Goal: Task Accomplishment & Management: Manage account settings

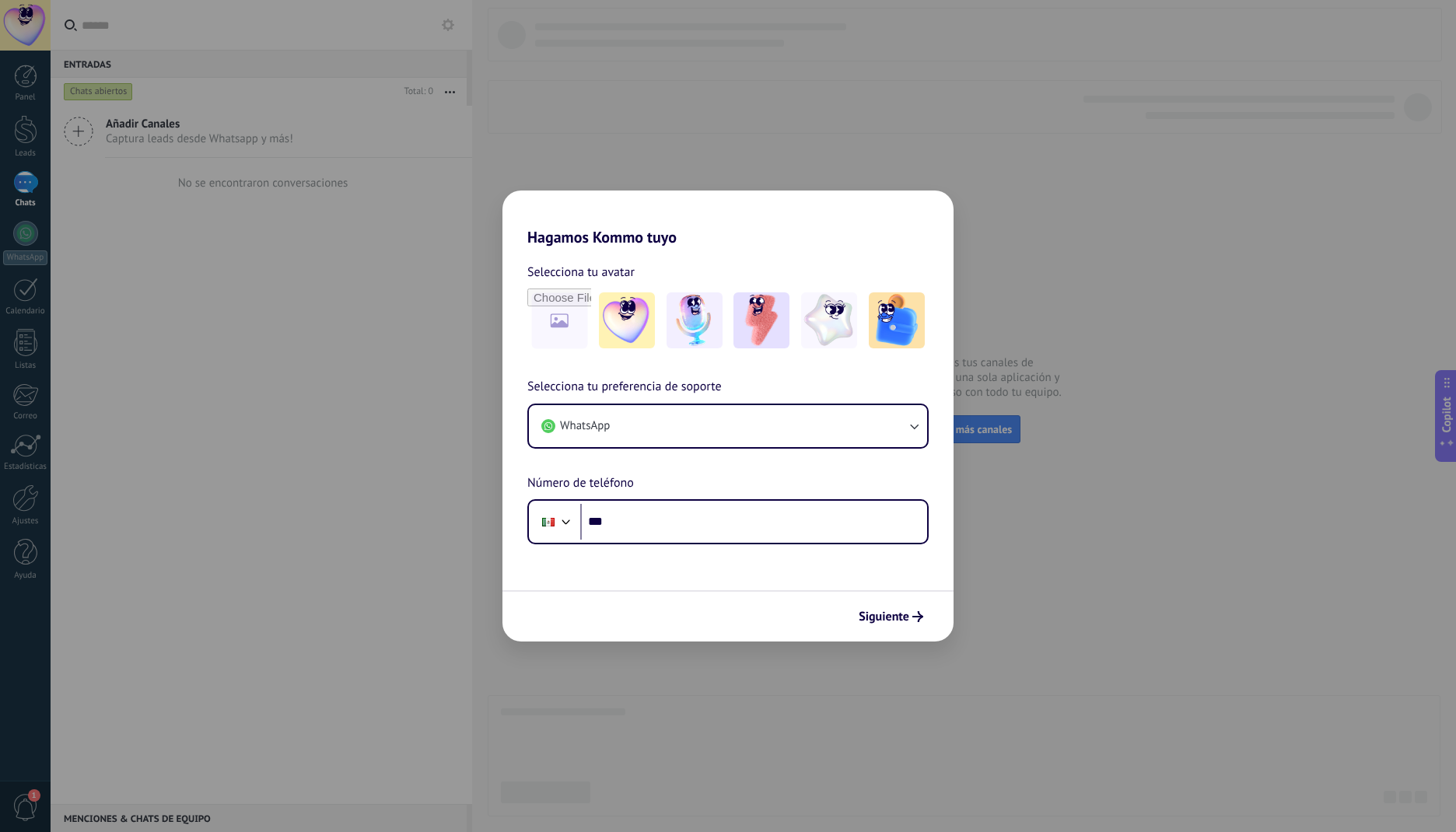
click at [1004, 197] on div "Hagamos Kommo tuyo Selecciona tu avatar Selecciona tu preferencia de soporte Wh…" at bounding box center [728, 416] width 1456 height 832
click at [392, 357] on div "Hagamos Kommo tuyo Selecciona tu avatar Selecciona tu preferencia de soporte Wh…" at bounding box center [728, 416] width 1456 height 832
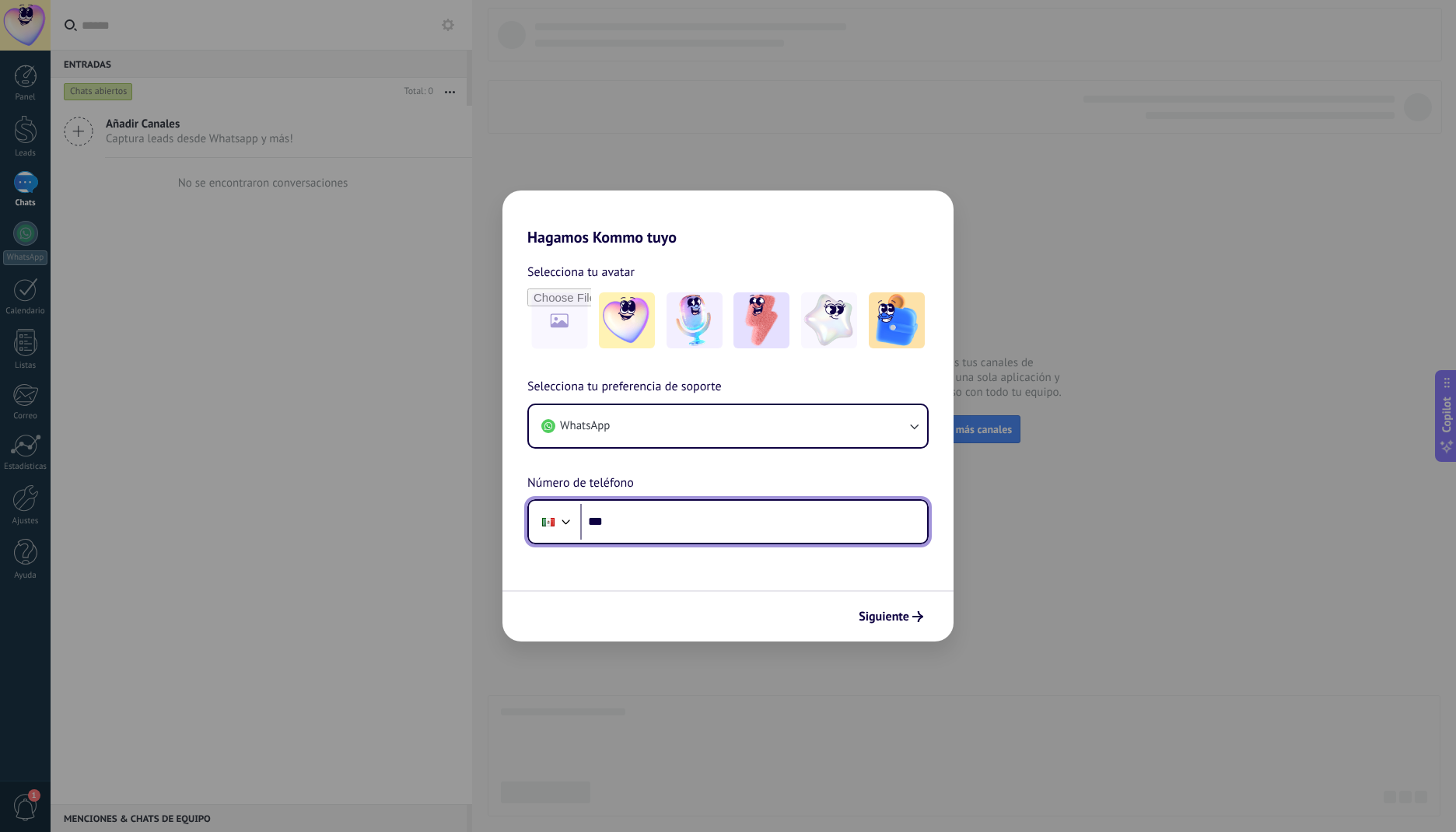
click at [663, 525] on input "***" at bounding box center [753, 521] width 347 height 36
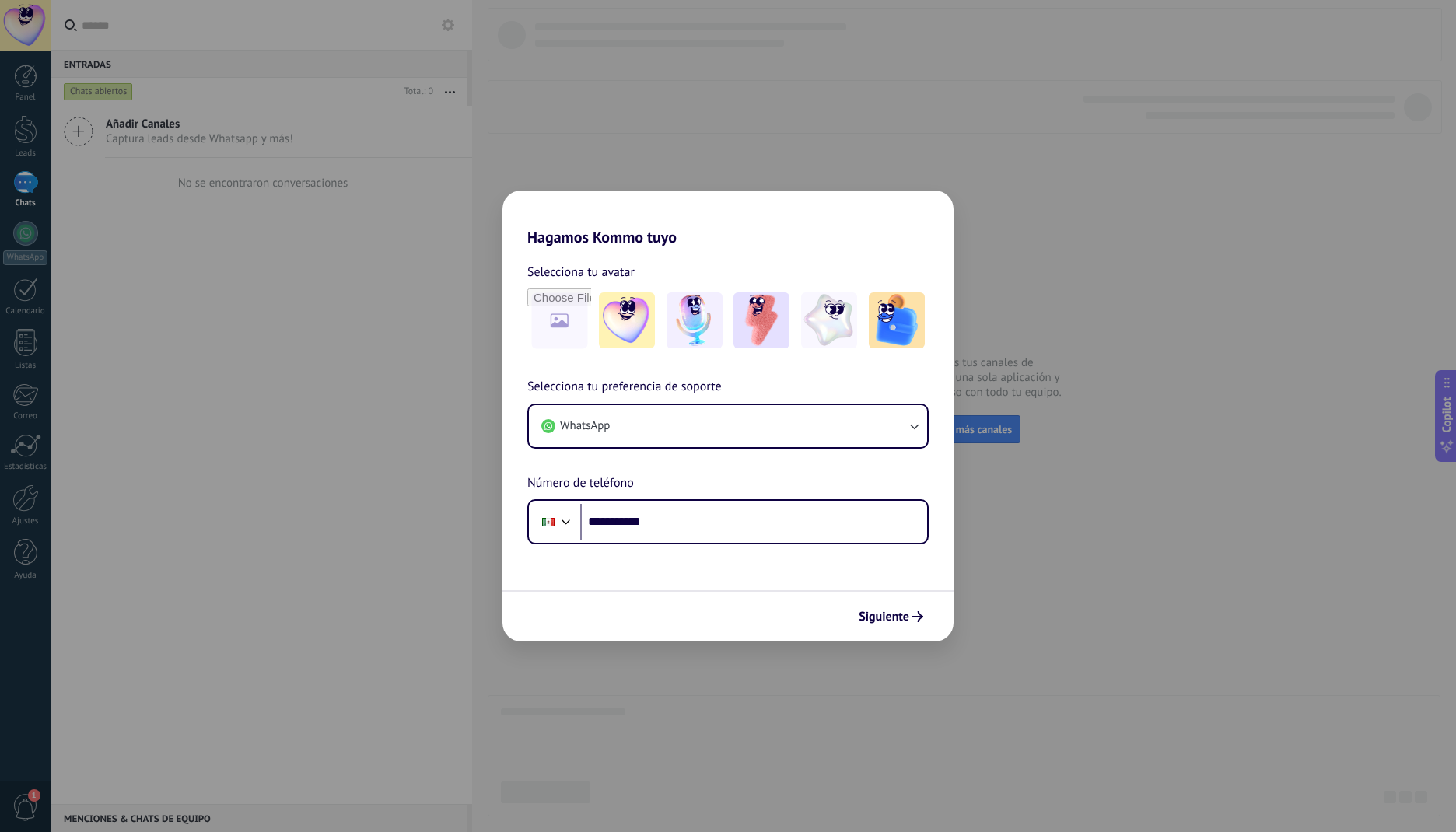
click at [896, 618] on span "Siguiente" at bounding box center [883, 616] width 50 height 11
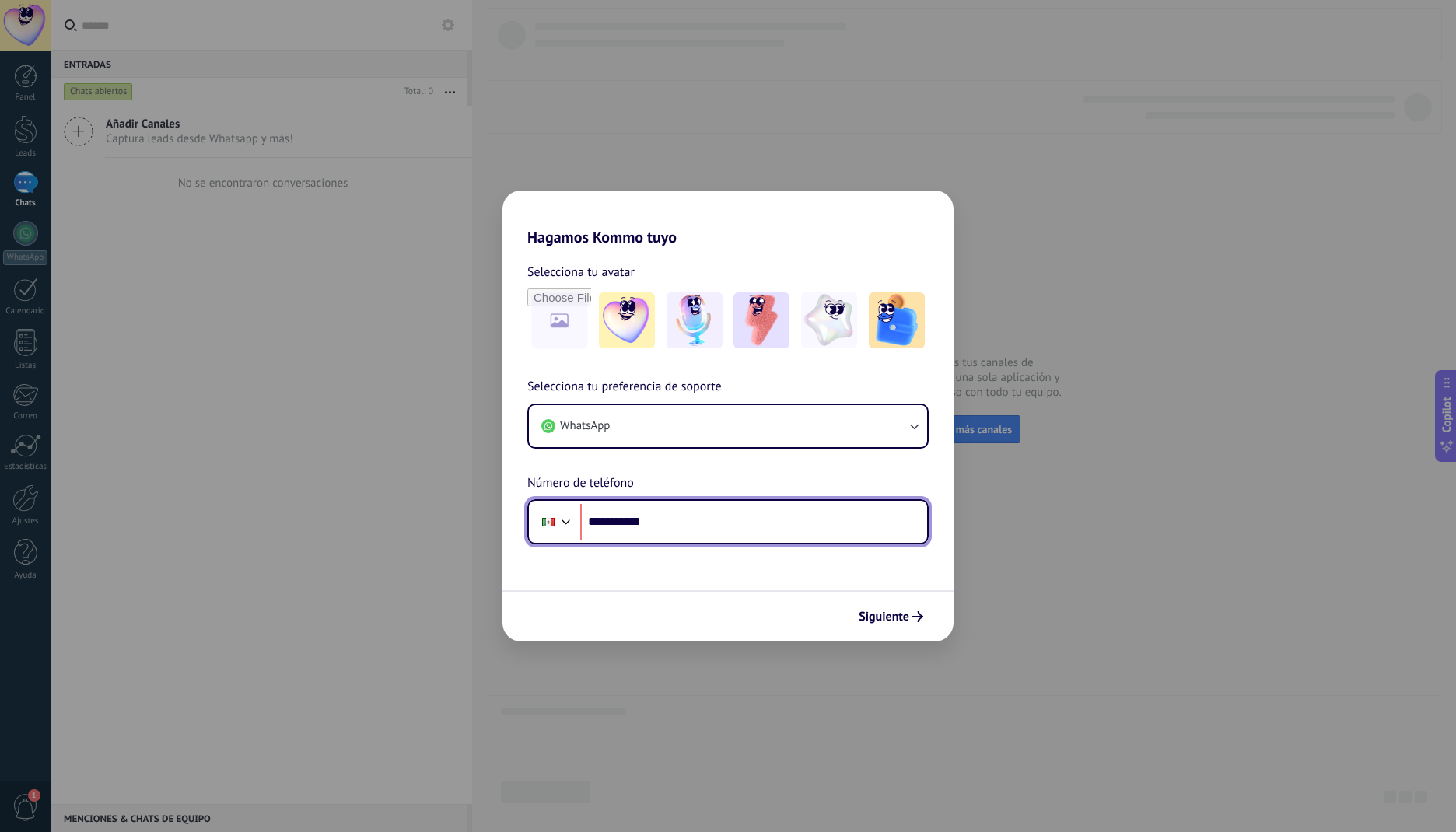
click at [611, 520] on input "**********" at bounding box center [753, 521] width 347 height 36
type input "**********"
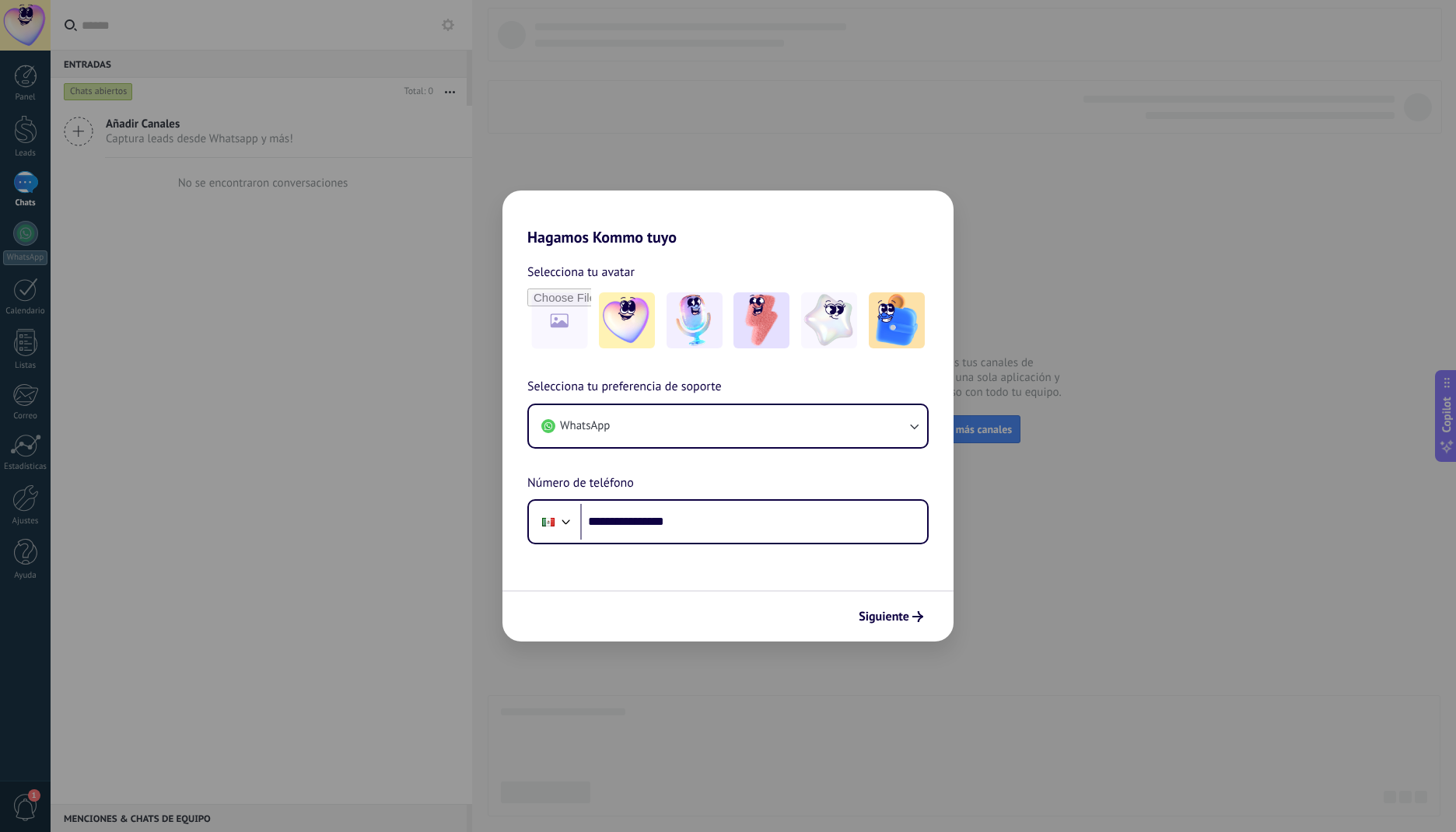
click at [870, 628] on button "Siguiente" at bounding box center [891, 616] width 79 height 27
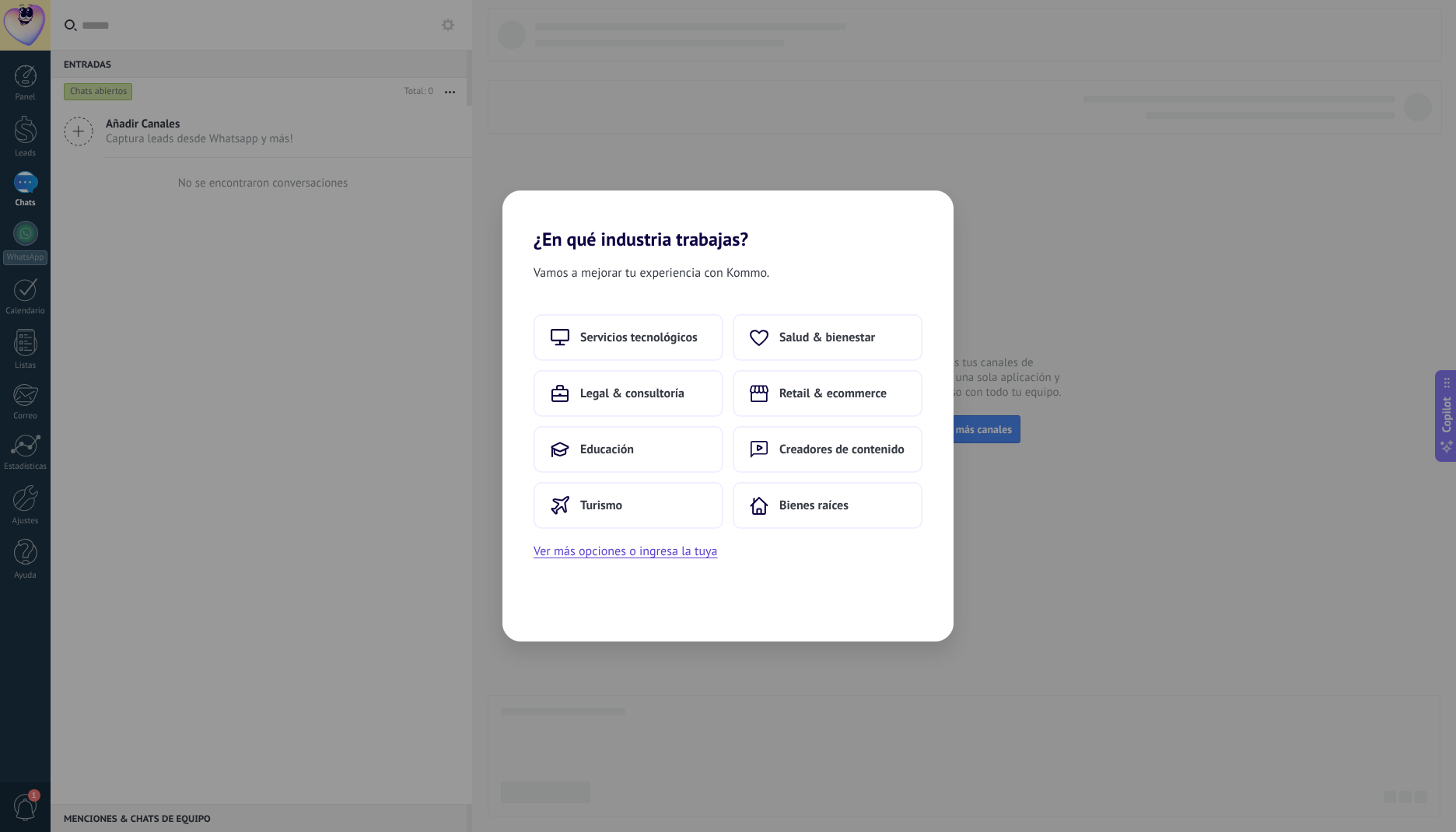
click at [634, 396] on span "Legal & consultoría" at bounding box center [632, 393] width 104 height 16
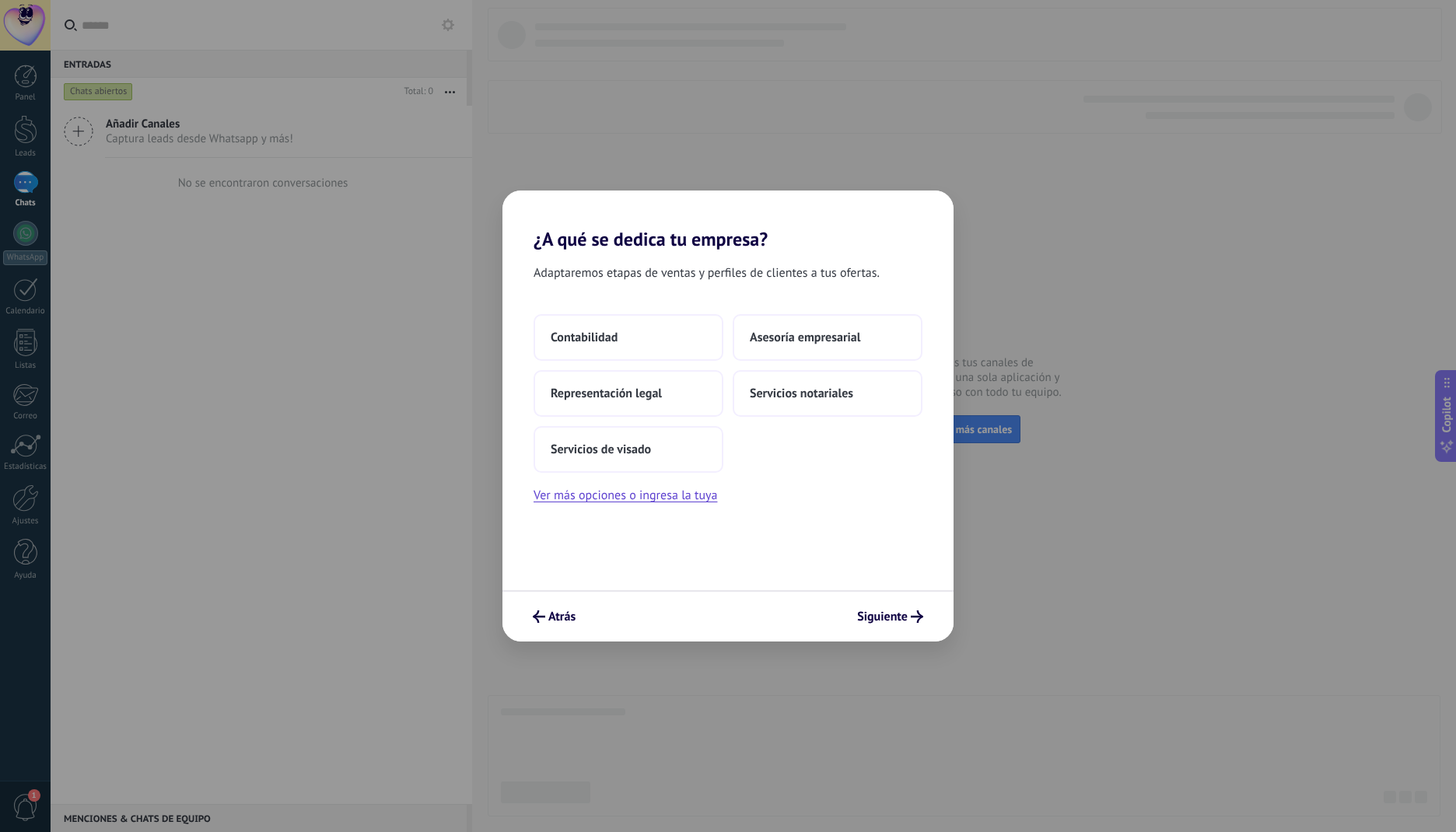
click at [656, 496] on button "Ver más opciones o ingresa la tuya" at bounding box center [625, 496] width 184 height 20
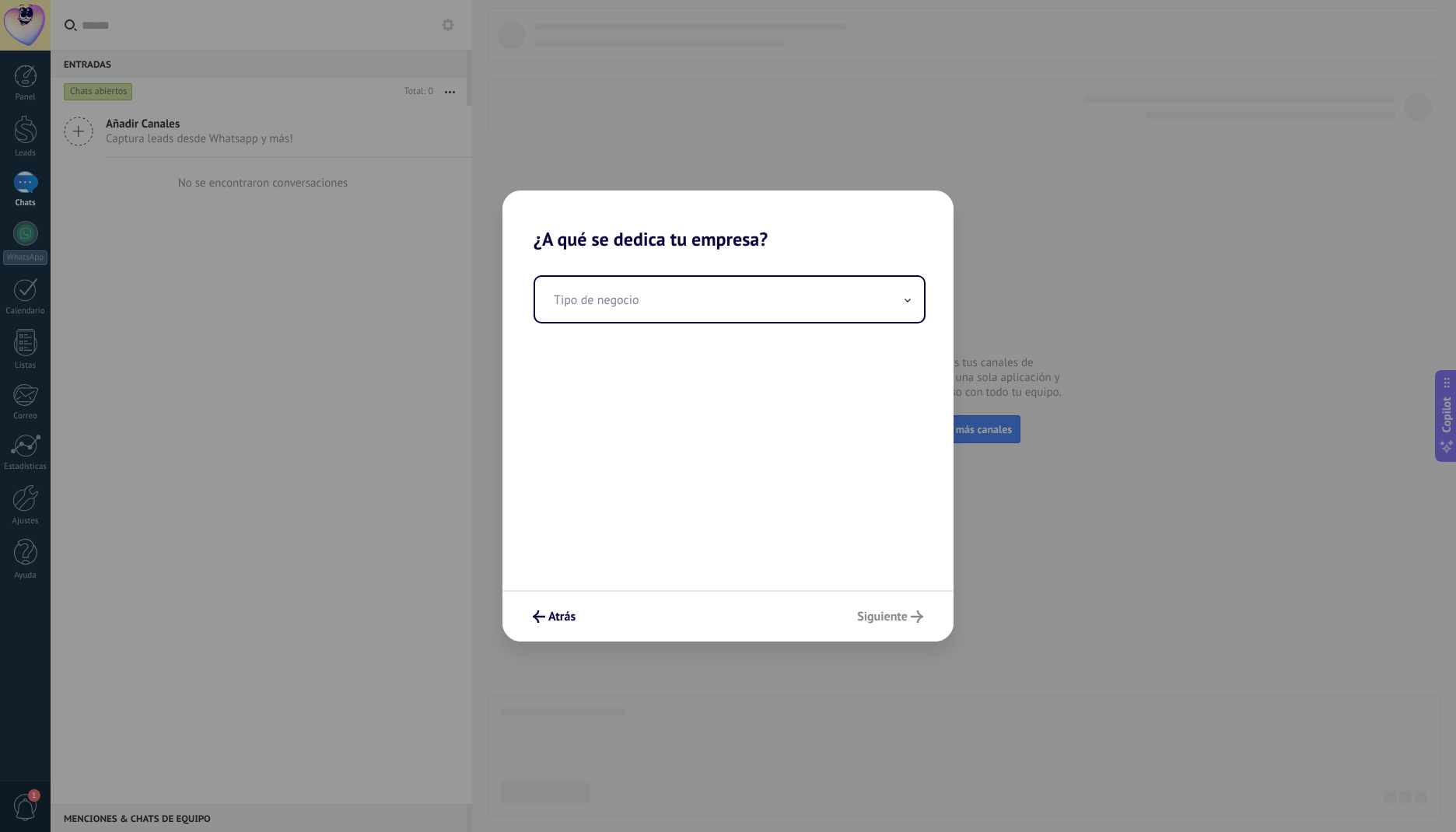
click at [698, 311] on input "text" at bounding box center [729, 299] width 389 height 45
type input "**********"
click at [905, 611] on span "Siguiente" at bounding box center [882, 616] width 50 height 11
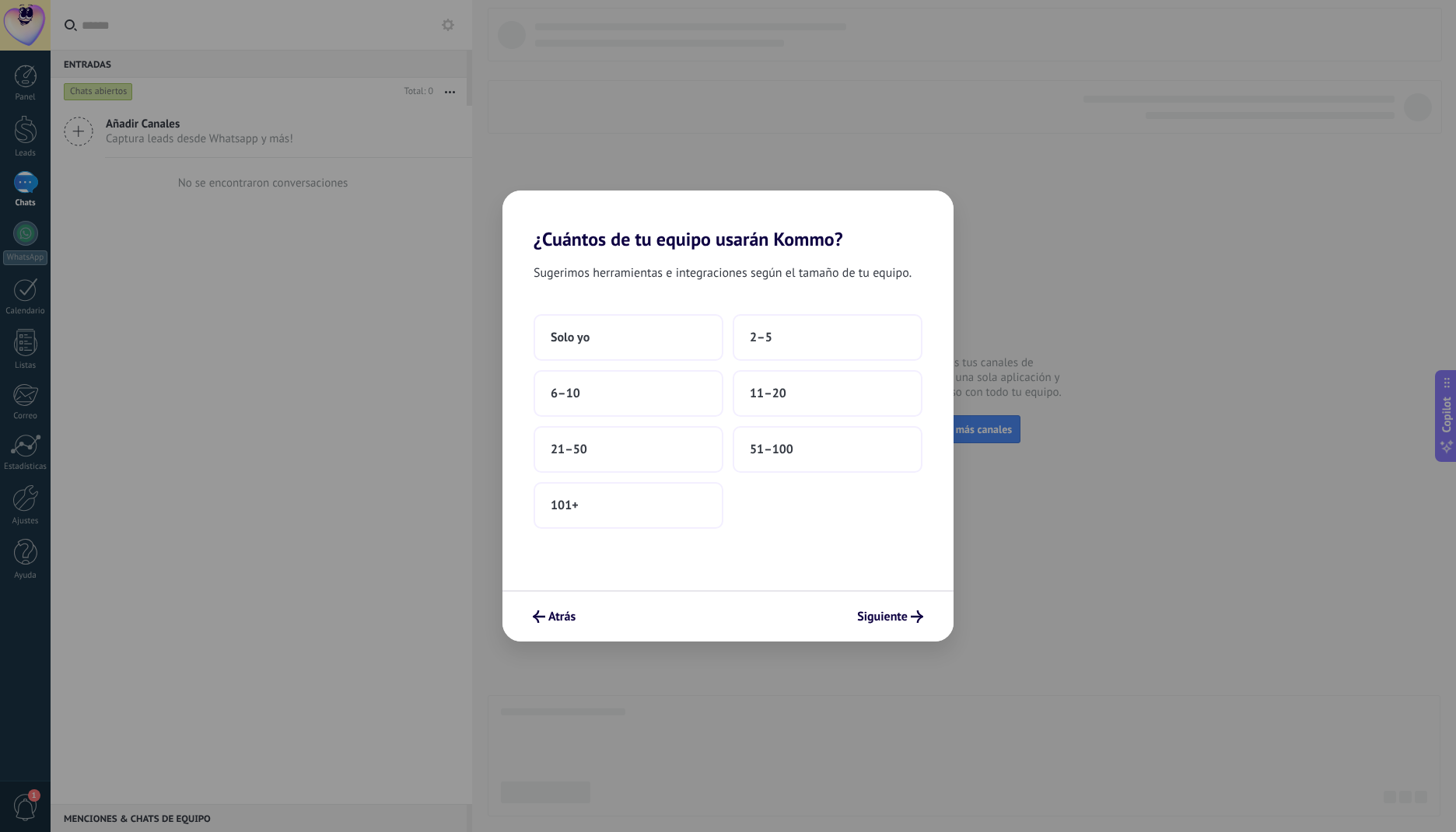
click at [808, 333] on button "2–5" at bounding box center [827, 336] width 189 height 47
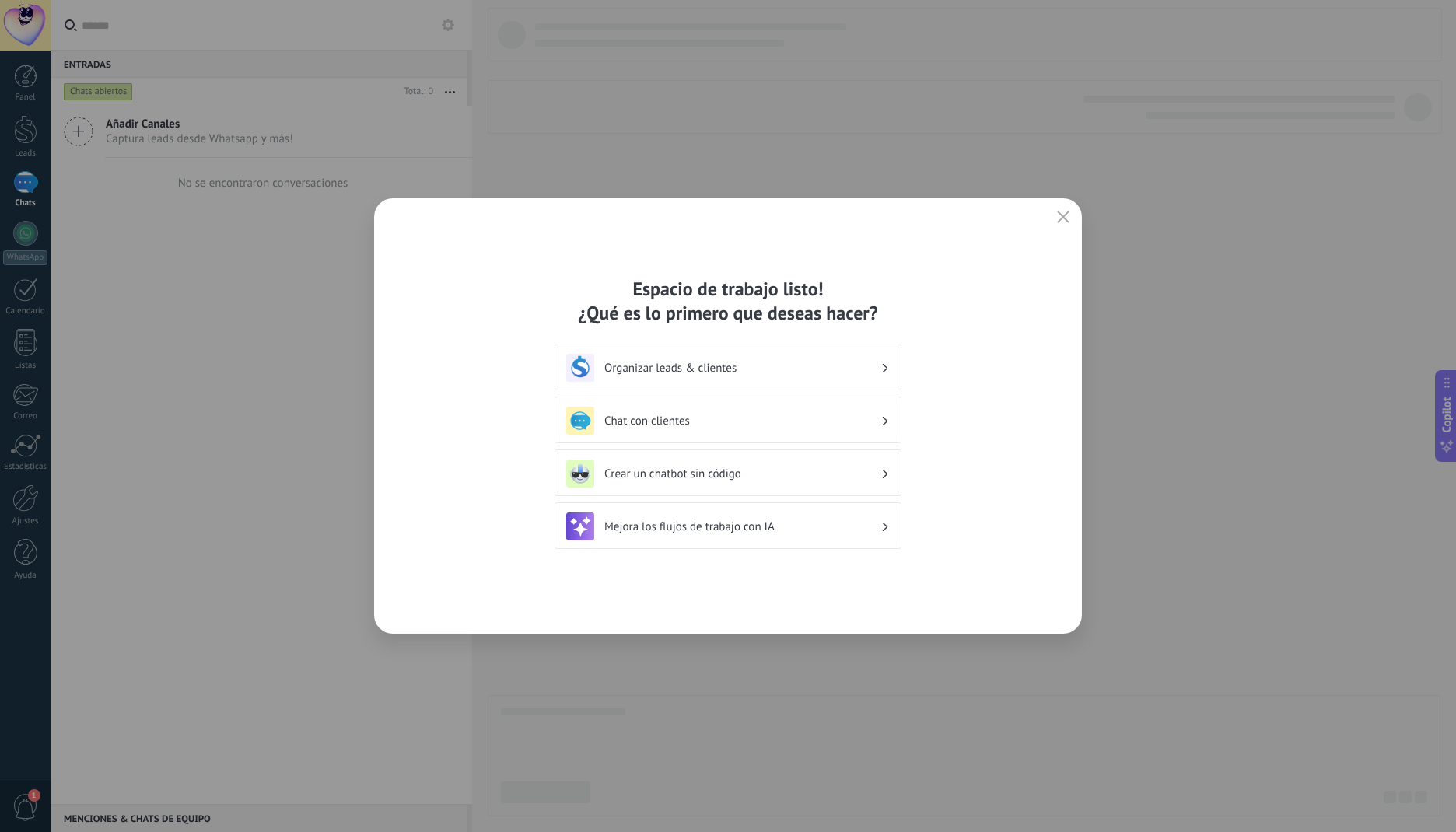
click at [1062, 219] on use "button" at bounding box center [1063, 216] width 12 height 12
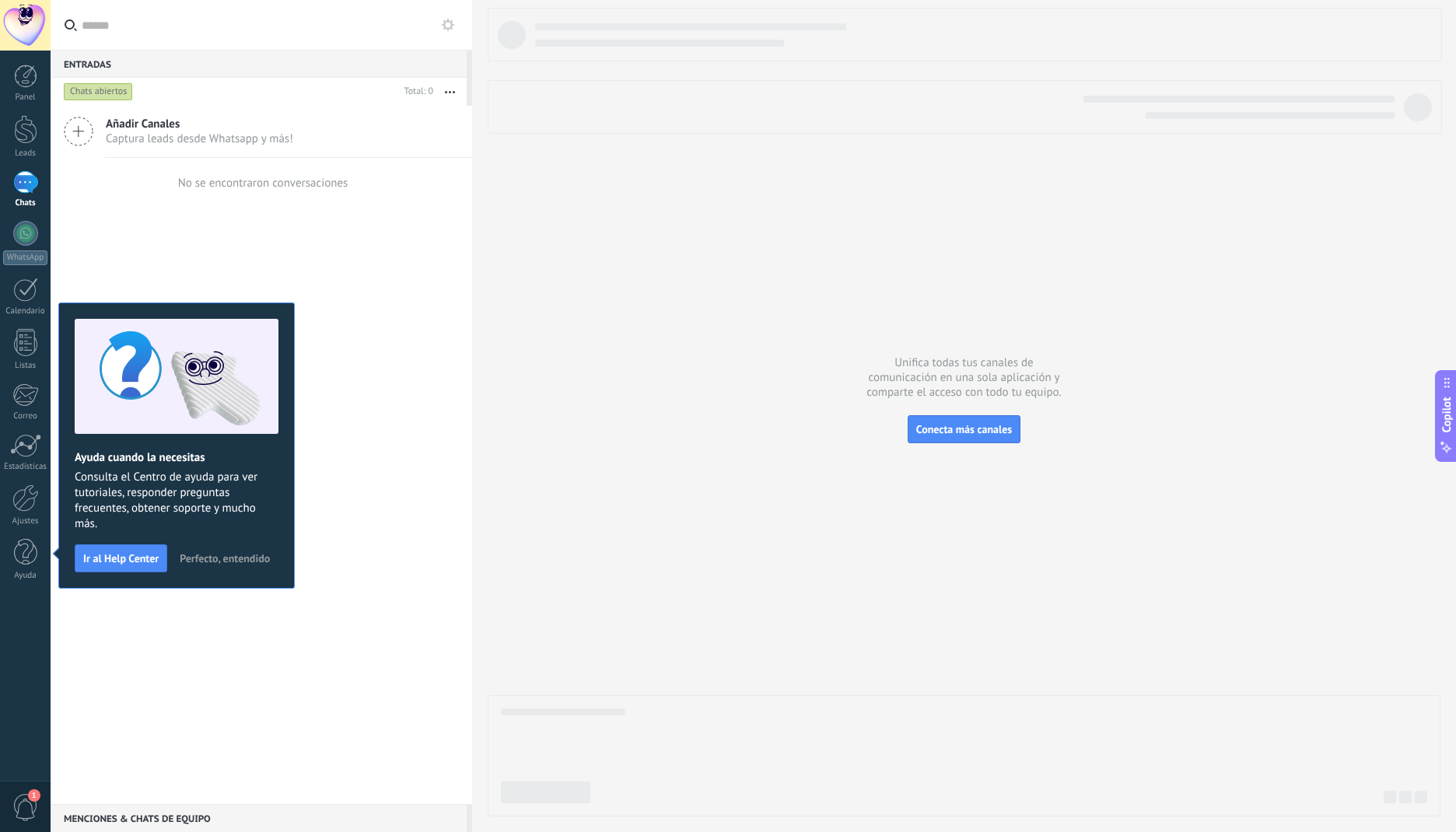
click at [413, 384] on div "Añadir Canales Captura leads desde Whatsapp y más! No se encontraron conversaci…" at bounding box center [261, 454] width 422 height 698
click at [24, 804] on span "1" at bounding box center [26, 807] width 27 height 27
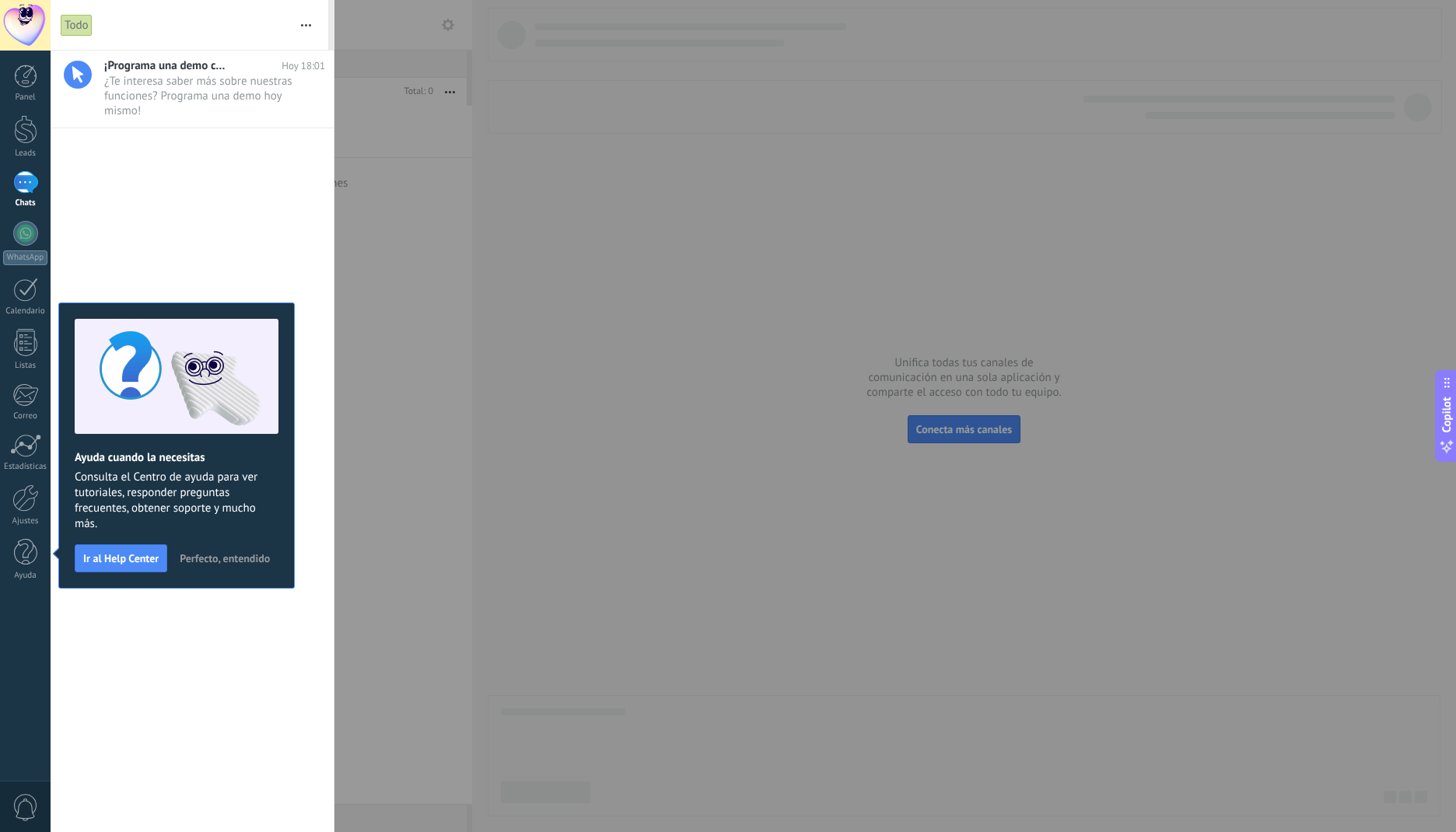
click at [431, 251] on div at bounding box center [728, 416] width 1456 height 832
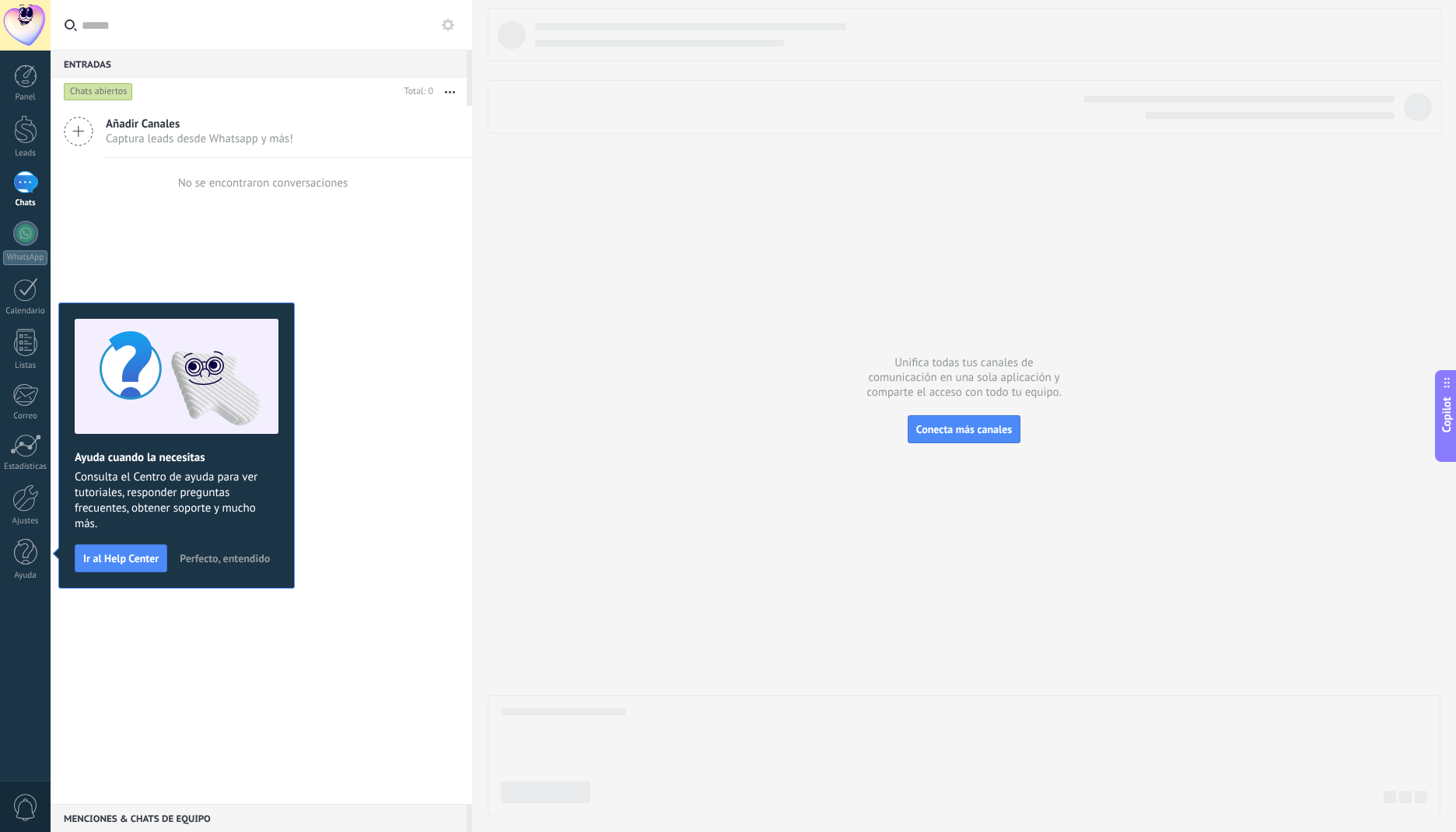
click at [14, 807] on span "0" at bounding box center [26, 807] width 27 height 27
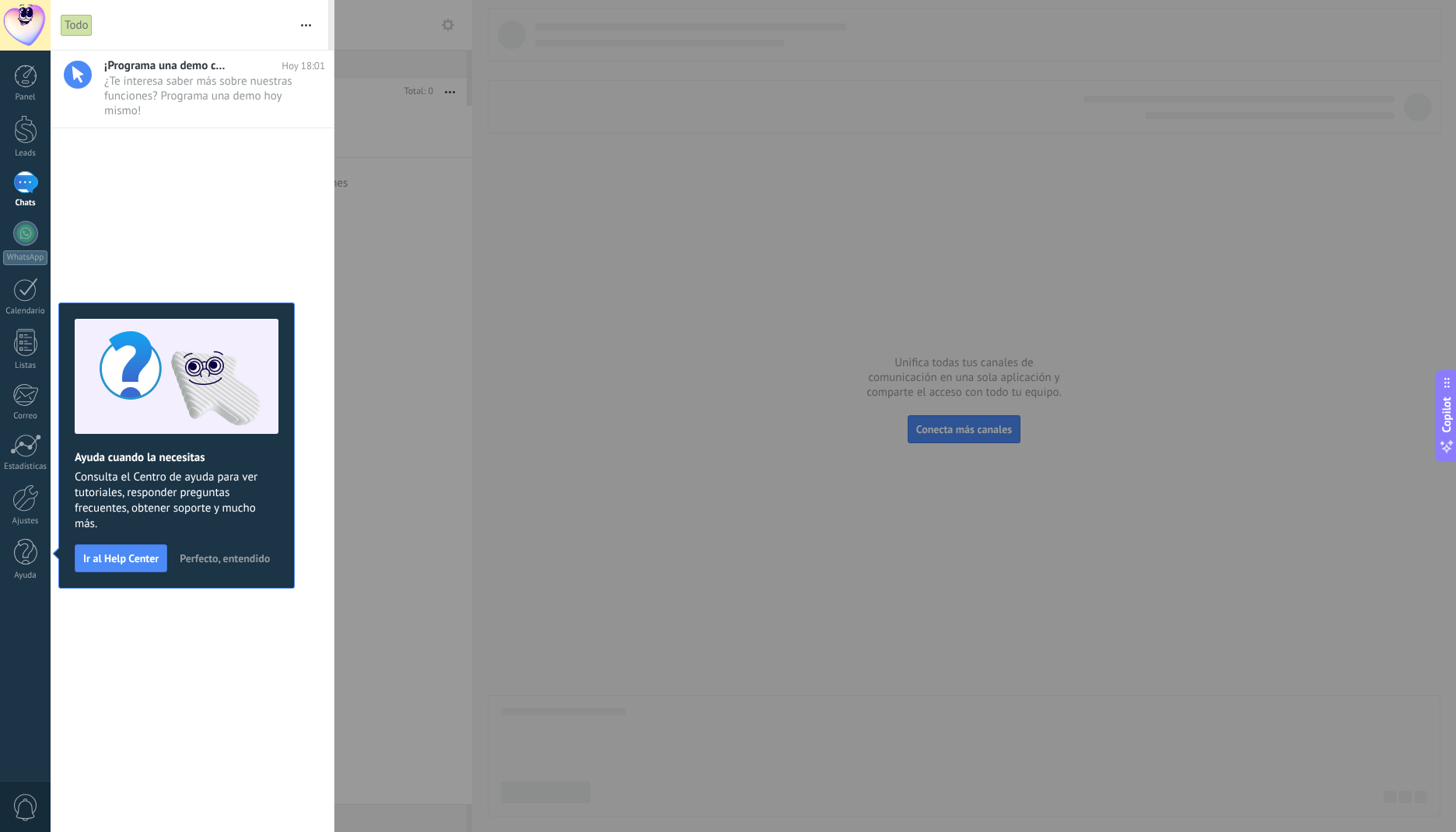
click at [195, 83] on span "¿Te interesa saber más sobre nuestras funciones? Programa una demo hoy mismo! •…" at bounding box center [199, 96] width 191 height 44
click at [242, 555] on span "Perfecto, entendido" at bounding box center [224, 559] width 91 height 11
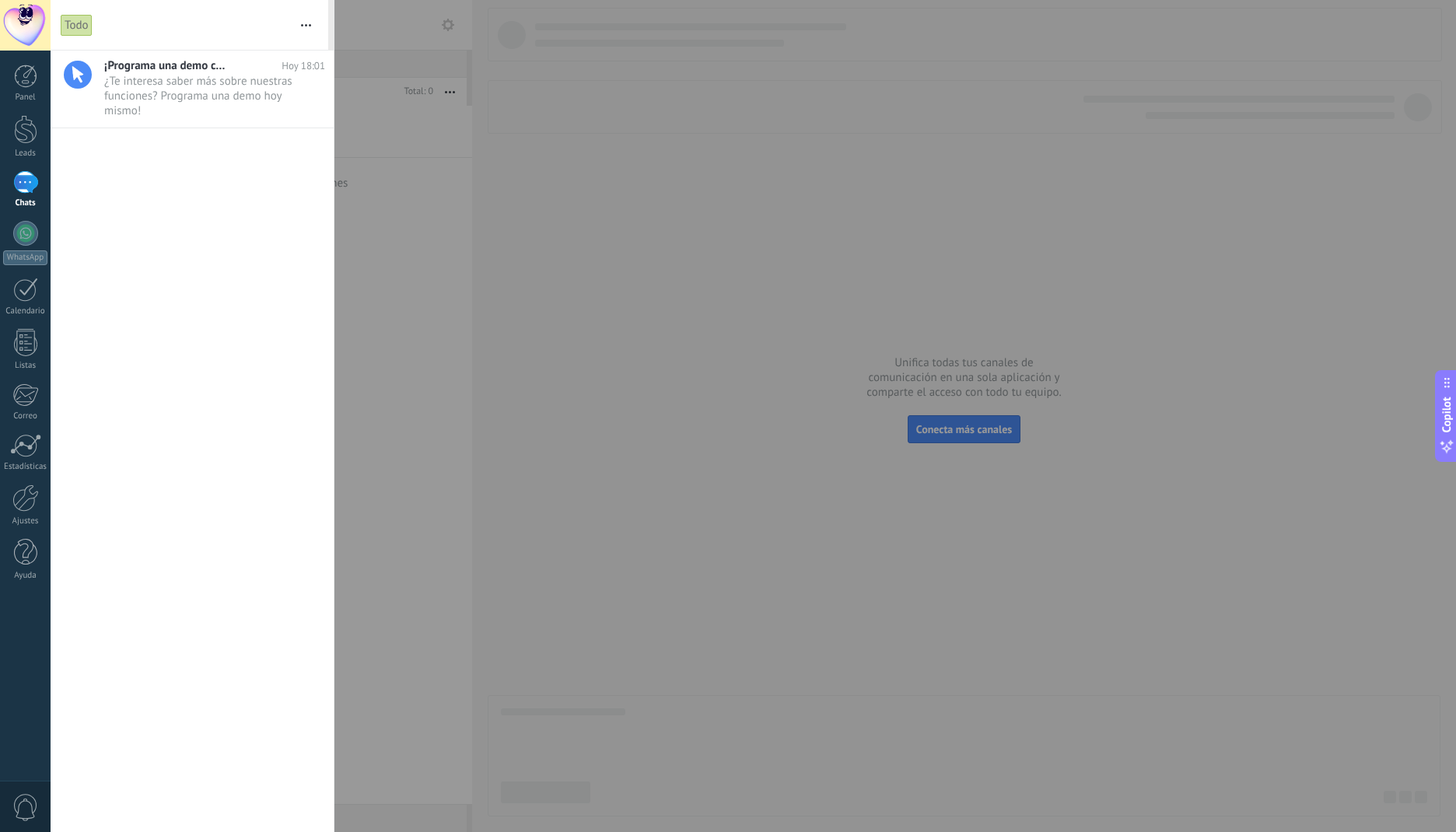
click at [23, 502] on div at bounding box center [26, 498] width 27 height 27
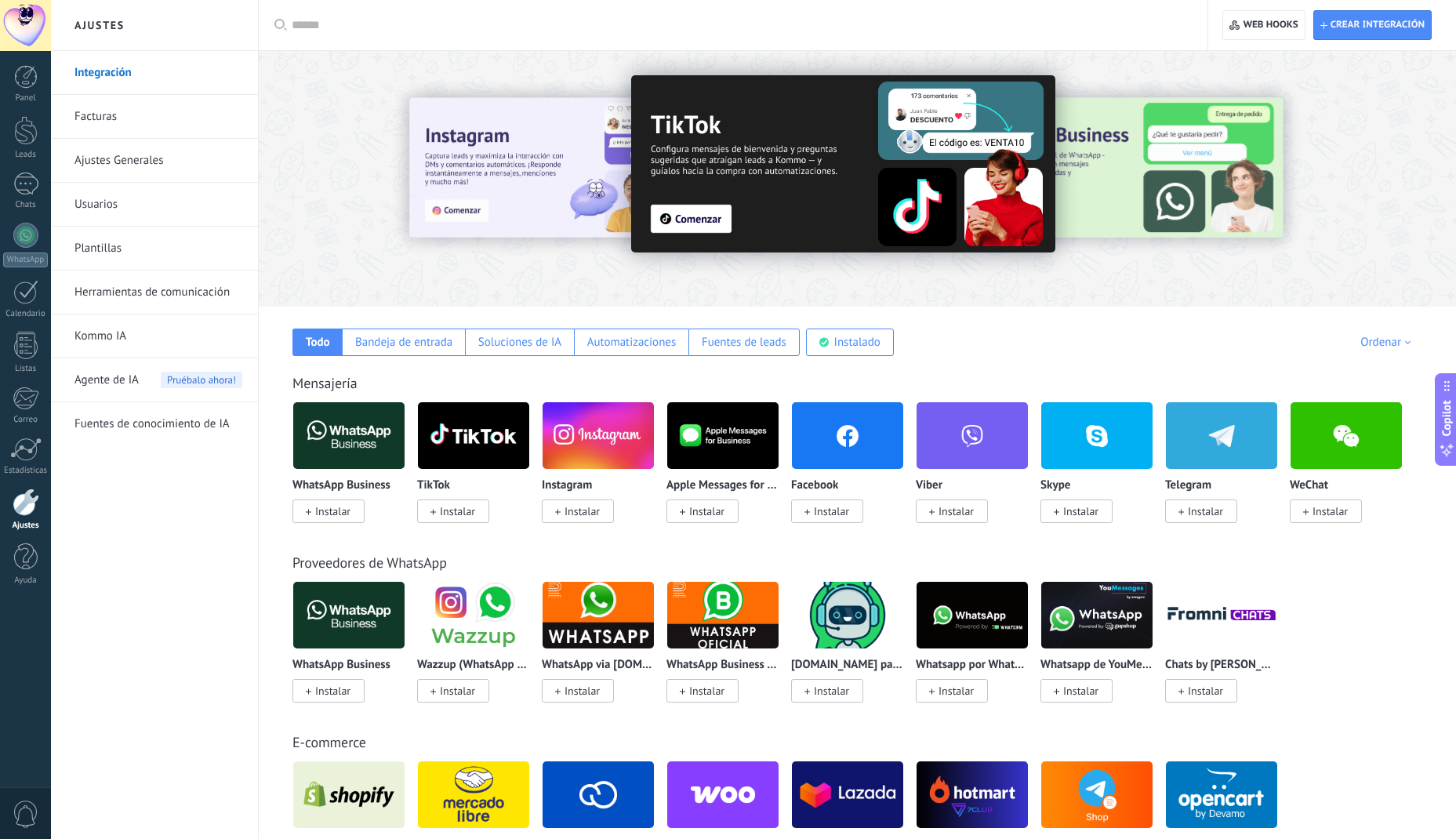
click at [30, 447] on div at bounding box center [26, 449] width 31 height 24
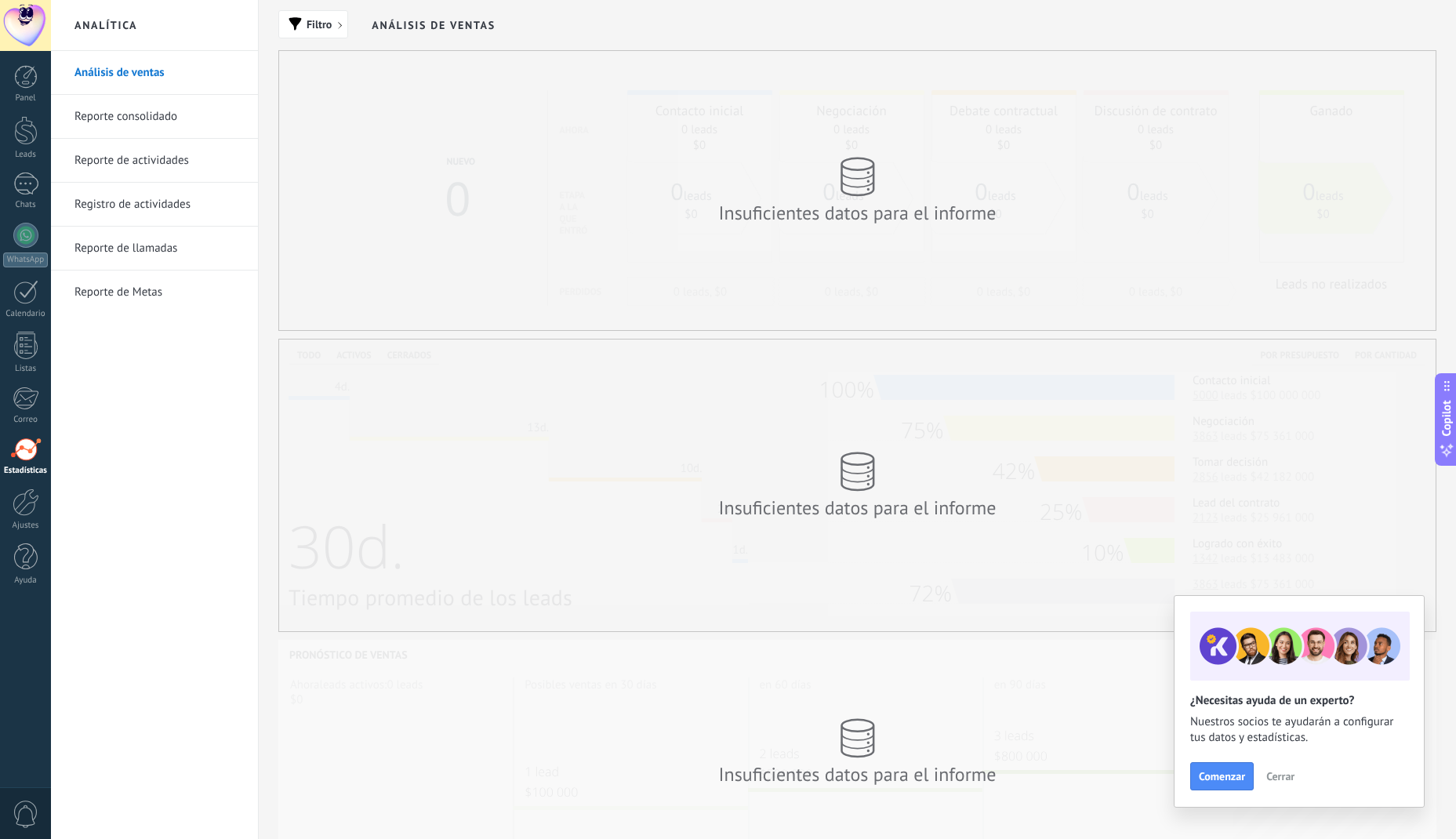
click at [27, 82] on div at bounding box center [26, 77] width 24 height 24
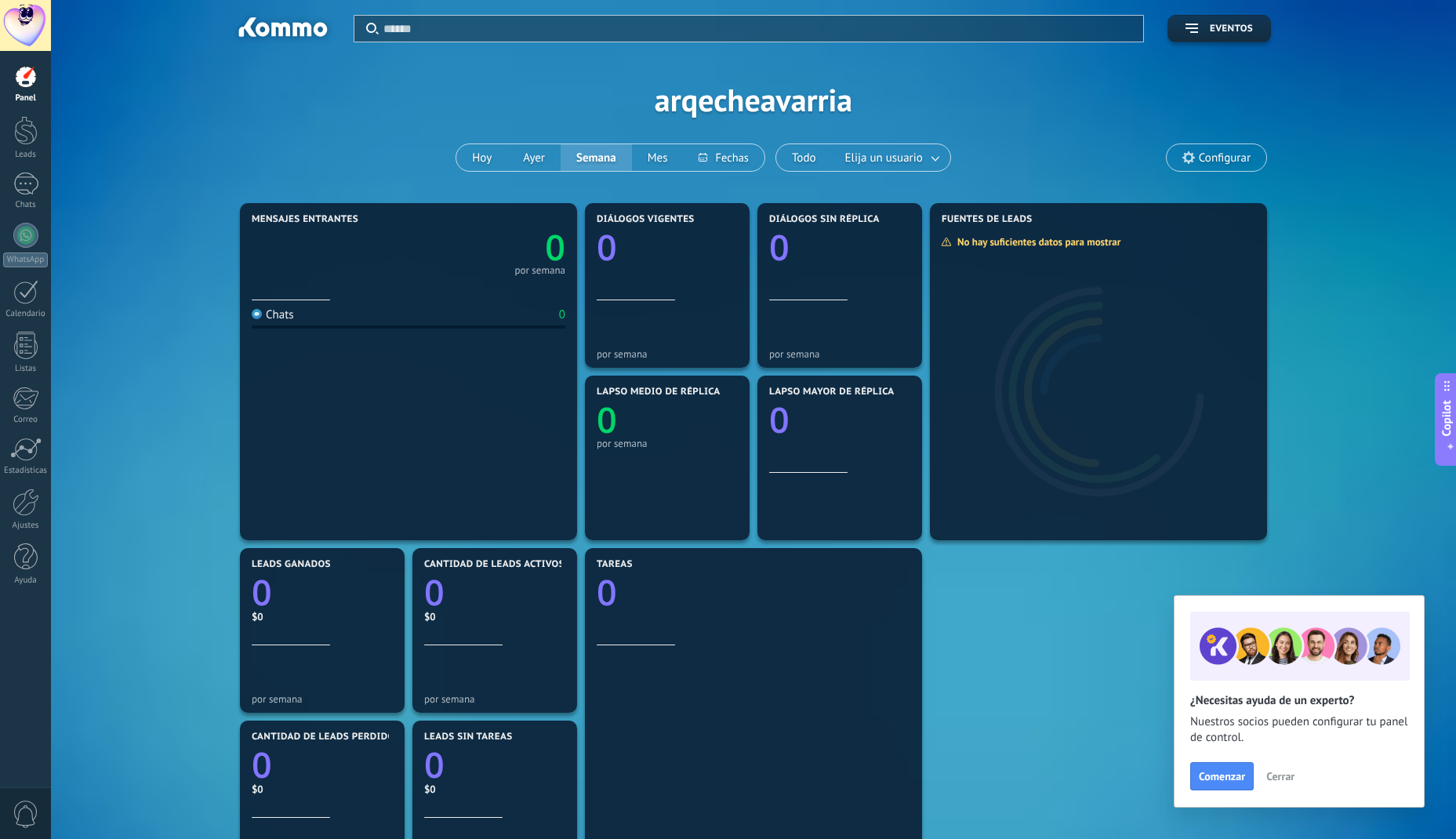
click at [31, 146] on link "Leads" at bounding box center [25, 138] width 51 height 44
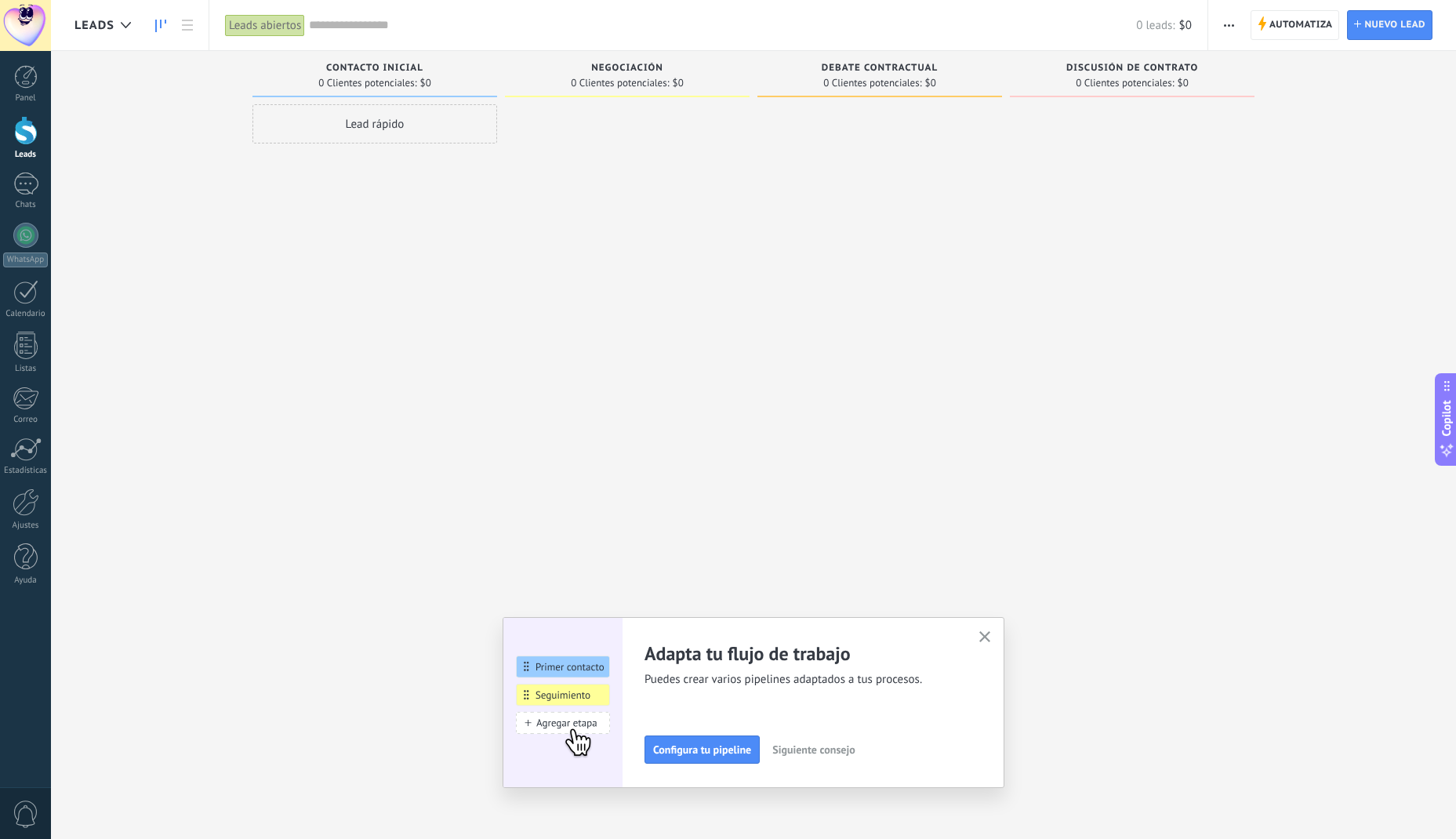
click at [29, 196] on link "Chats" at bounding box center [25, 191] width 51 height 38
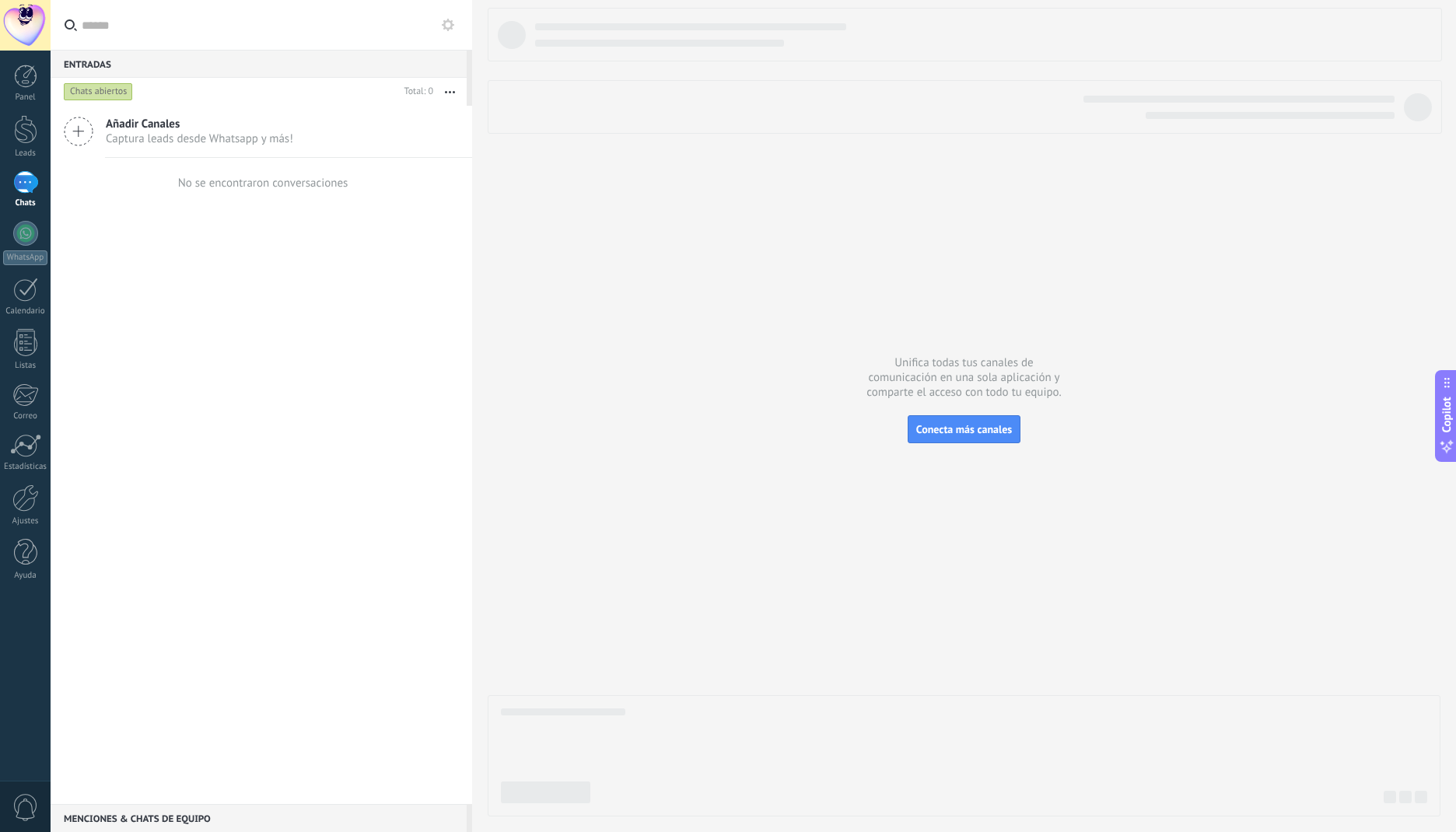
click at [30, 247] on link "WhatsApp" at bounding box center [25, 242] width 50 height 44
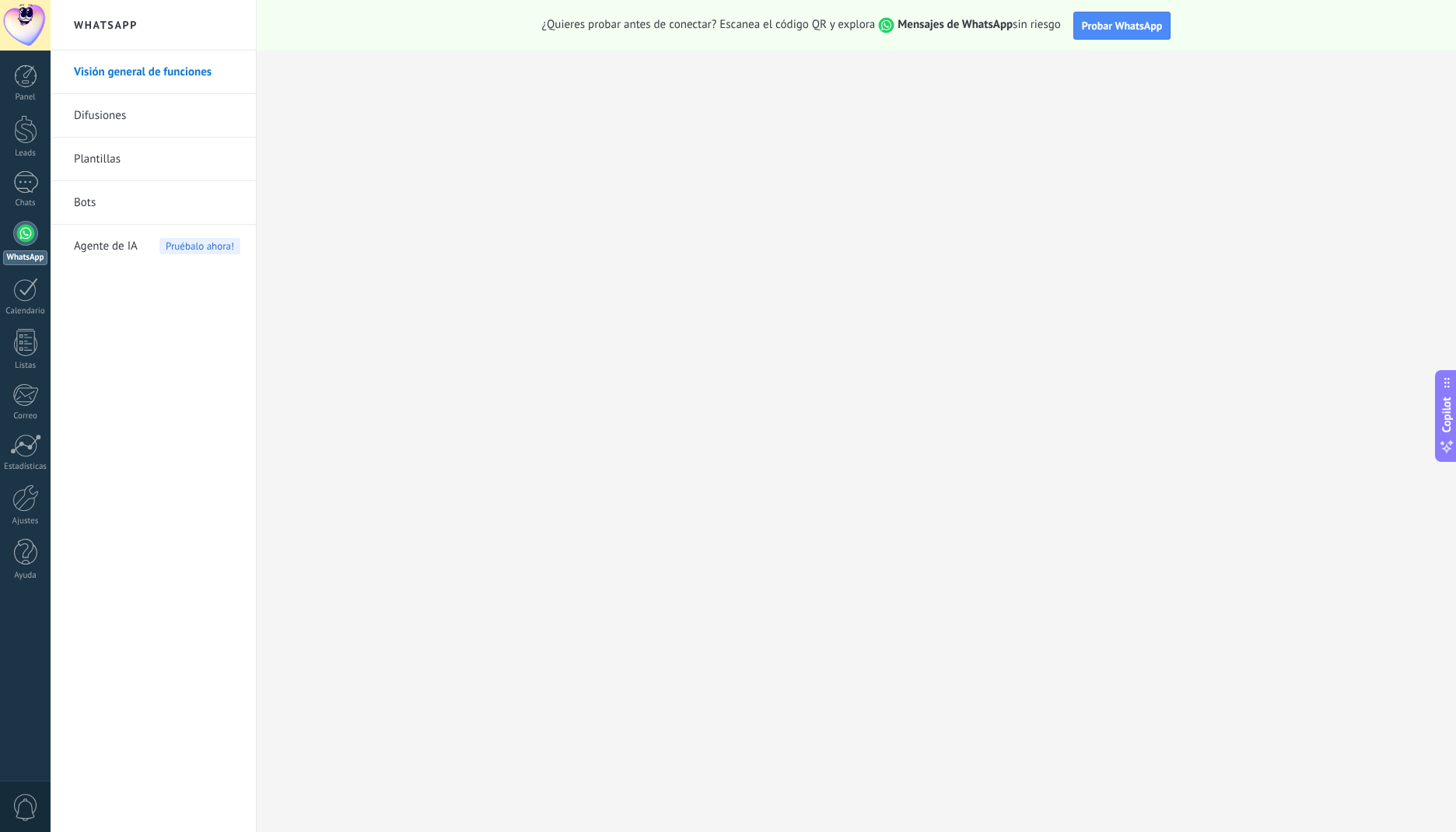
click at [33, 311] on div "Calendario" at bounding box center [25, 311] width 45 height 10
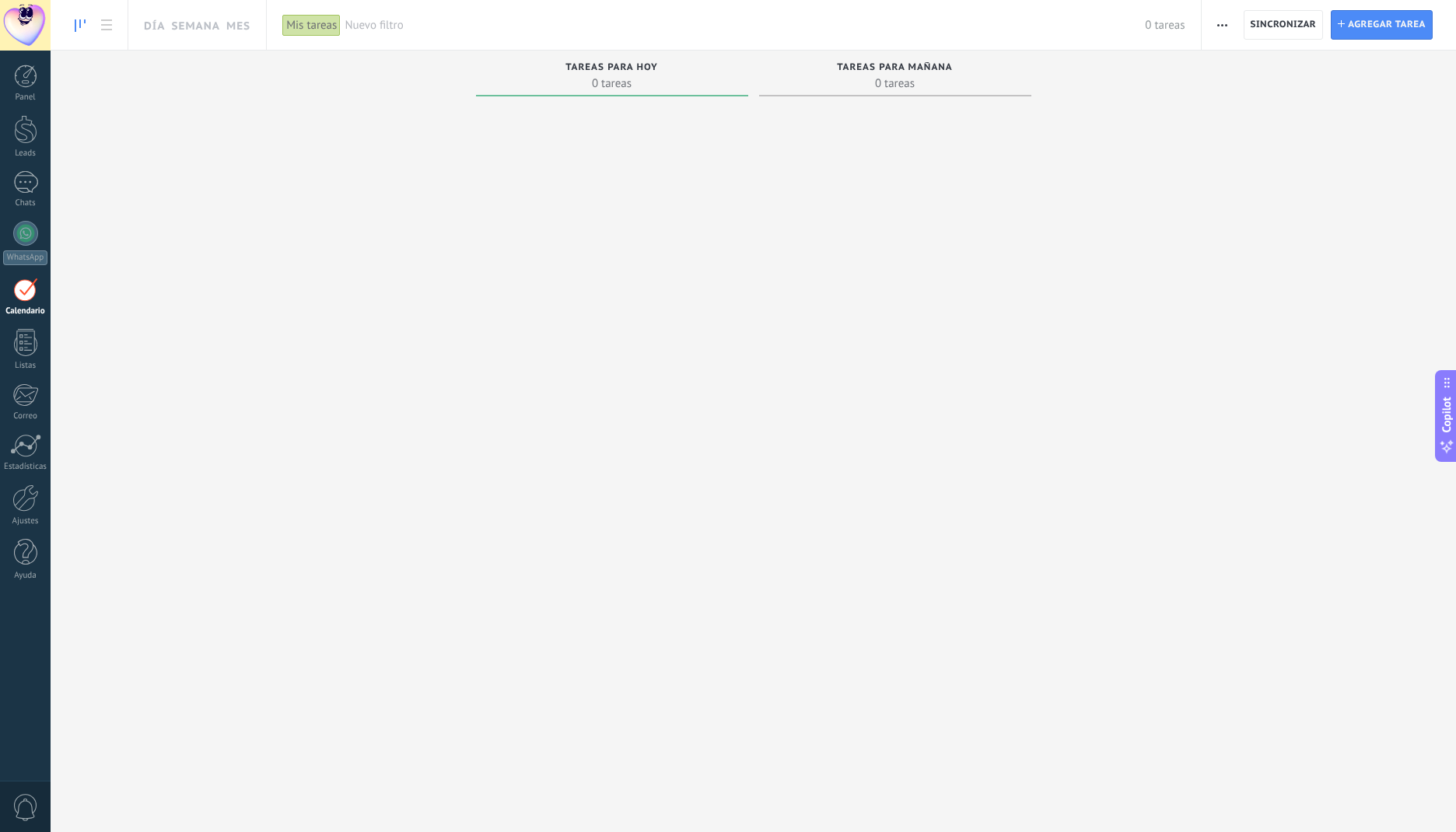
click at [21, 233] on div at bounding box center [25, 232] width 25 height 25
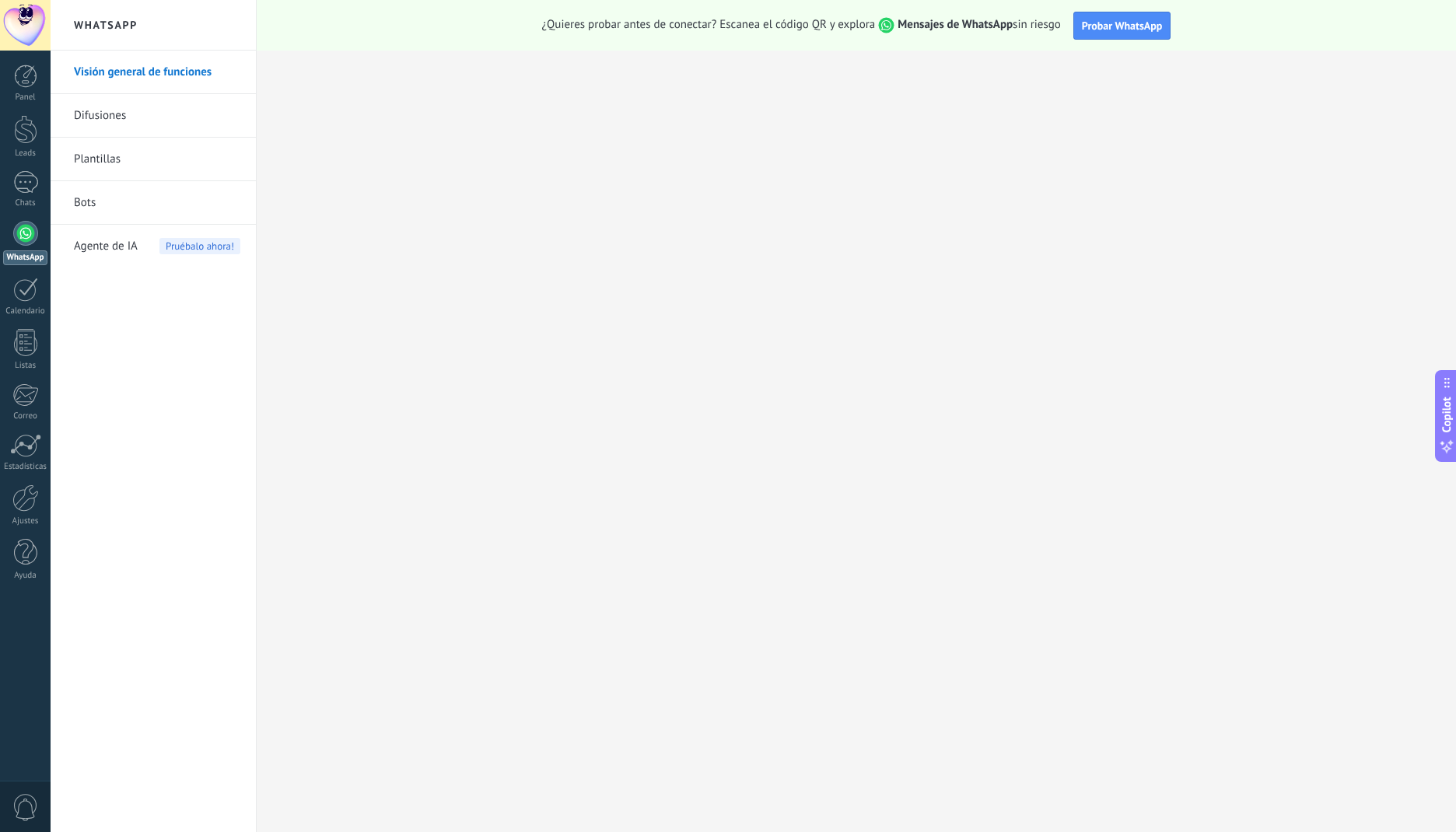
click at [108, 250] on span "Agente de IA" at bounding box center [106, 247] width 64 height 44
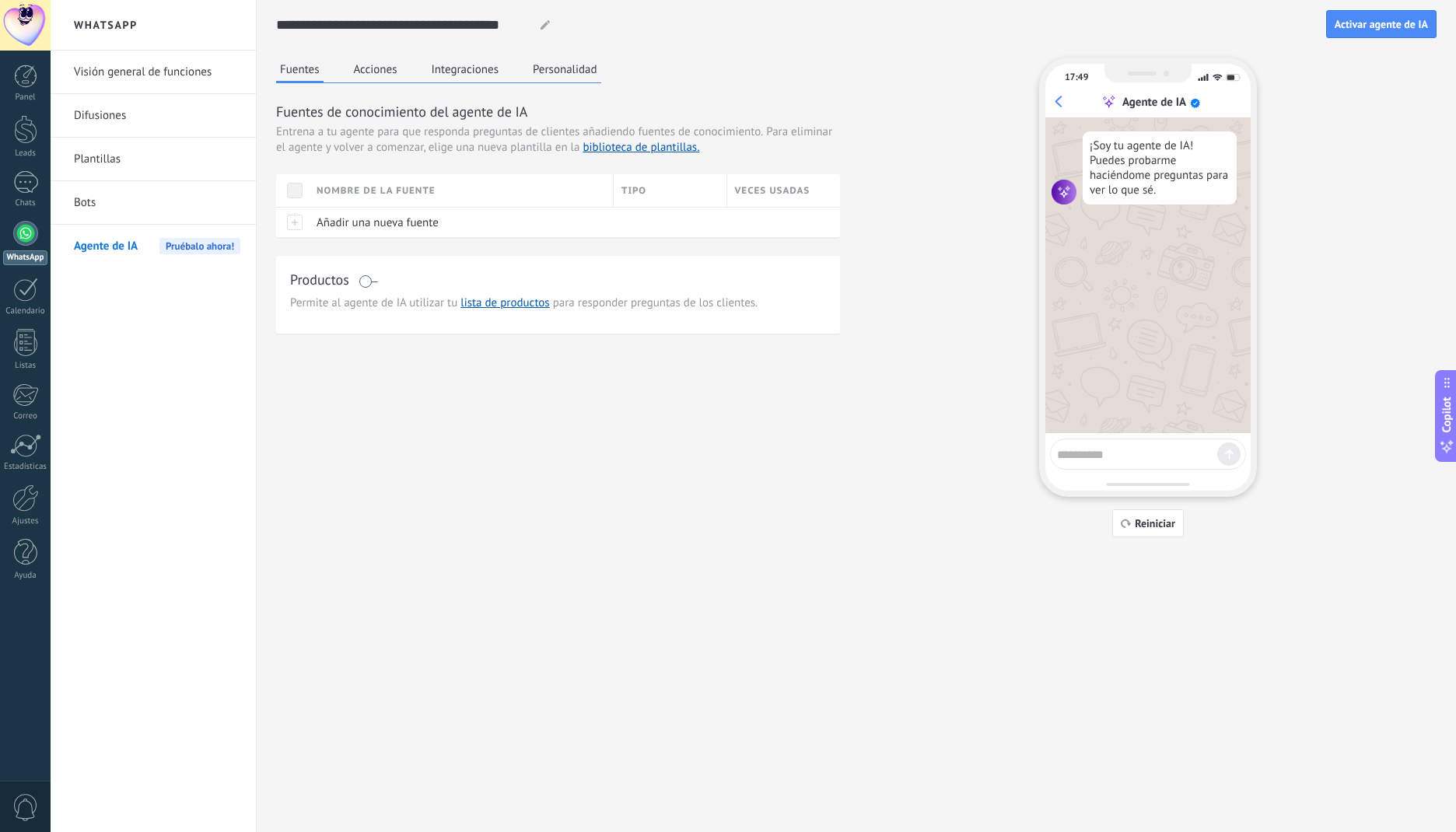
click at [1448, 432] on span "Copilot" at bounding box center [1446, 414] width 16 height 36
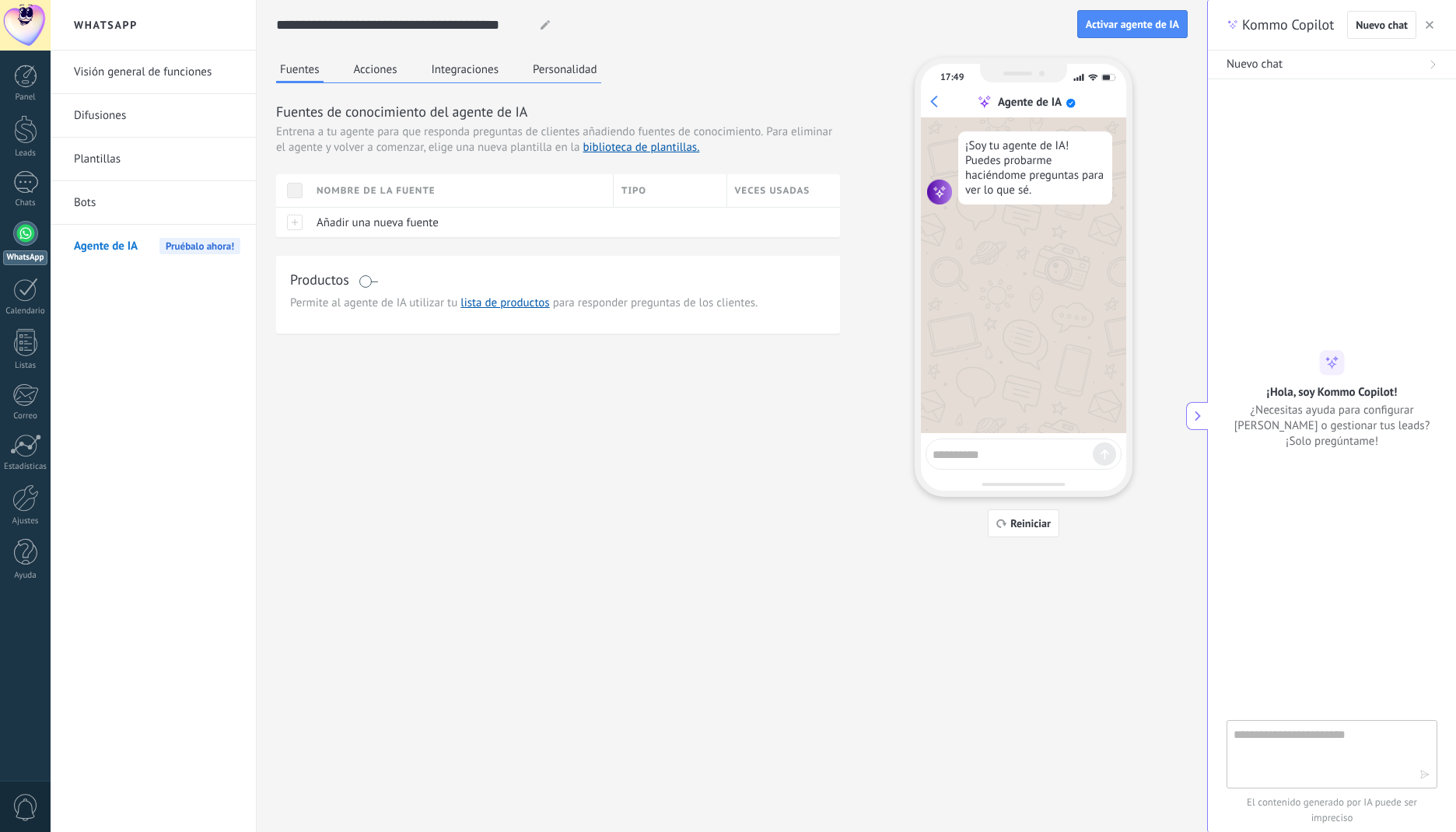
click at [1192, 406] on button at bounding box center [1197, 416] width 22 height 28
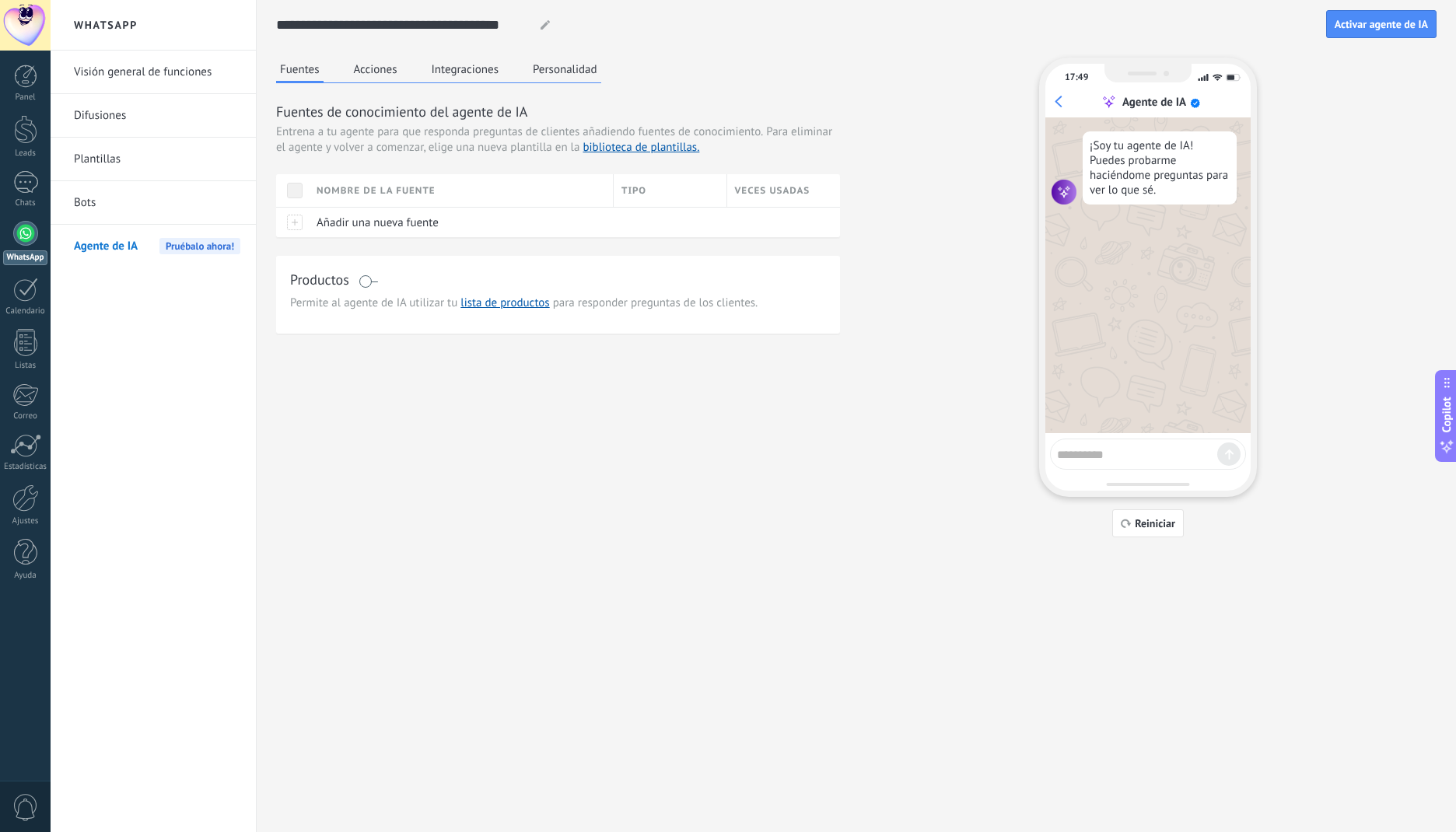
click at [134, 66] on link "Visión general de funciones" at bounding box center [157, 72] width 166 height 44
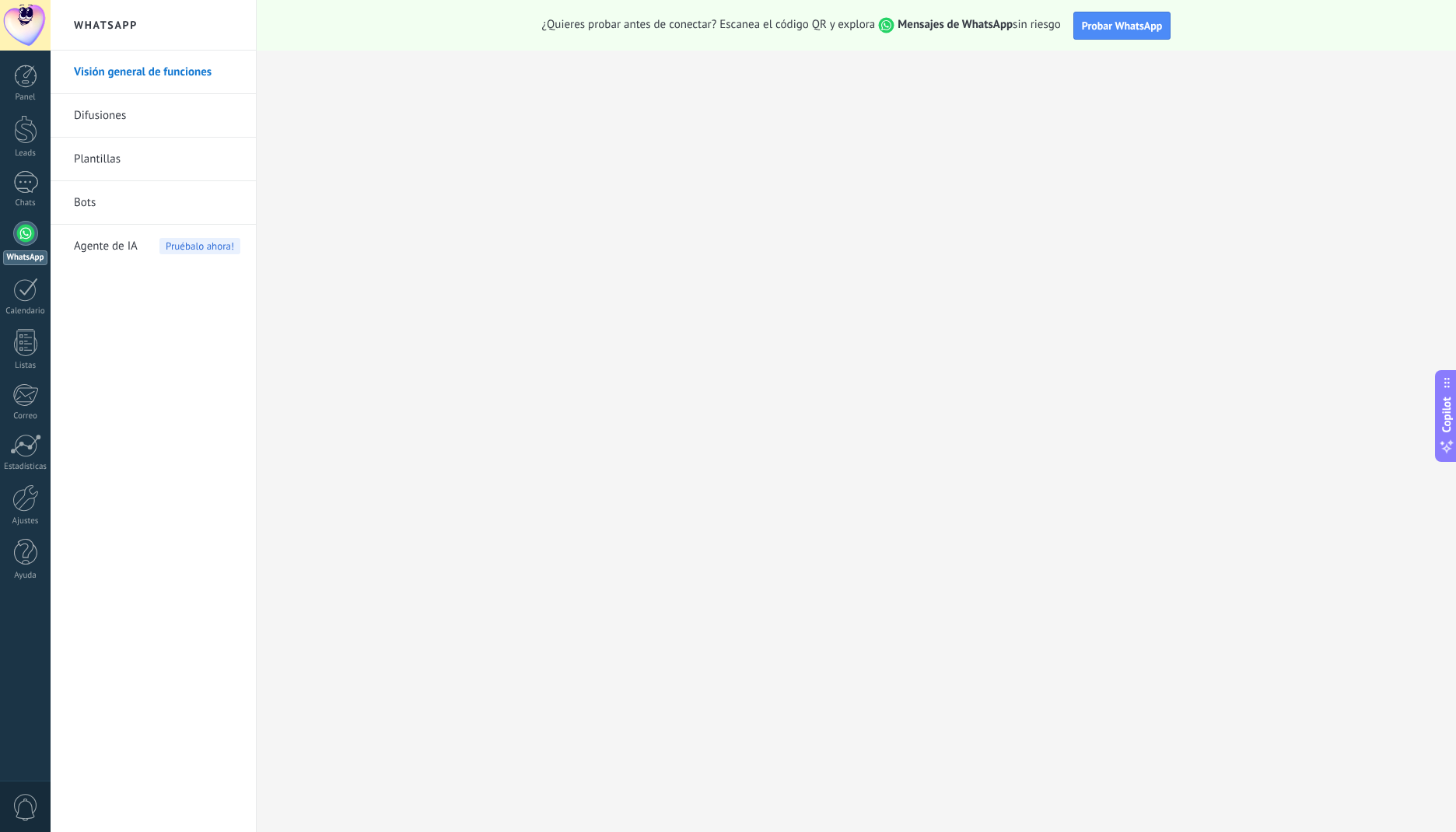
click at [34, 548] on div at bounding box center [26, 552] width 24 height 27
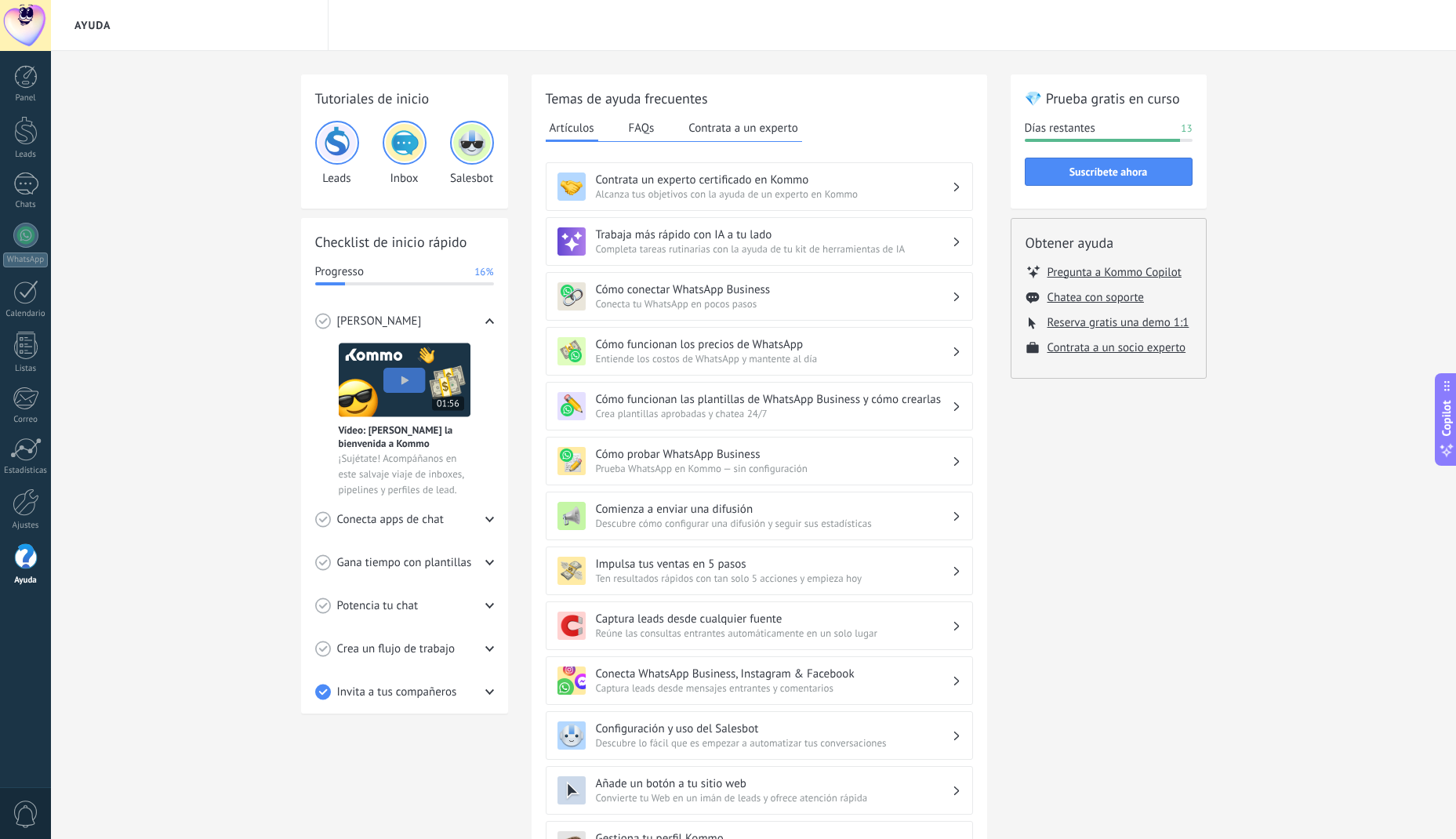
click at [16, 507] on div at bounding box center [26, 502] width 27 height 28
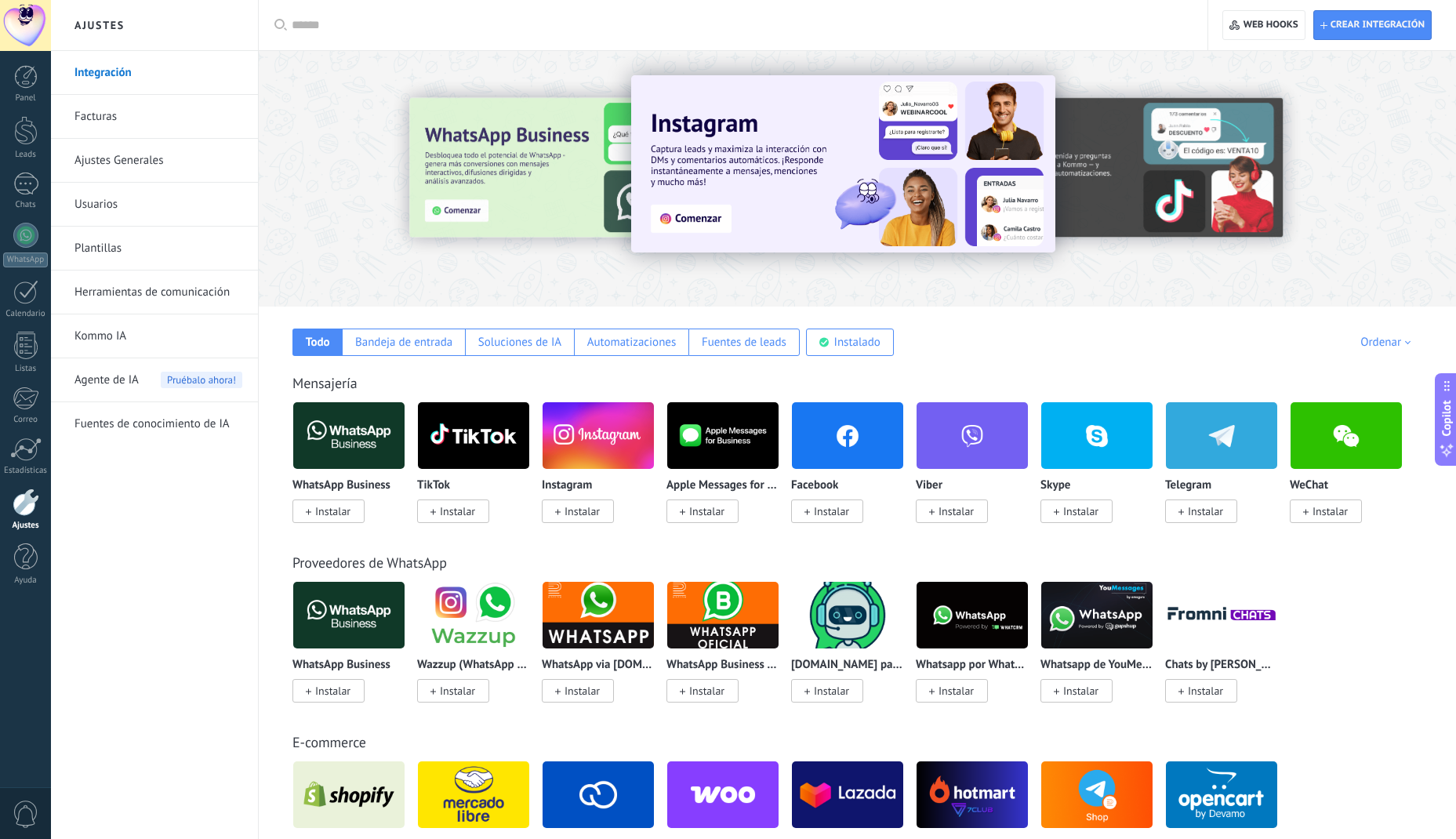
click at [106, 371] on span "Agente de IA" at bounding box center [107, 381] width 65 height 44
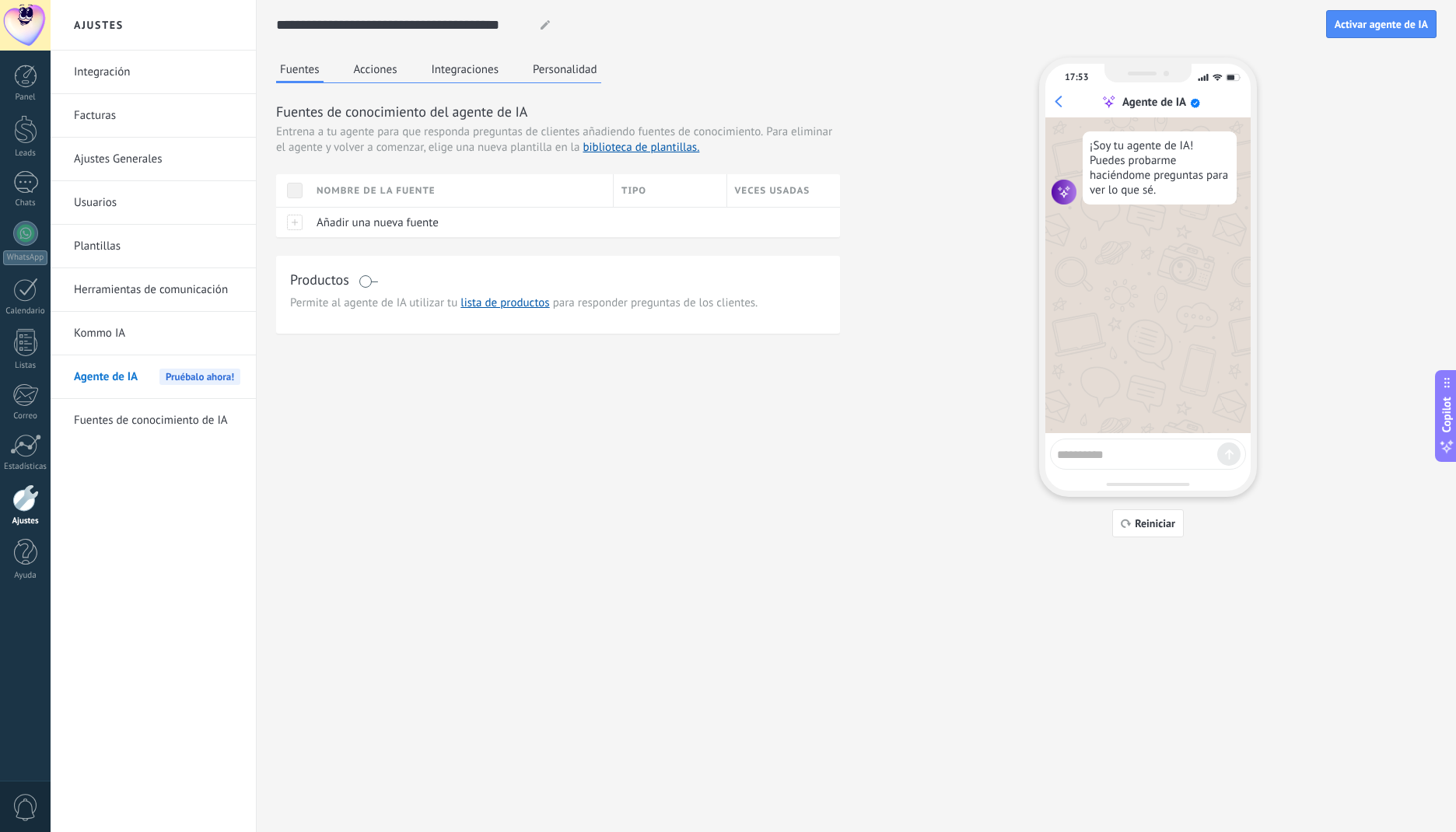
click at [1087, 461] on textarea at bounding box center [1136, 452] width 160 height 19
type textarea "****"
click at [1225, 456] on icon at bounding box center [1228, 453] width 8 height 10
click at [127, 394] on span "Agente de IA" at bounding box center [106, 378] width 64 height 44
click at [657, 148] on link "biblioteca de plantillas." at bounding box center [641, 147] width 117 height 15
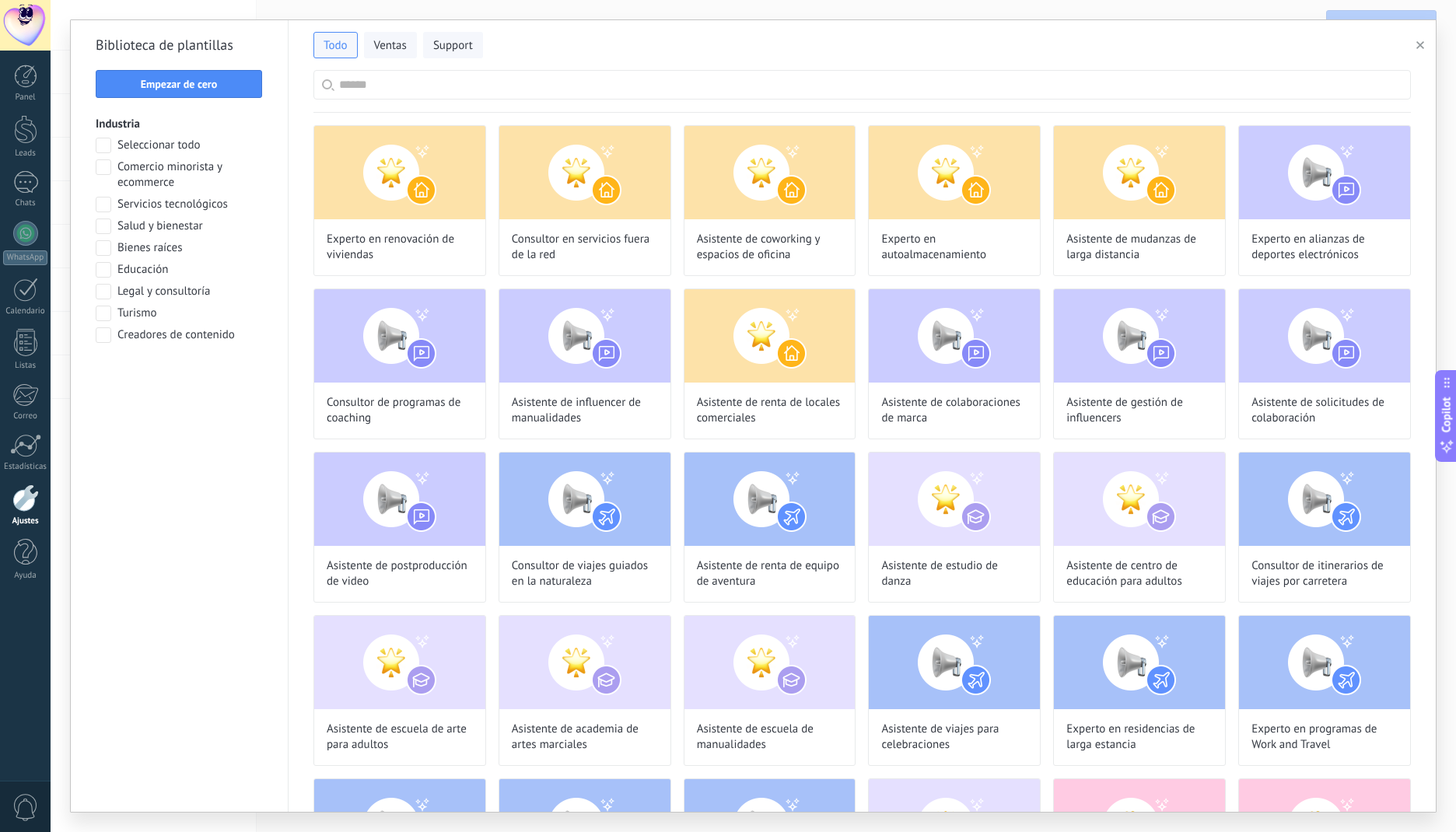
click at [610, 83] on input "text" at bounding box center [871, 84] width 1063 height 28
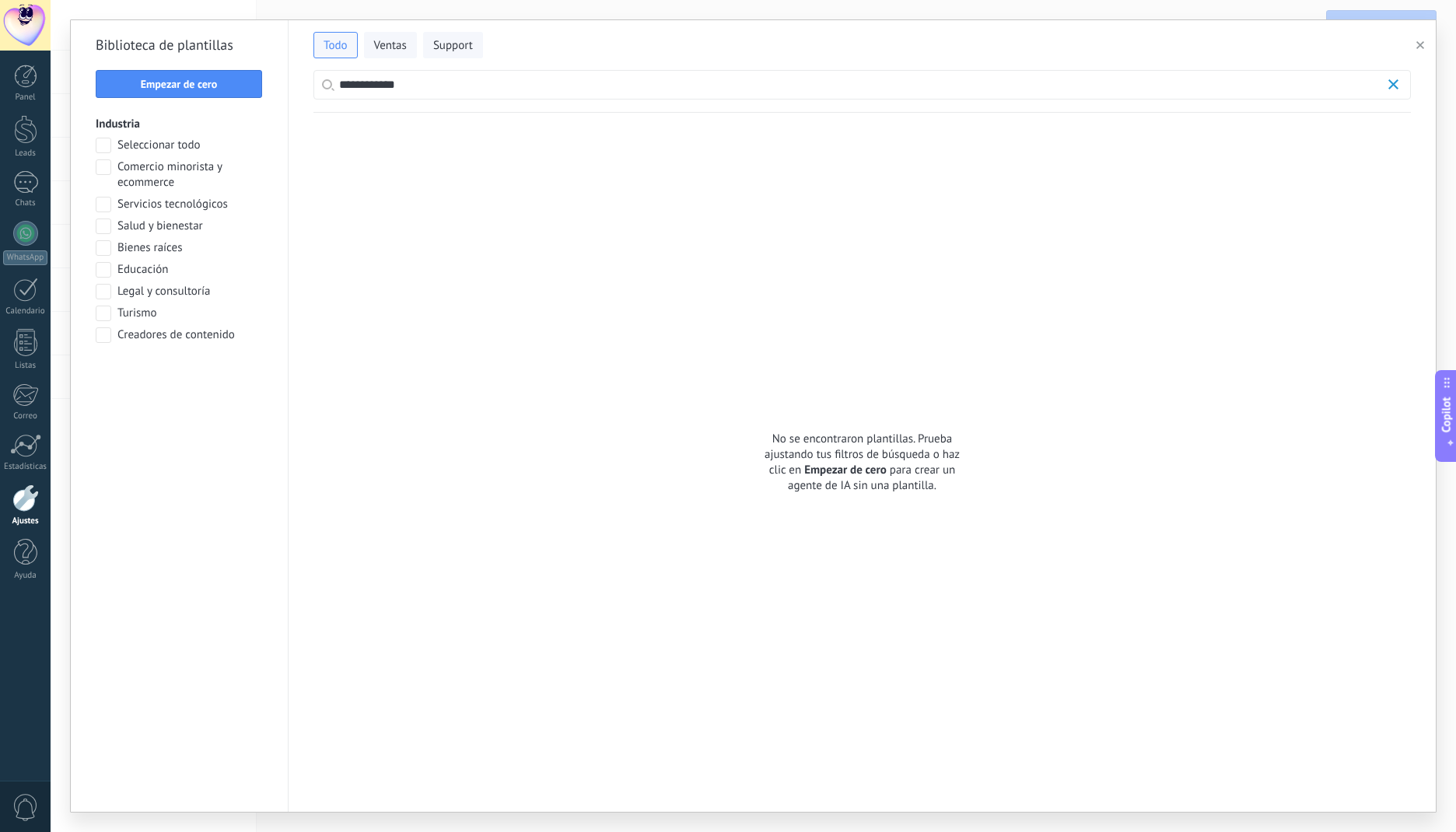
type input "**********"
click at [1424, 47] on button "button" at bounding box center [1422, 45] width 26 height 18
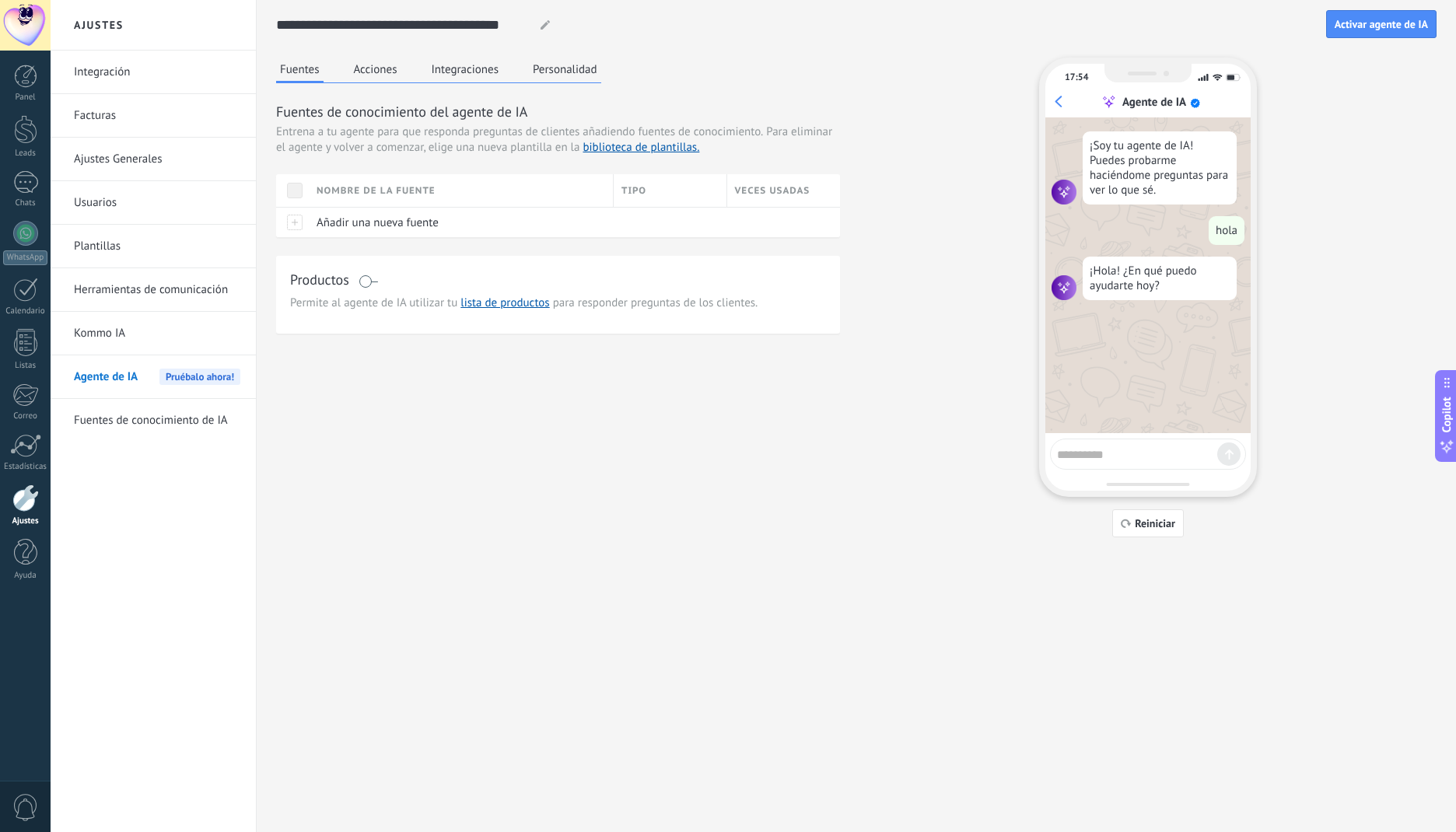
click at [619, 150] on link "biblioteca de plantillas." at bounding box center [641, 147] width 117 height 15
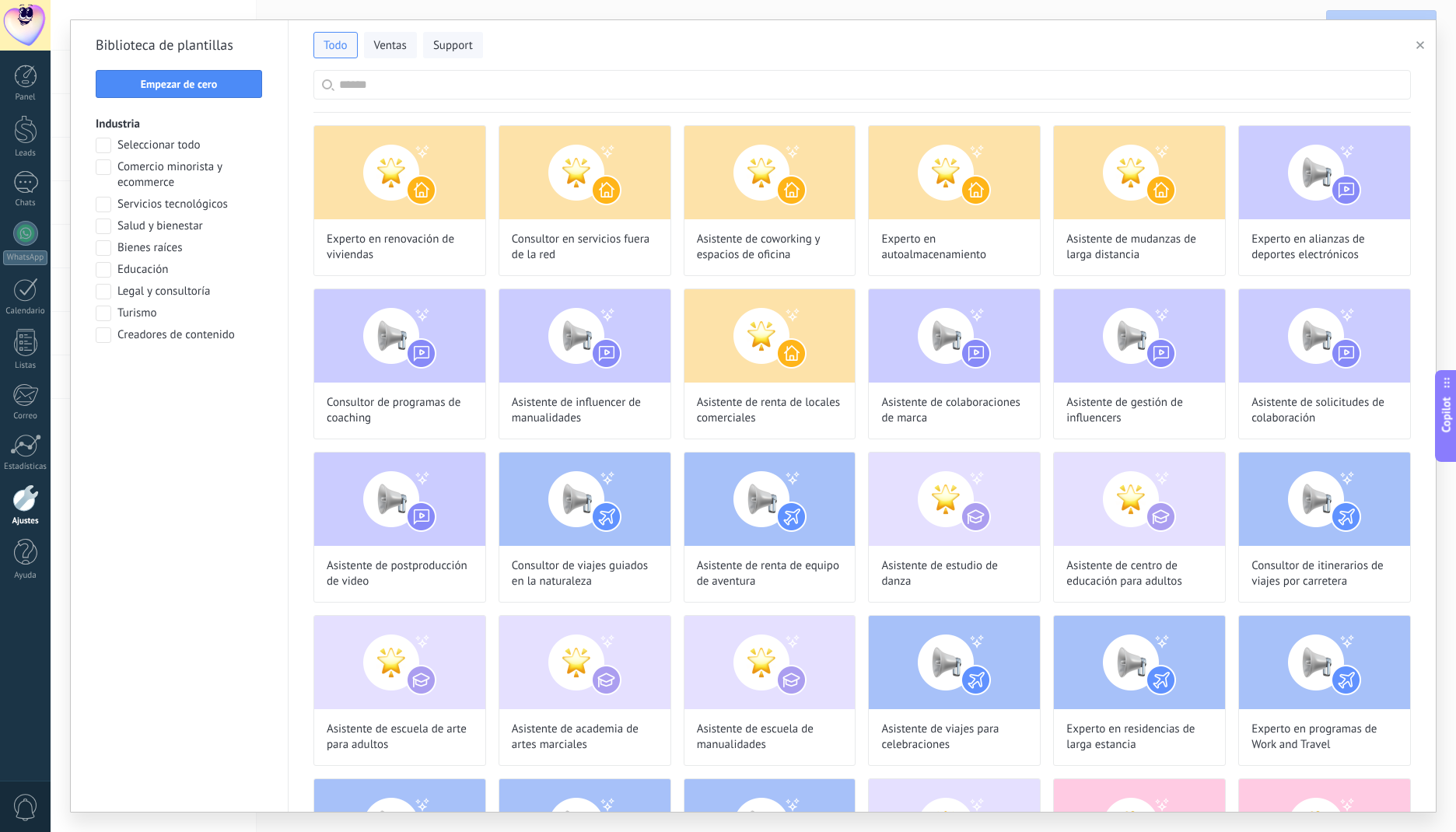
click at [600, 51] on div "Todo Ventas Support" at bounding box center [862, 42] width 1097 height 33
click at [102, 231] on span at bounding box center [103, 226] width 16 height 16
click at [188, 381] on span "Aplicar" at bounding box center [180, 376] width 33 height 11
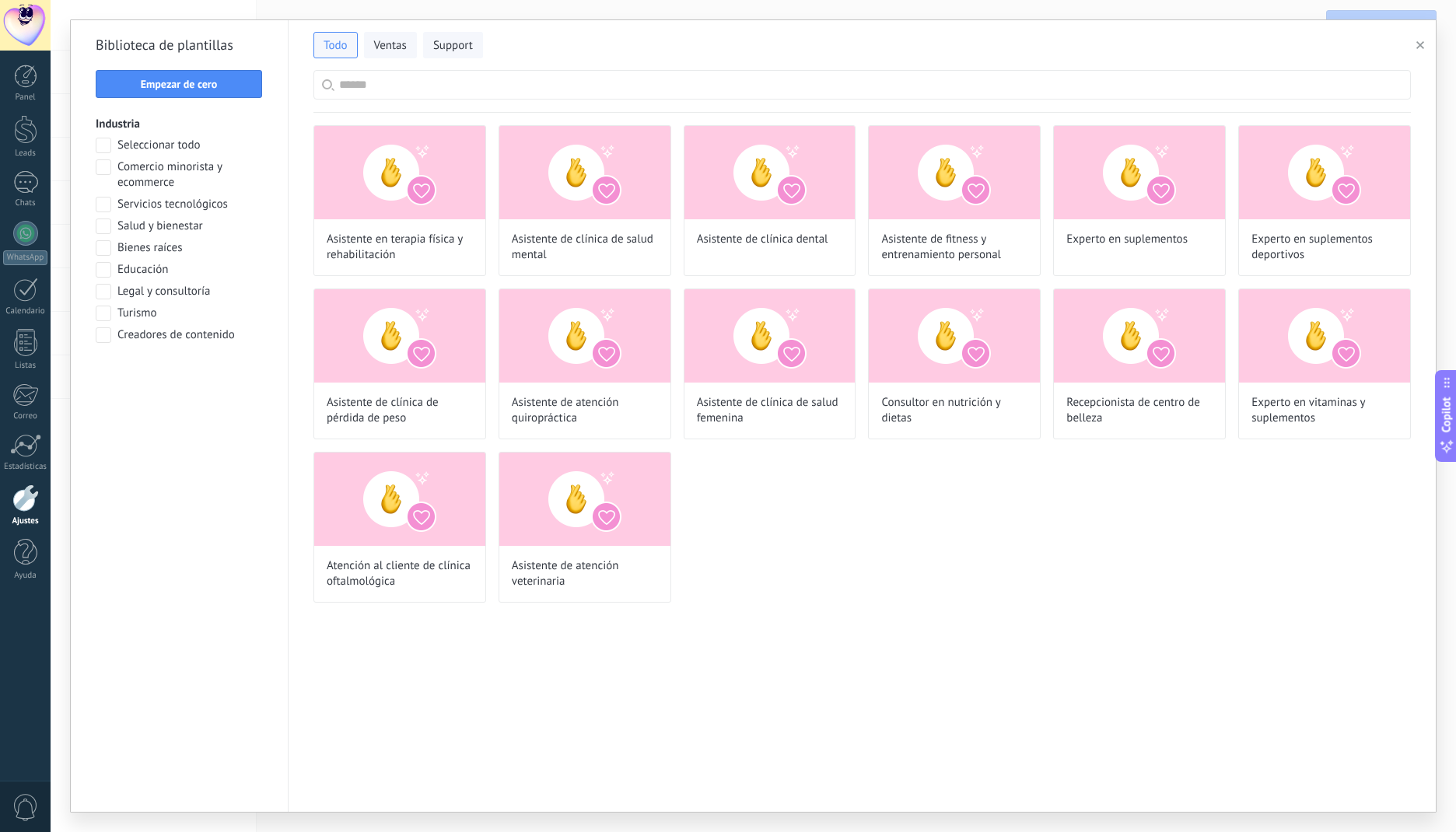
click at [1415, 42] on button "button" at bounding box center [1422, 45] width 26 height 18
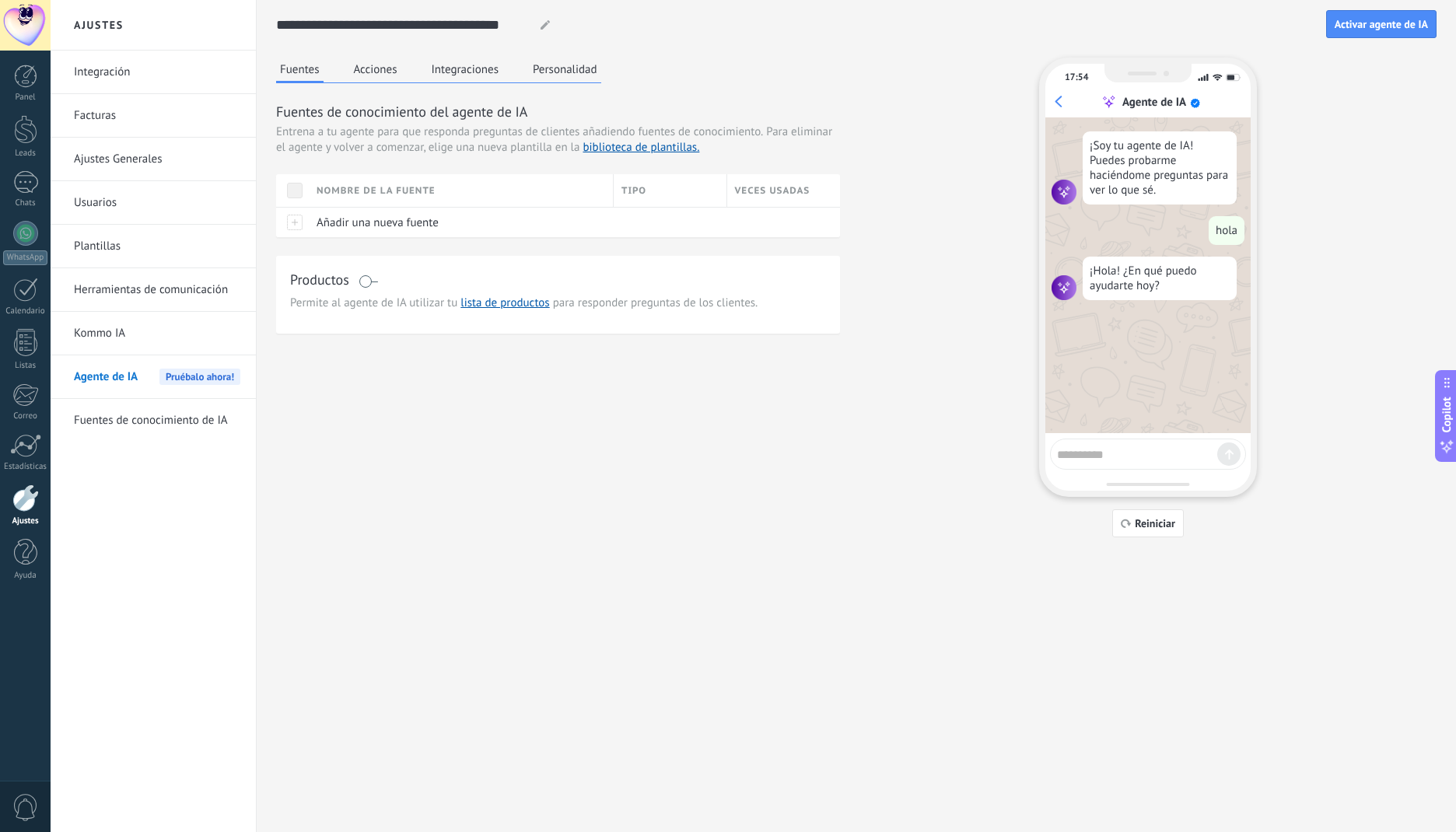
click at [300, 65] on button "Fuentes" at bounding box center [300, 70] width 48 height 26
click at [381, 220] on span "Añadir una nueva fuente" at bounding box center [377, 223] width 122 height 15
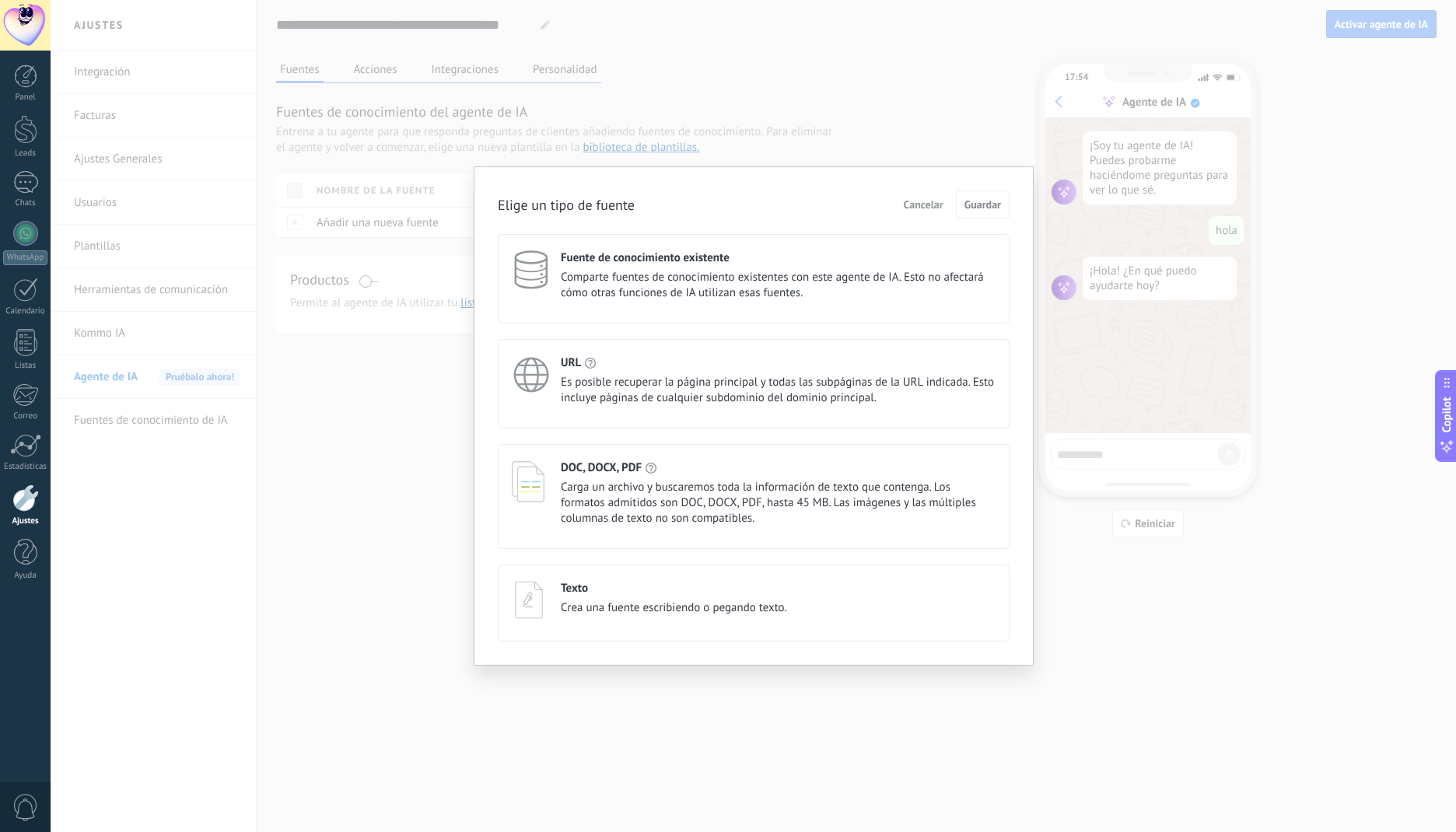
click at [594, 595] on div "Texto Crea una fuente escribiendo o pegando texto." at bounding box center [673, 598] width 226 height 35
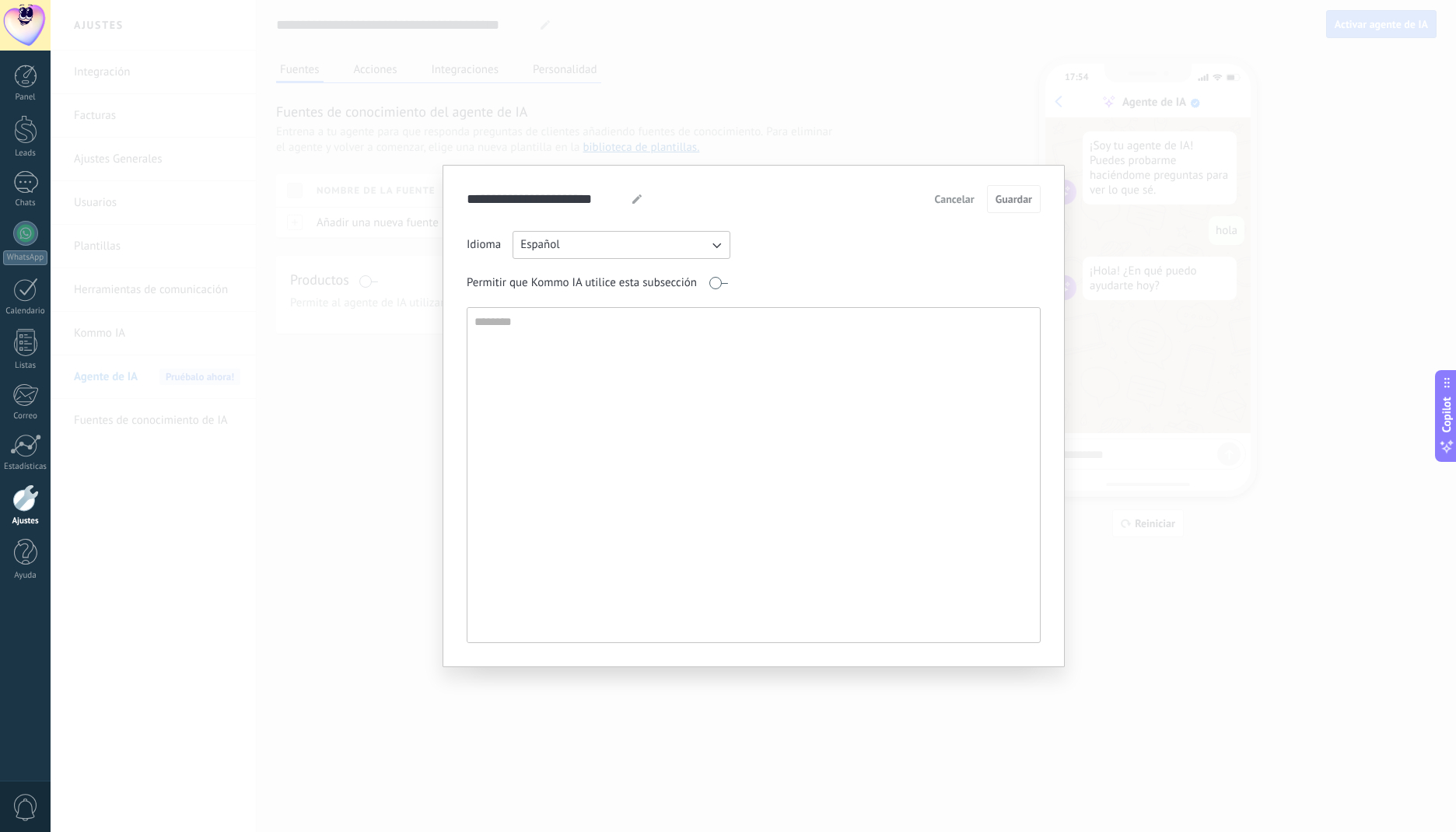
click at [617, 408] on textarea at bounding box center [752, 475] width 569 height 335
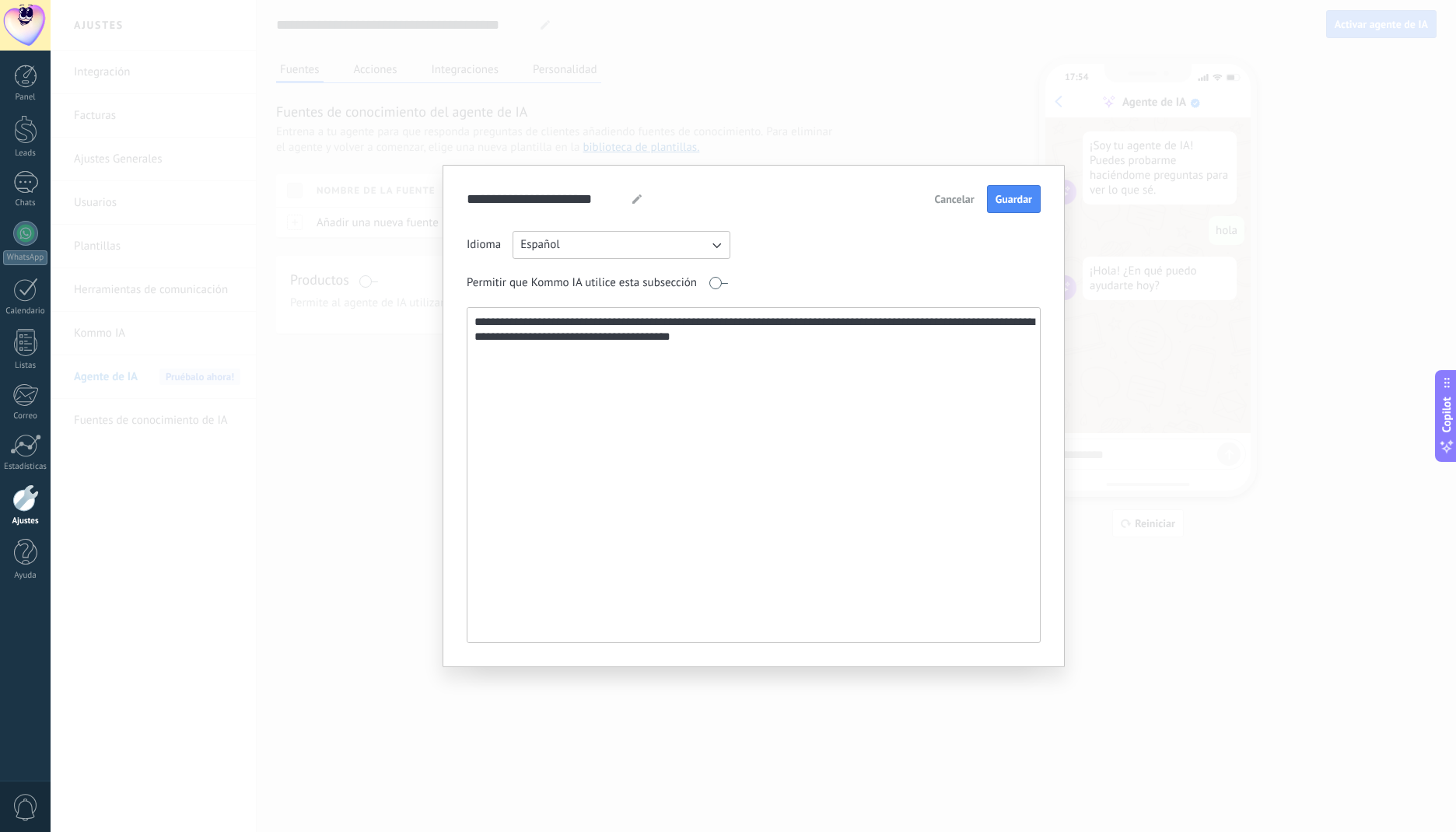
click at [517, 323] on textarea "**********" at bounding box center [752, 475] width 569 height 335
click at [885, 331] on textarea "**********" at bounding box center [752, 475] width 569 height 335
click at [871, 323] on textarea "**********" at bounding box center [752, 475] width 569 height 335
click at [963, 322] on textarea "**********" at bounding box center [752, 475] width 569 height 335
click at [561, 320] on textarea "**********" at bounding box center [752, 475] width 569 height 335
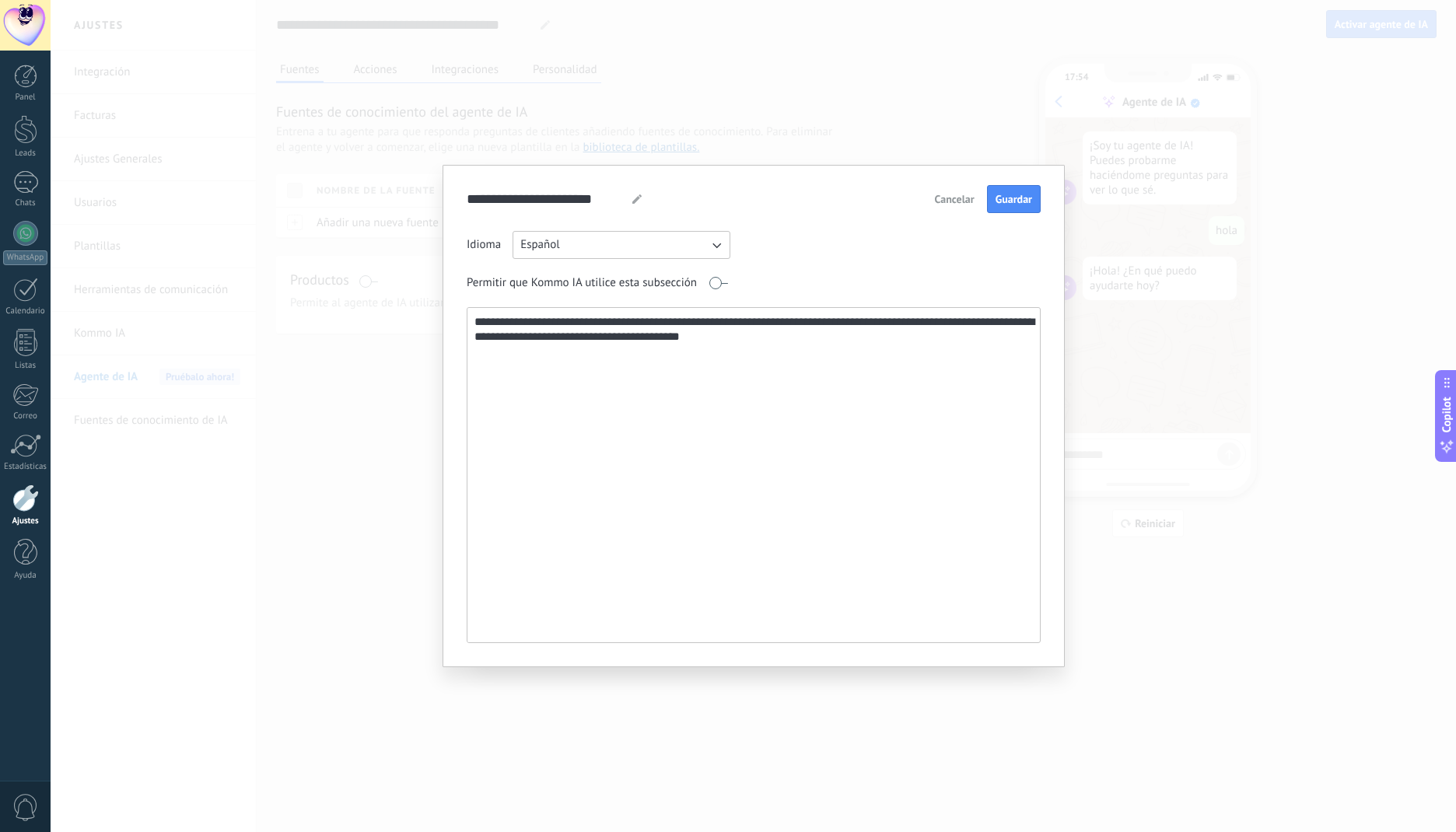
click at [510, 321] on textarea "**********" at bounding box center [752, 475] width 569 height 335
click at [766, 337] on textarea "**********" at bounding box center [752, 475] width 569 height 335
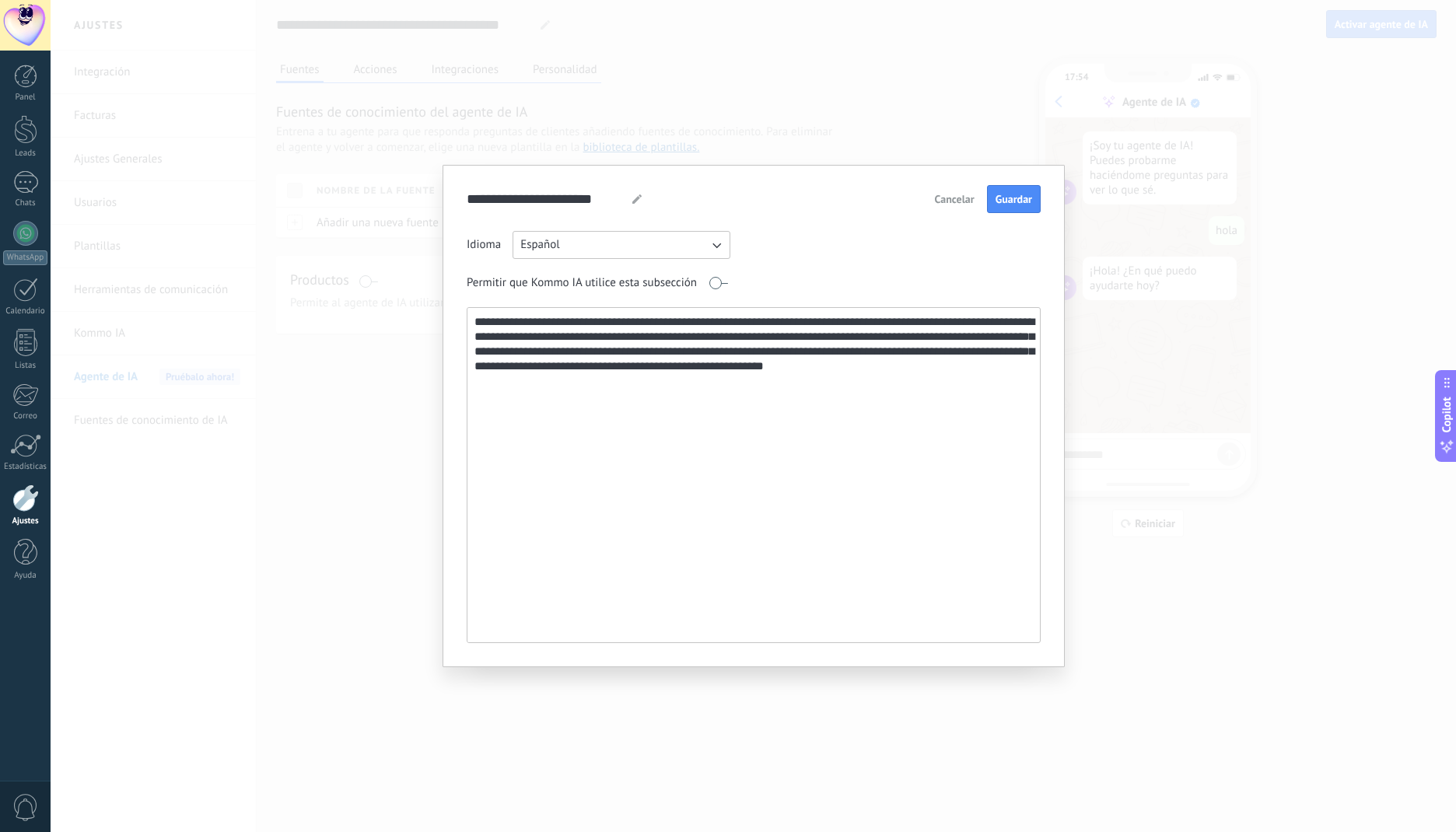
drag, startPoint x: 989, startPoint y: 379, endPoint x: 398, endPoint y: 291, distance: 597.5
click at [398, 291] on div "**********" at bounding box center [753, 416] width 1405 height 832
click at [853, 431] on textarea "**********" at bounding box center [752, 475] width 569 height 335
drag, startPoint x: 961, startPoint y: 372, endPoint x: 377, endPoint y: 297, distance: 588.8
click at [377, 297] on div "**********" at bounding box center [753, 416] width 1405 height 832
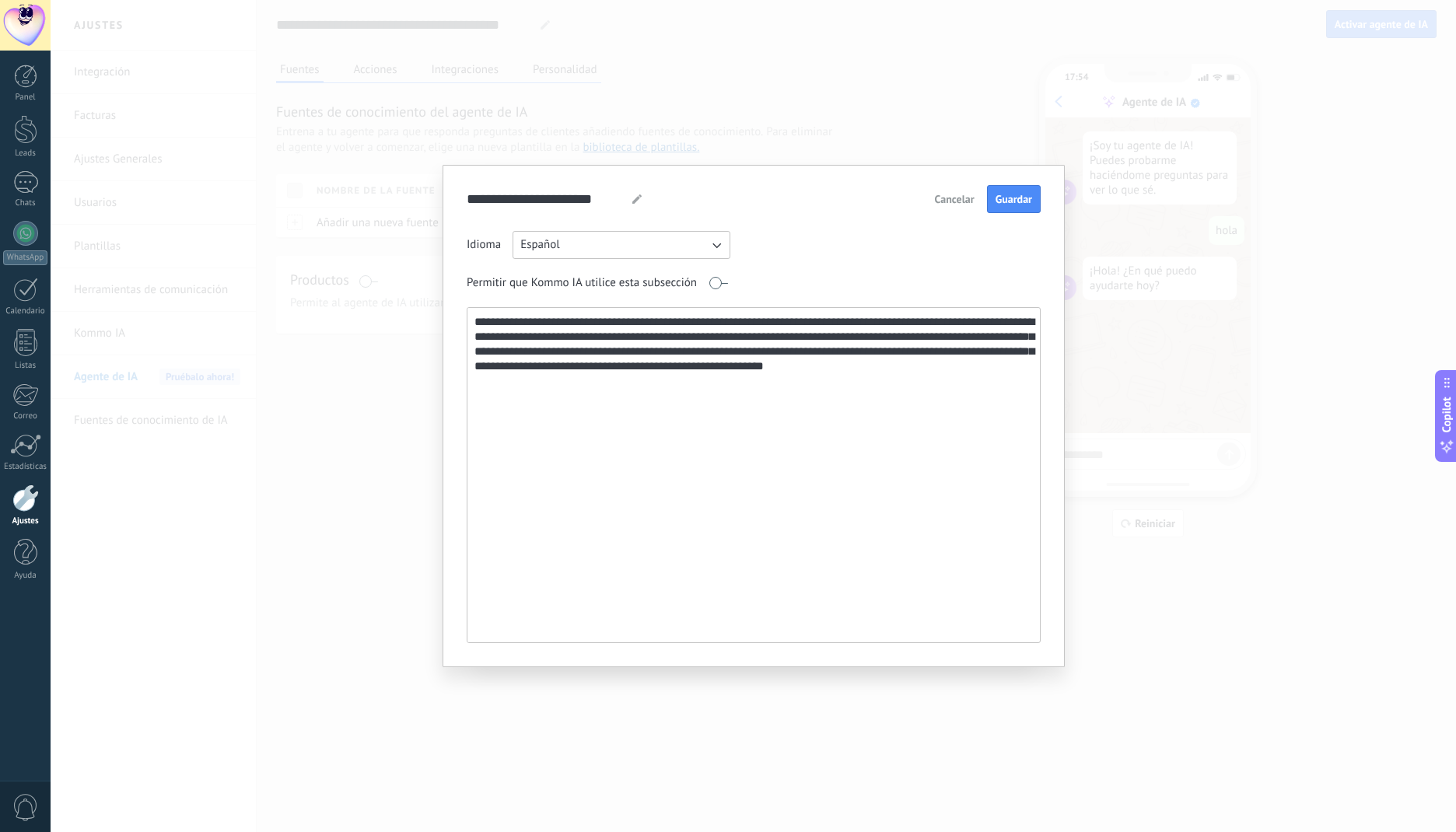
paste textarea "**********"
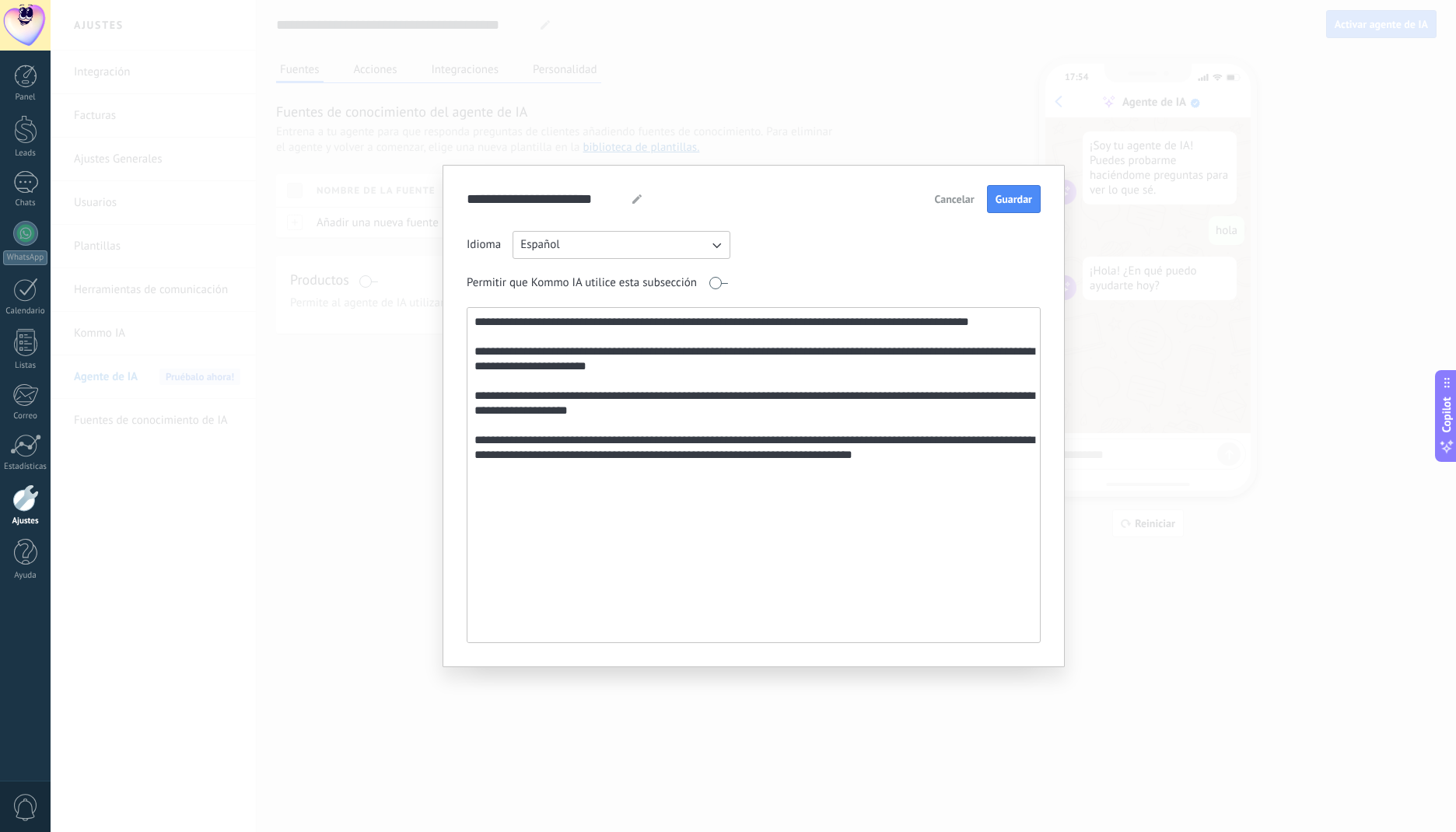
click at [475, 321] on textarea "**********" at bounding box center [752, 475] width 569 height 335
click at [776, 318] on textarea "**********" at bounding box center [752, 475] width 569 height 335
type textarea "**********"
click at [1011, 205] on span "Guardar" at bounding box center [1013, 199] width 37 height 11
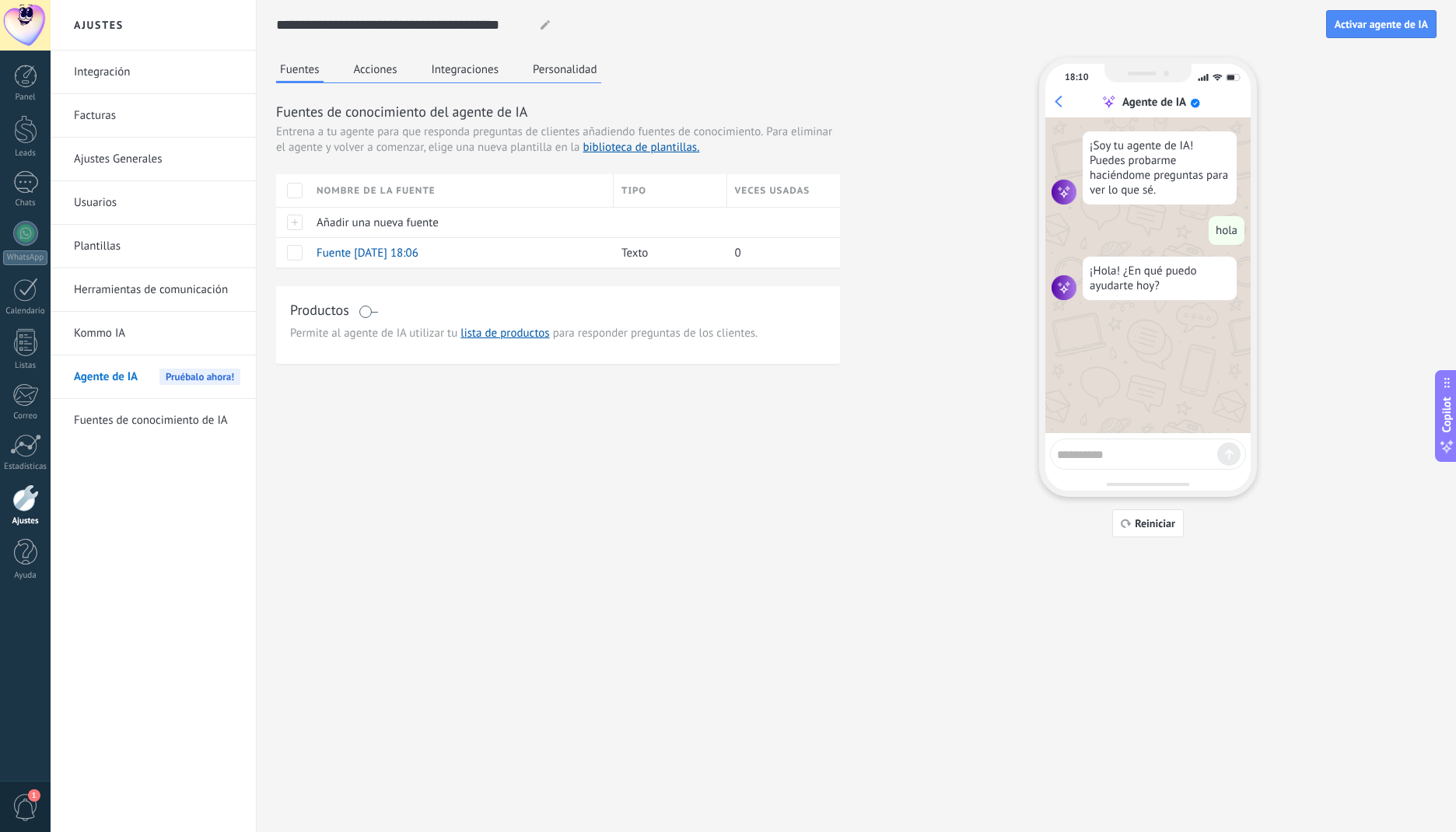
click at [517, 251] on div "Fuente [DATE] 18:06" at bounding box center [457, 252] width 297 height 29
click at [374, 250] on span "Fuente [DATE] 18:06" at bounding box center [367, 253] width 102 height 15
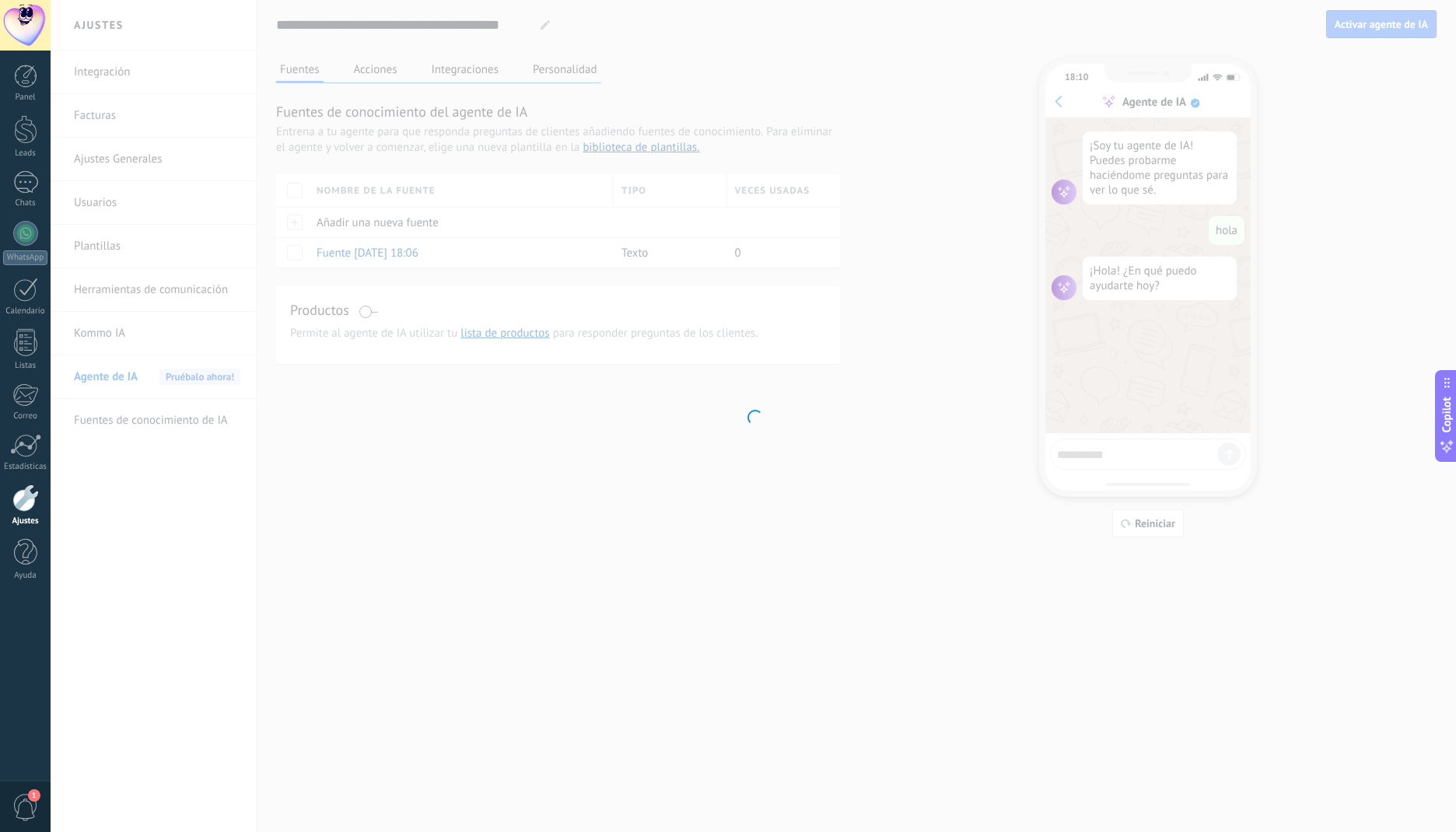
type input "**********"
type textarea "**********"
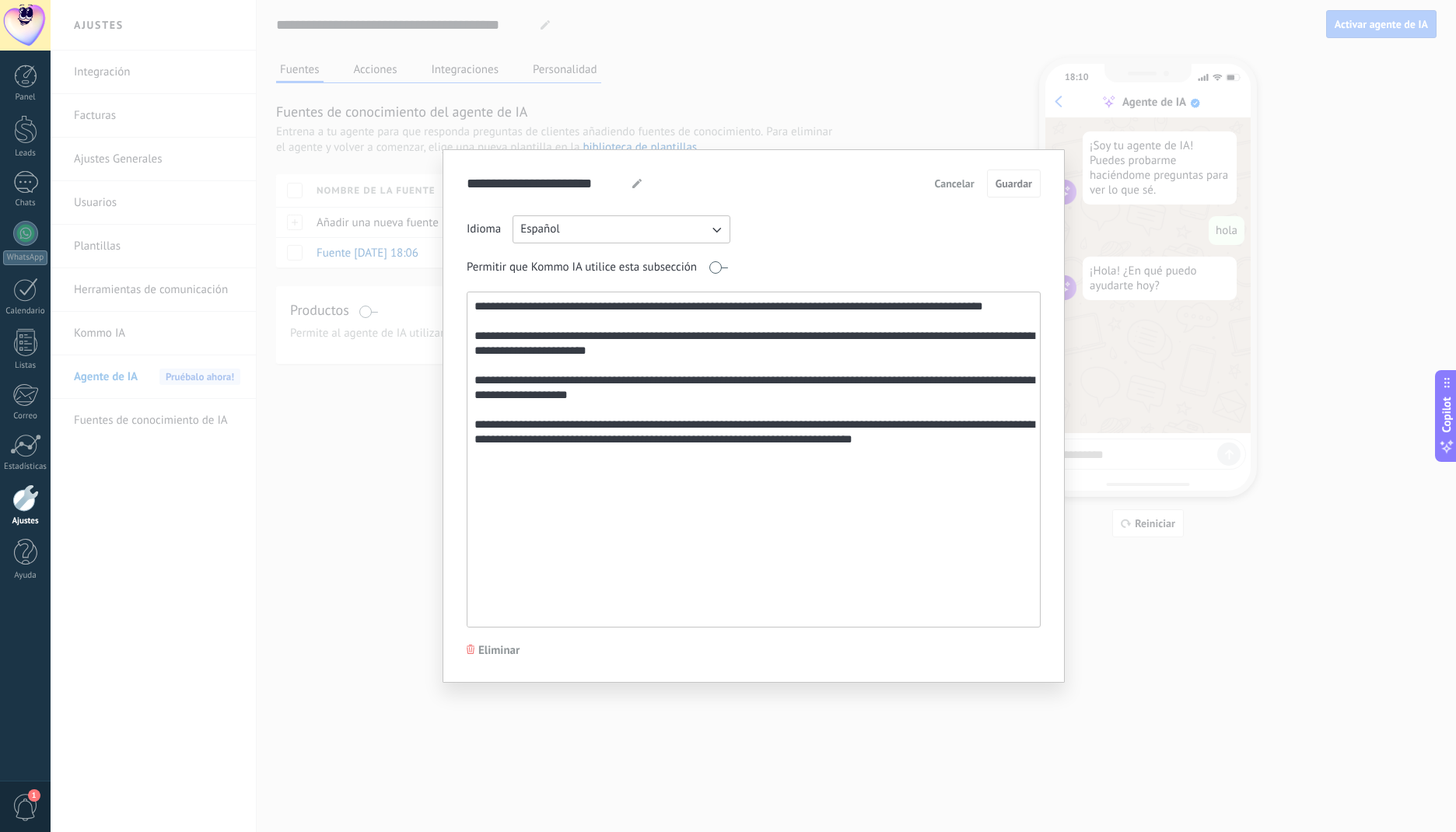
click at [969, 180] on span "Cancelar" at bounding box center [954, 184] width 39 height 11
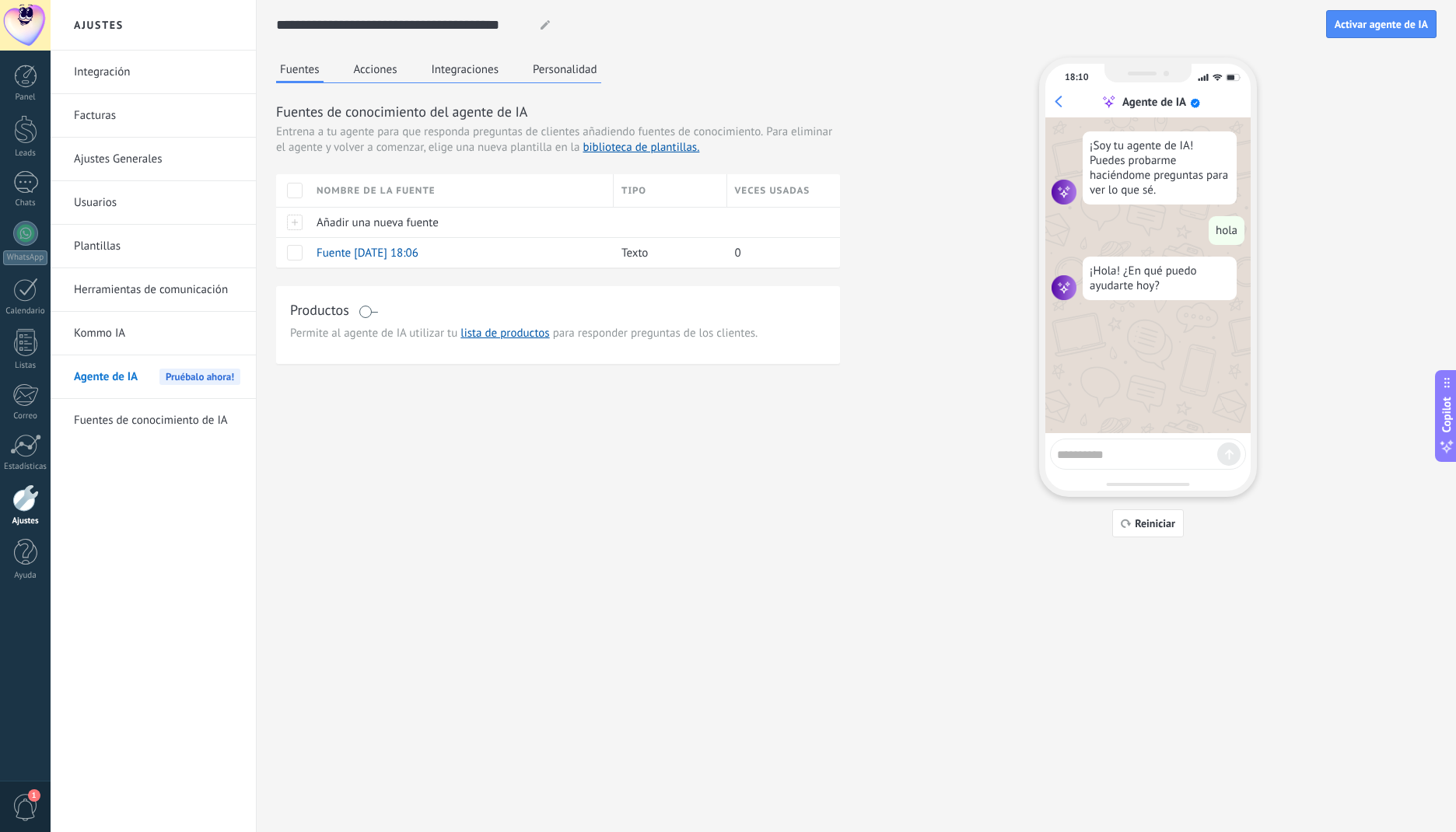
click at [391, 223] on span "Añadir una nueva fuente" at bounding box center [377, 223] width 122 height 15
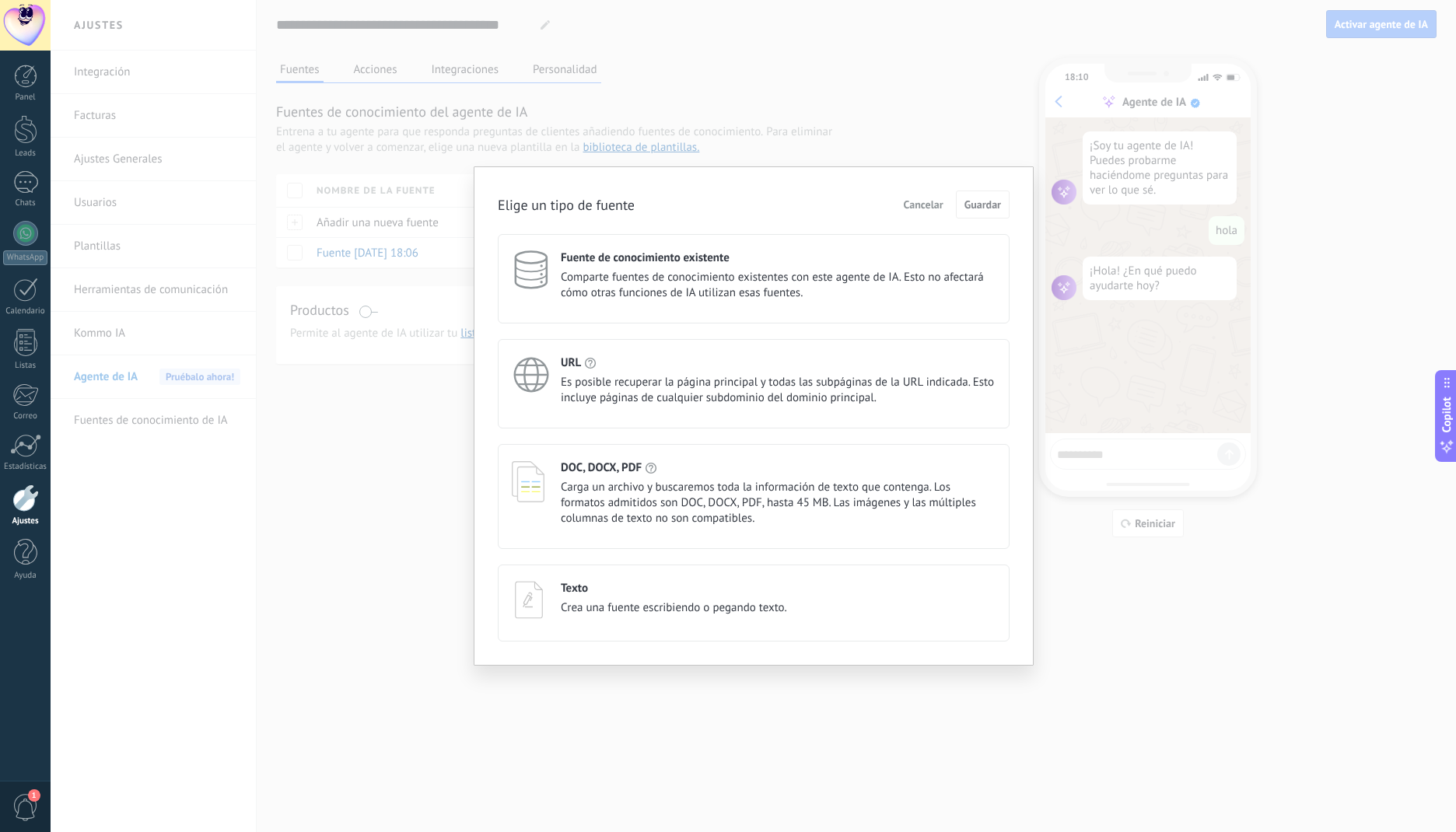
click at [370, 499] on div "Elige un tipo de fuente Cancelar Guardar Fuente de conocimiento existente Compa…" at bounding box center [753, 416] width 1405 height 832
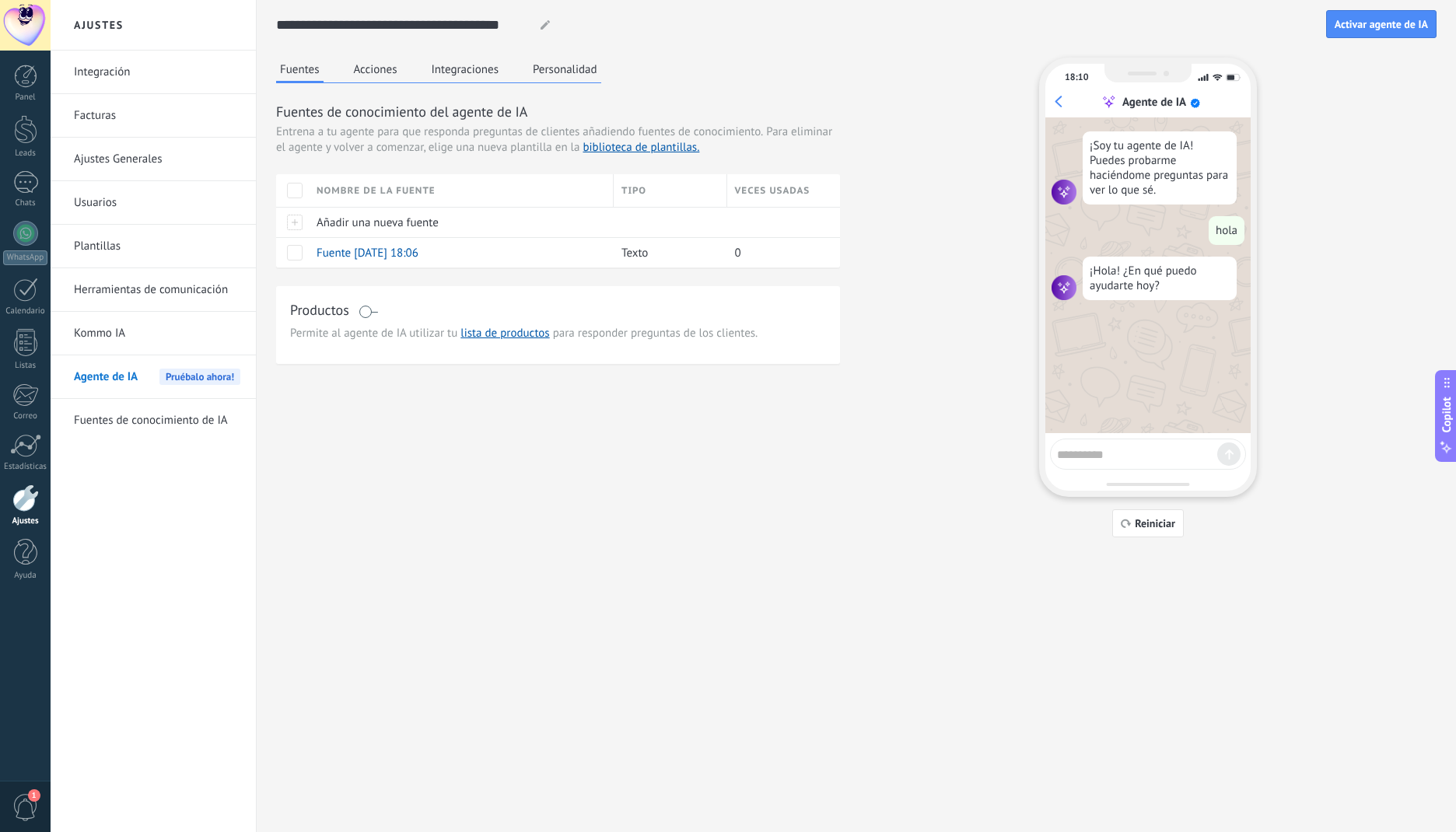
click at [530, 331] on link "lista de productos" at bounding box center [504, 333] width 89 height 15
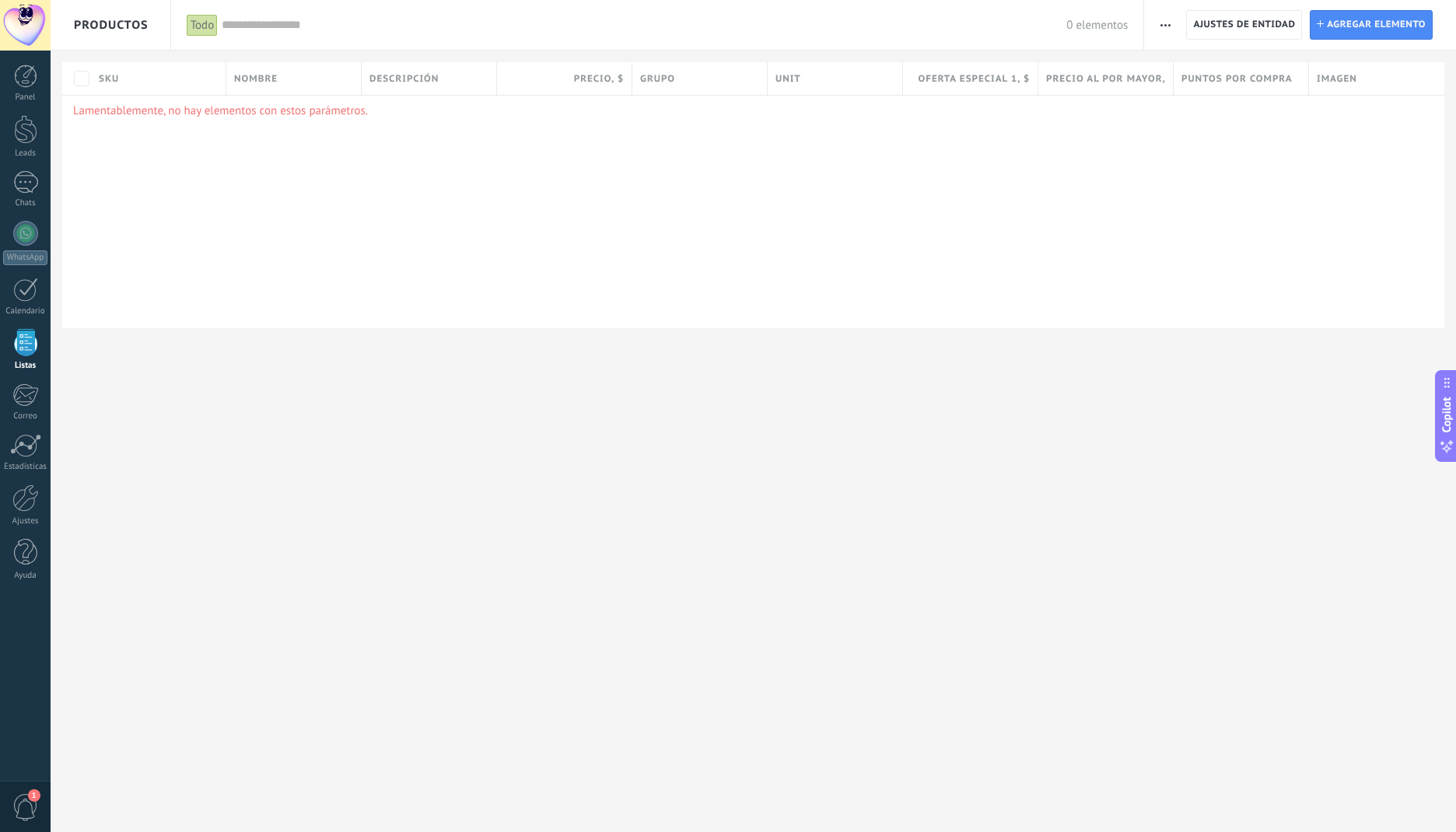
click at [1373, 14] on span "Agregar elemento" at bounding box center [1376, 25] width 99 height 28
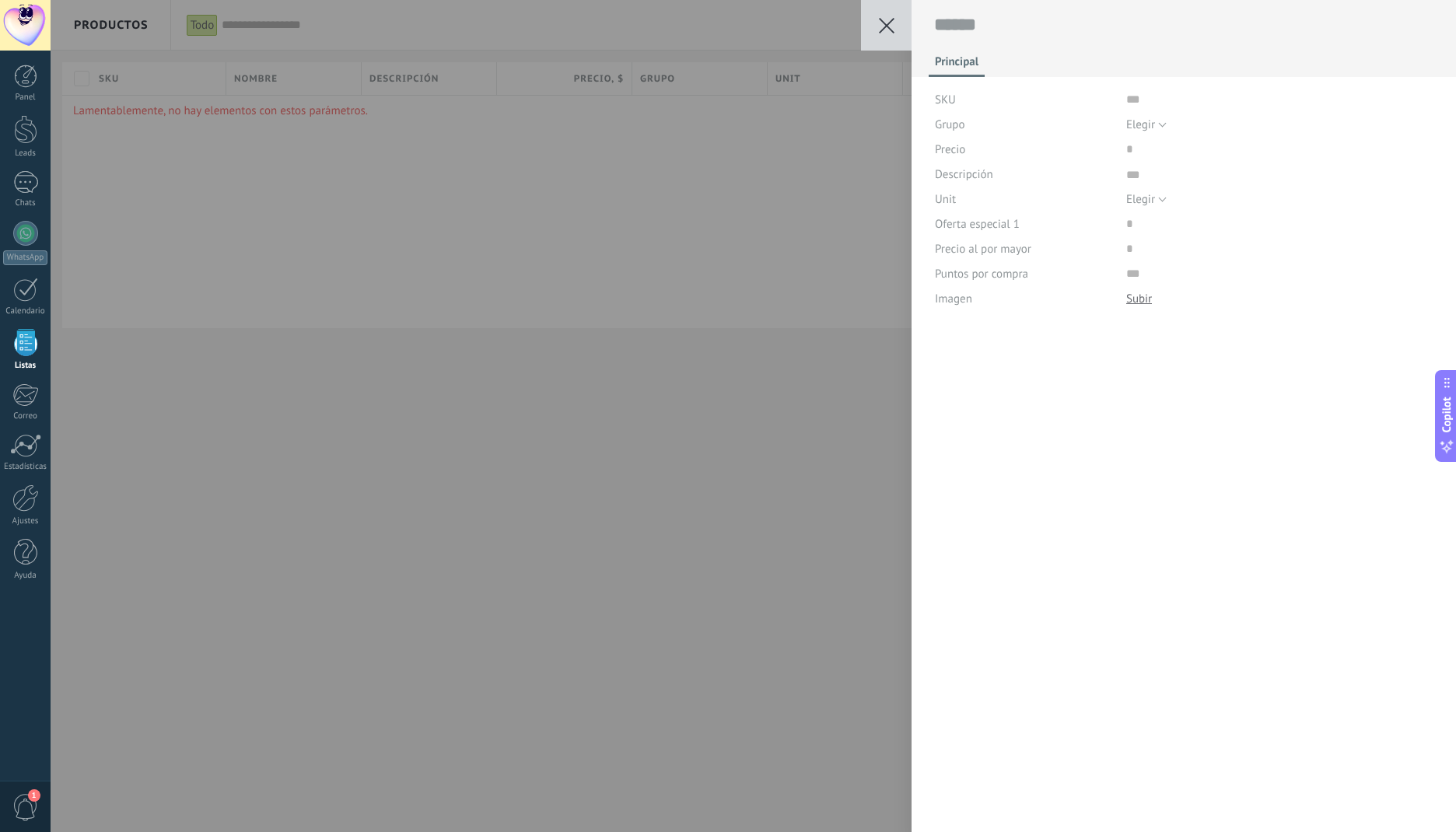
scroll to position [16, 0]
click at [1163, 128] on button "Elegir" at bounding box center [1146, 123] width 40 height 25
click at [1164, 157] on span "Todos los productos" at bounding box center [1264, 151] width 311 height 15
click at [1133, 151] on input "price" at bounding box center [1175, 149] width 99 height 25
click at [879, 22] on icon at bounding box center [886, 26] width 16 height 16
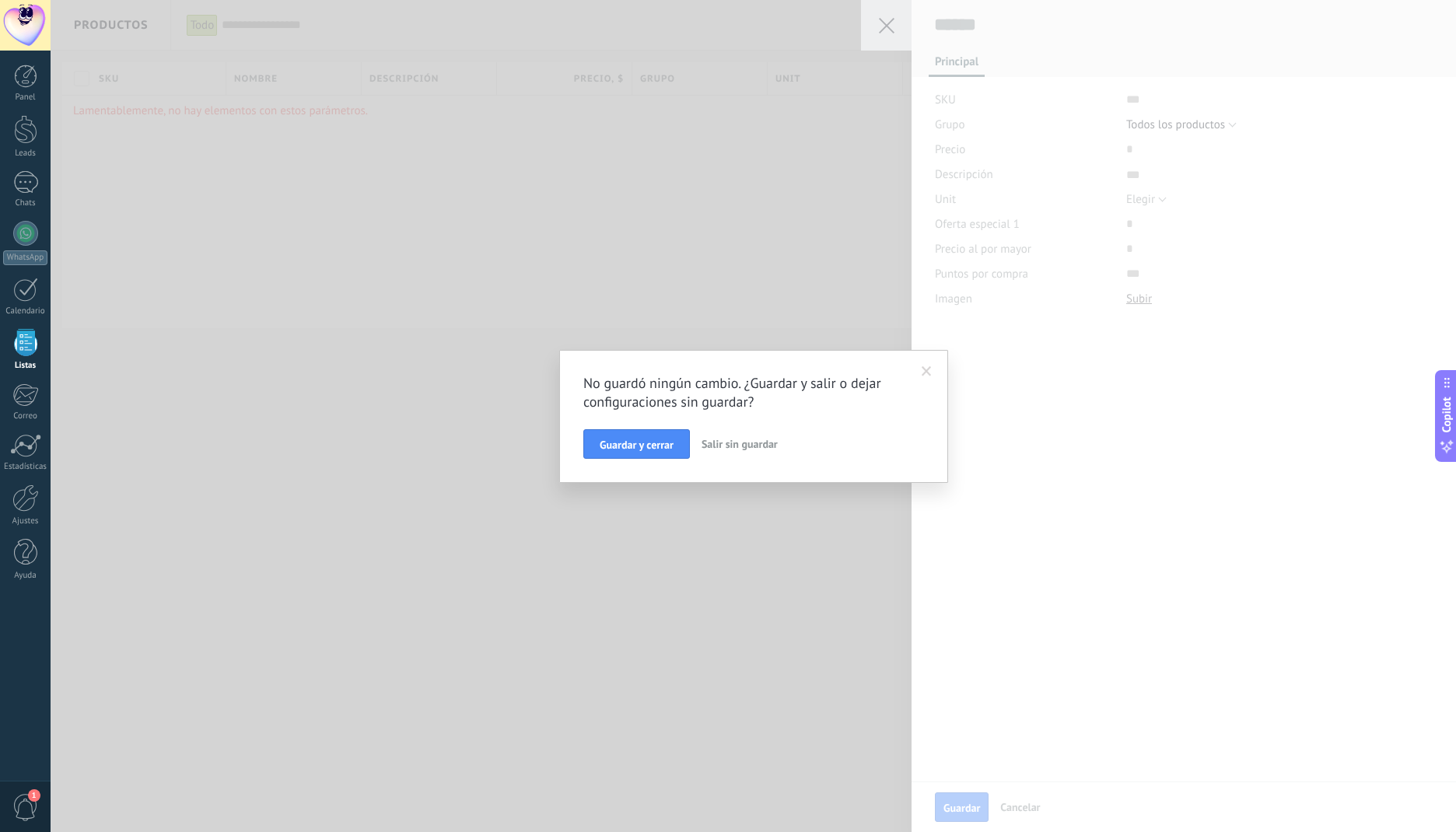
click at [750, 447] on span "Salir sin guardar" at bounding box center [739, 443] width 76 height 14
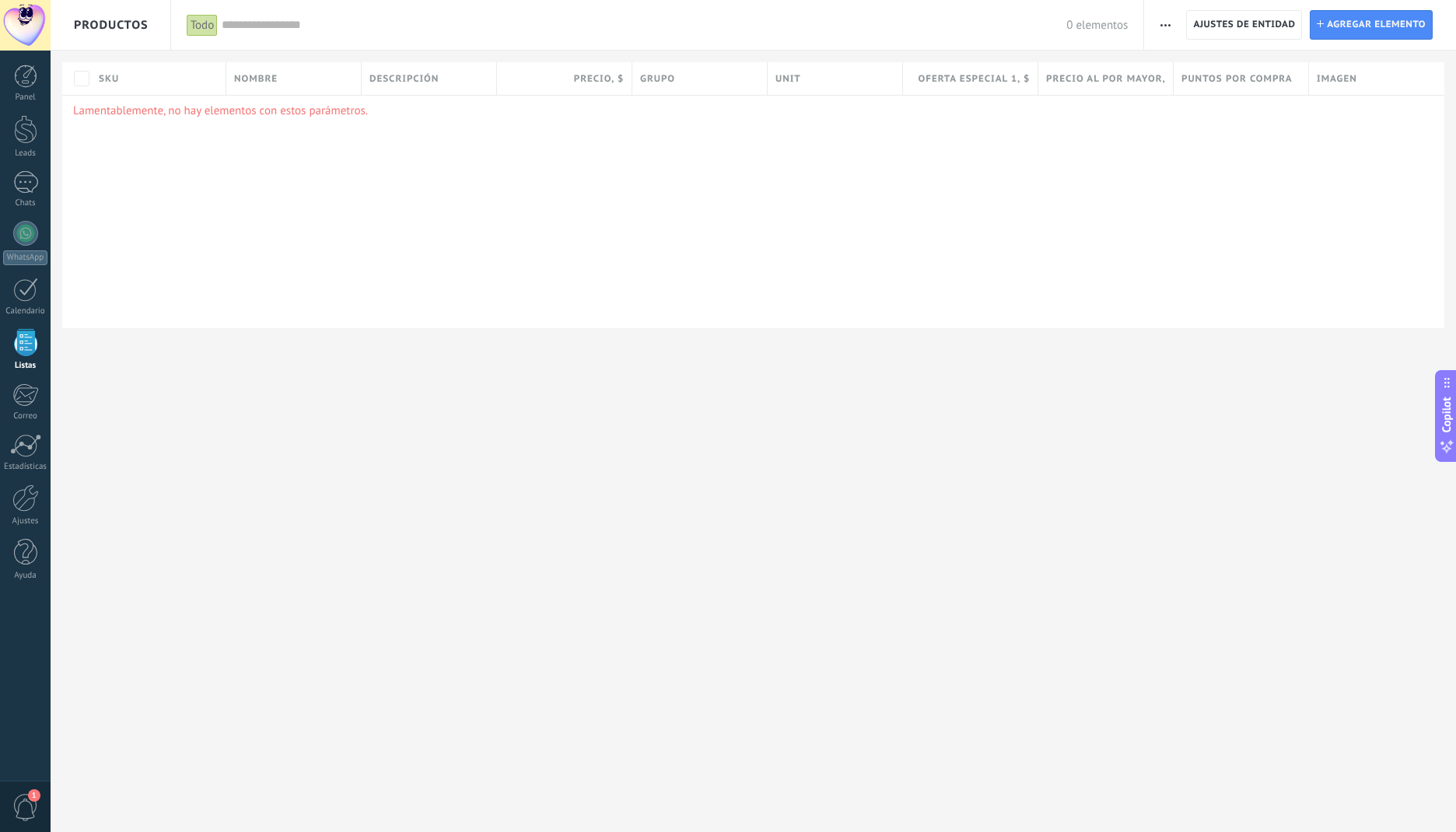
click at [17, 512] on link "Ajustes" at bounding box center [25, 506] width 50 height 42
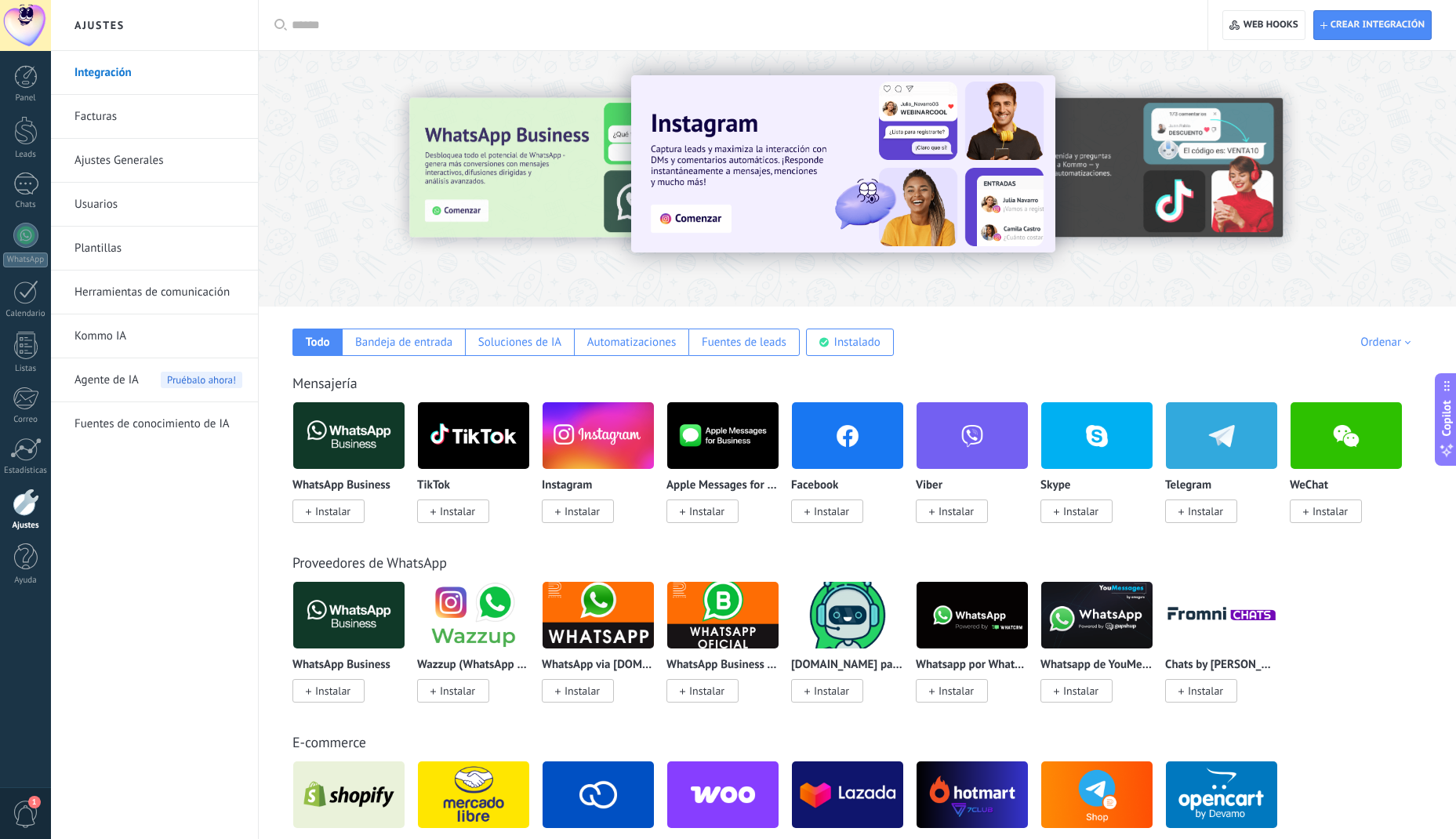
click at [126, 386] on span "Agente de IA" at bounding box center [107, 381] width 65 height 44
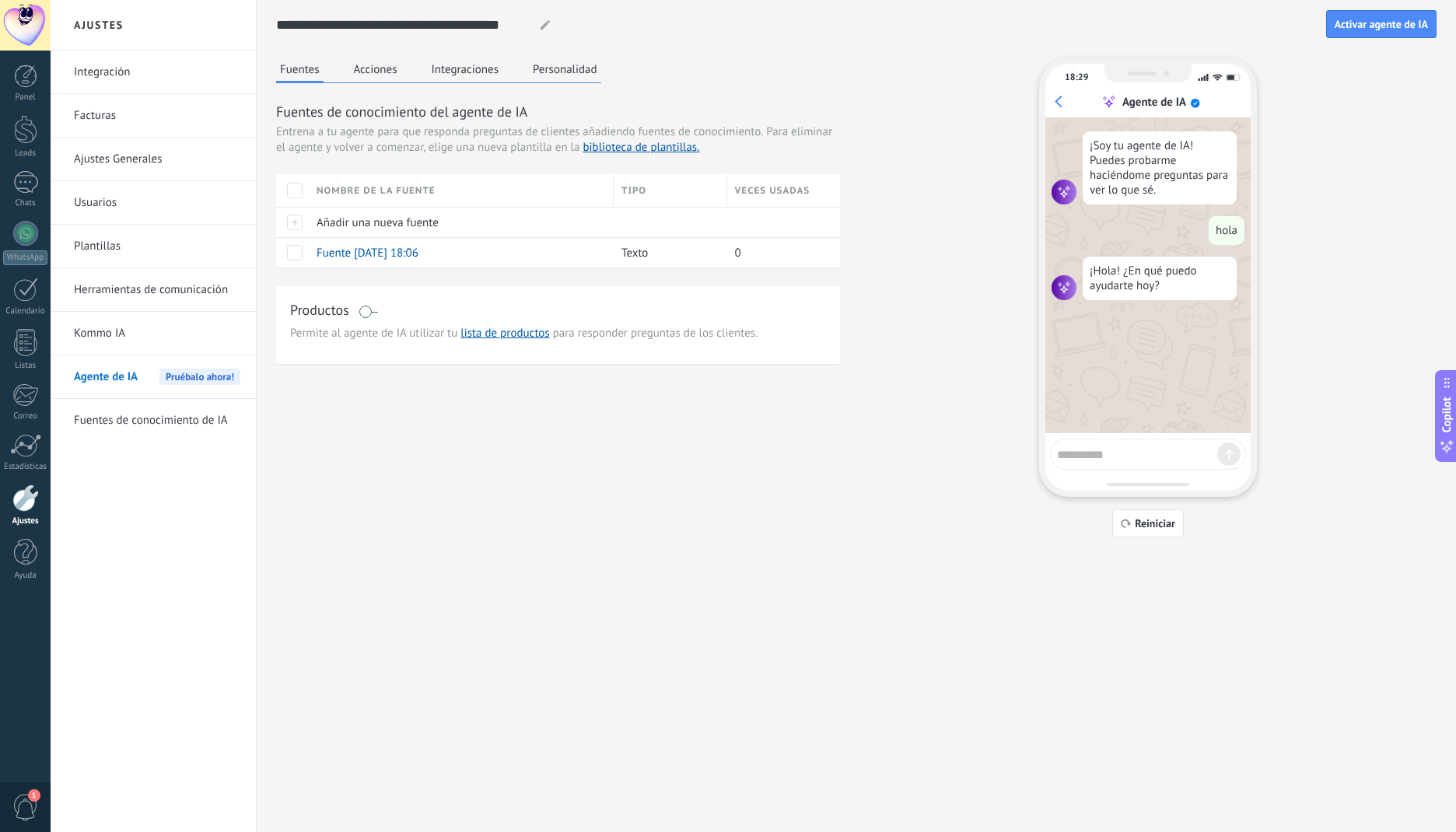
click at [369, 312] on span at bounding box center [368, 312] width 19 height 13
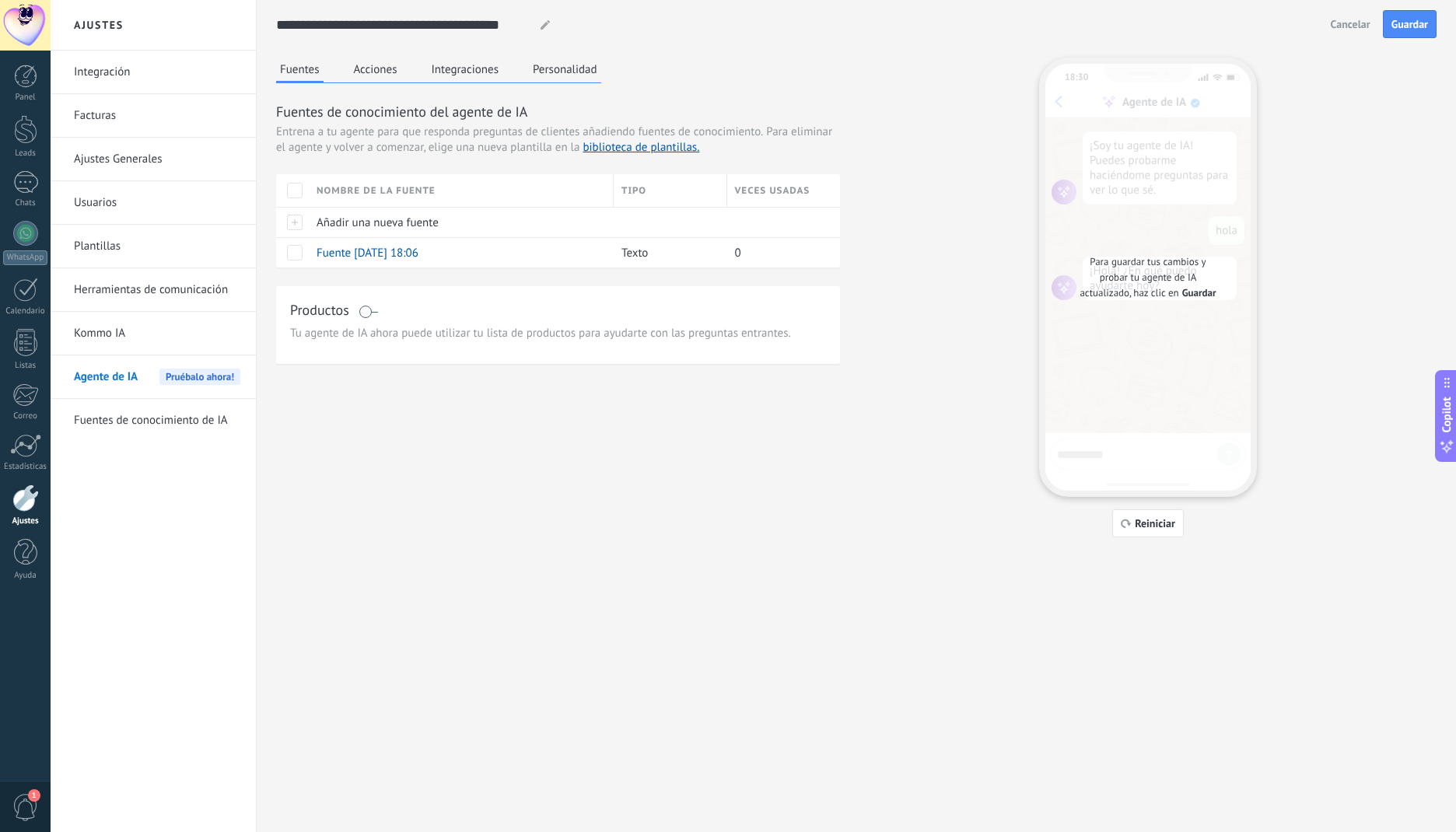
click at [369, 312] on span at bounding box center [368, 312] width 19 height 13
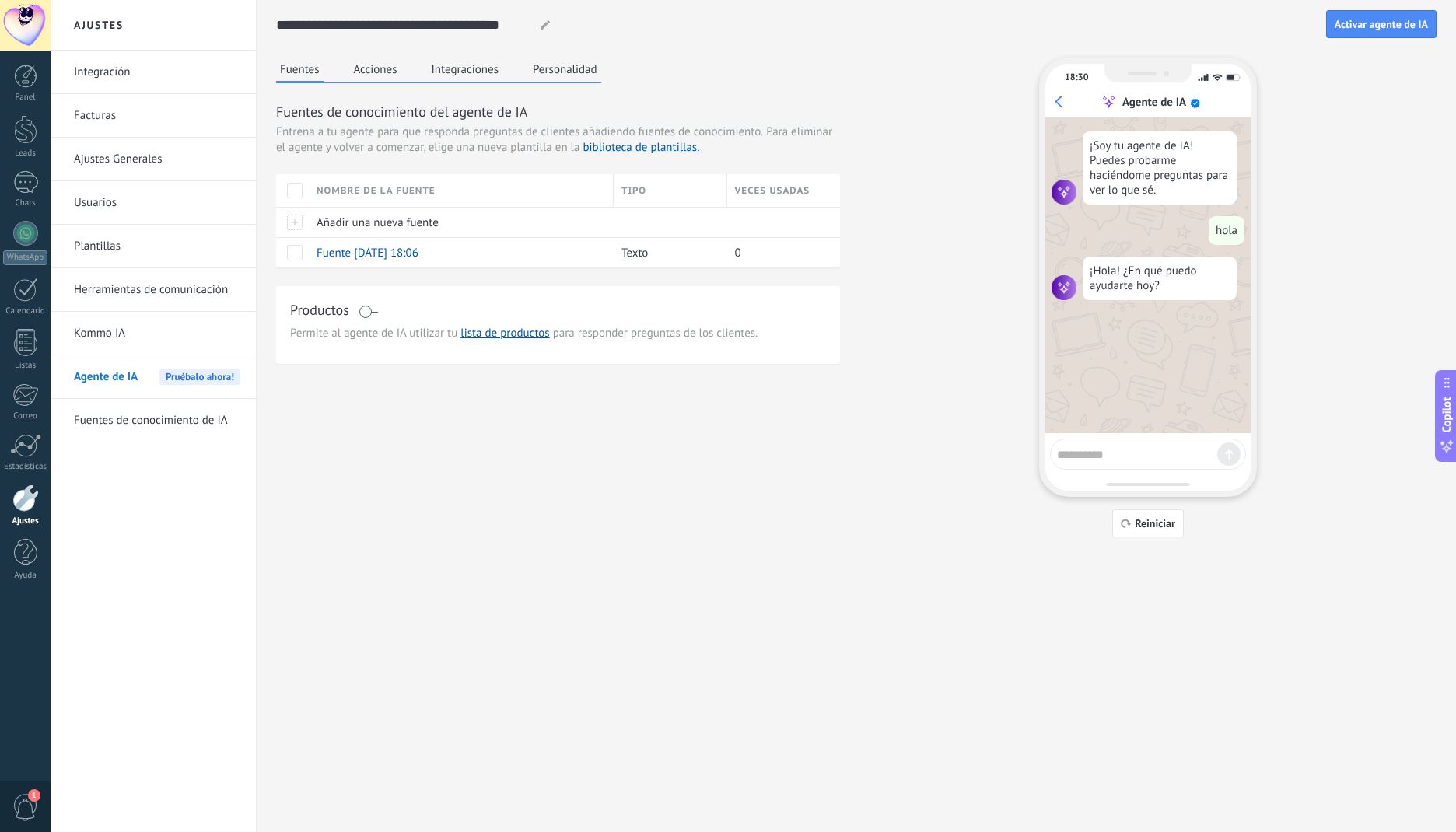
click at [1150, 450] on textarea at bounding box center [1136, 452] width 160 height 19
type textarea "**********"
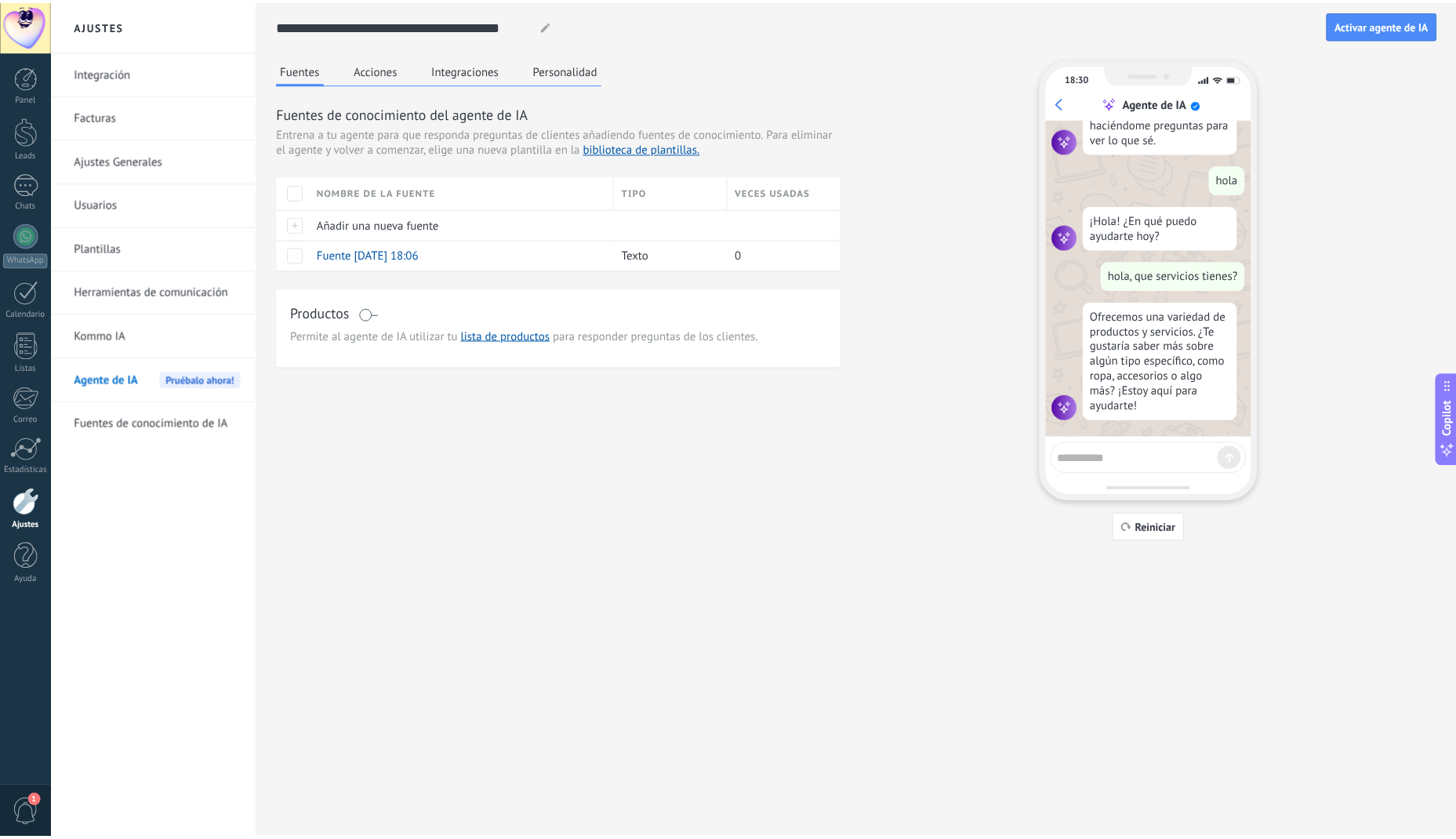
scroll to position [56, 0]
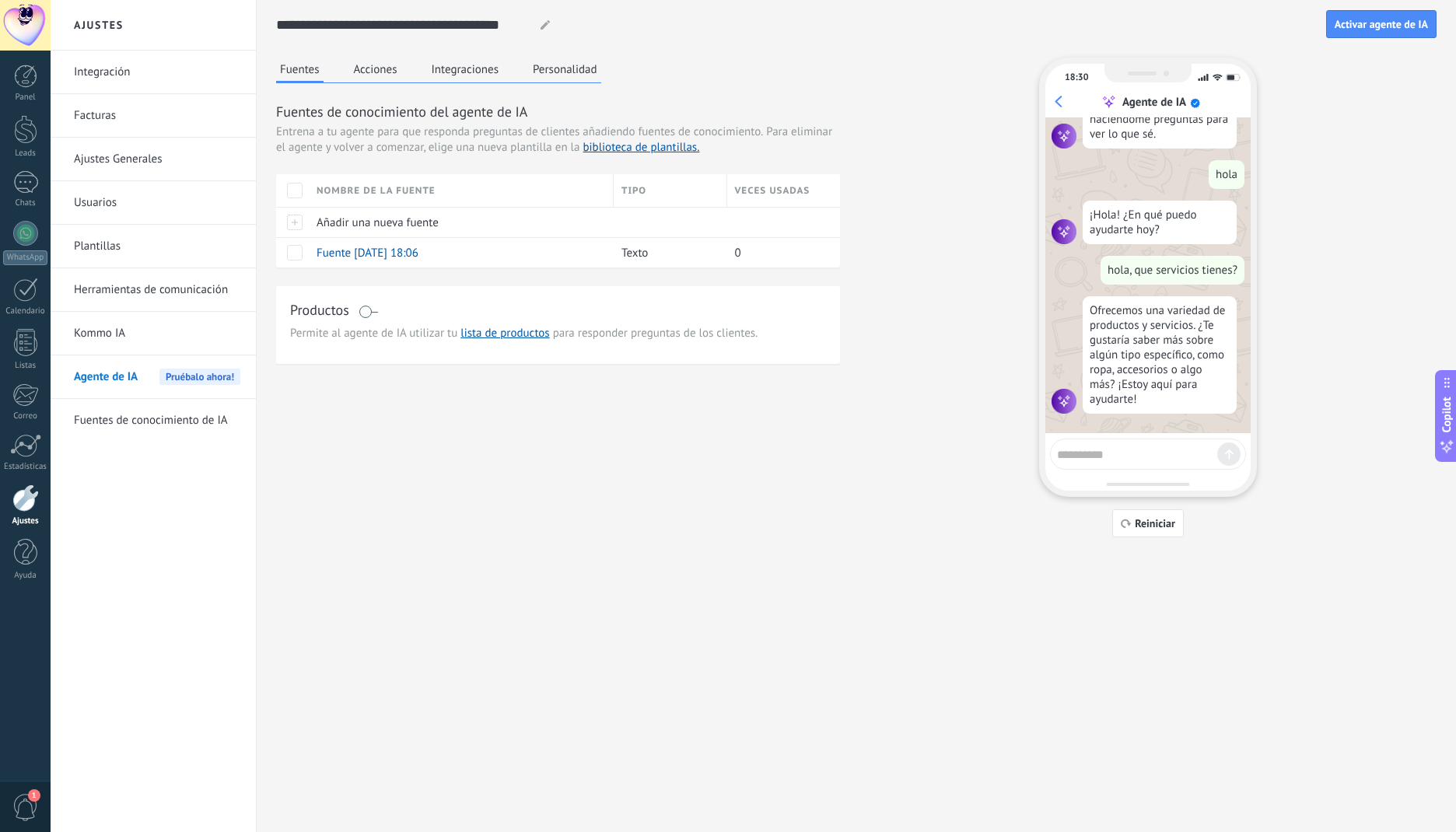
click at [456, 293] on div "Productos Permite al agente de IA utilizar tu lista de productos para responder…" at bounding box center [558, 325] width 563 height 78
click at [403, 249] on span "Fuente [DATE] 18:06" at bounding box center [367, 253] width 102 height 15
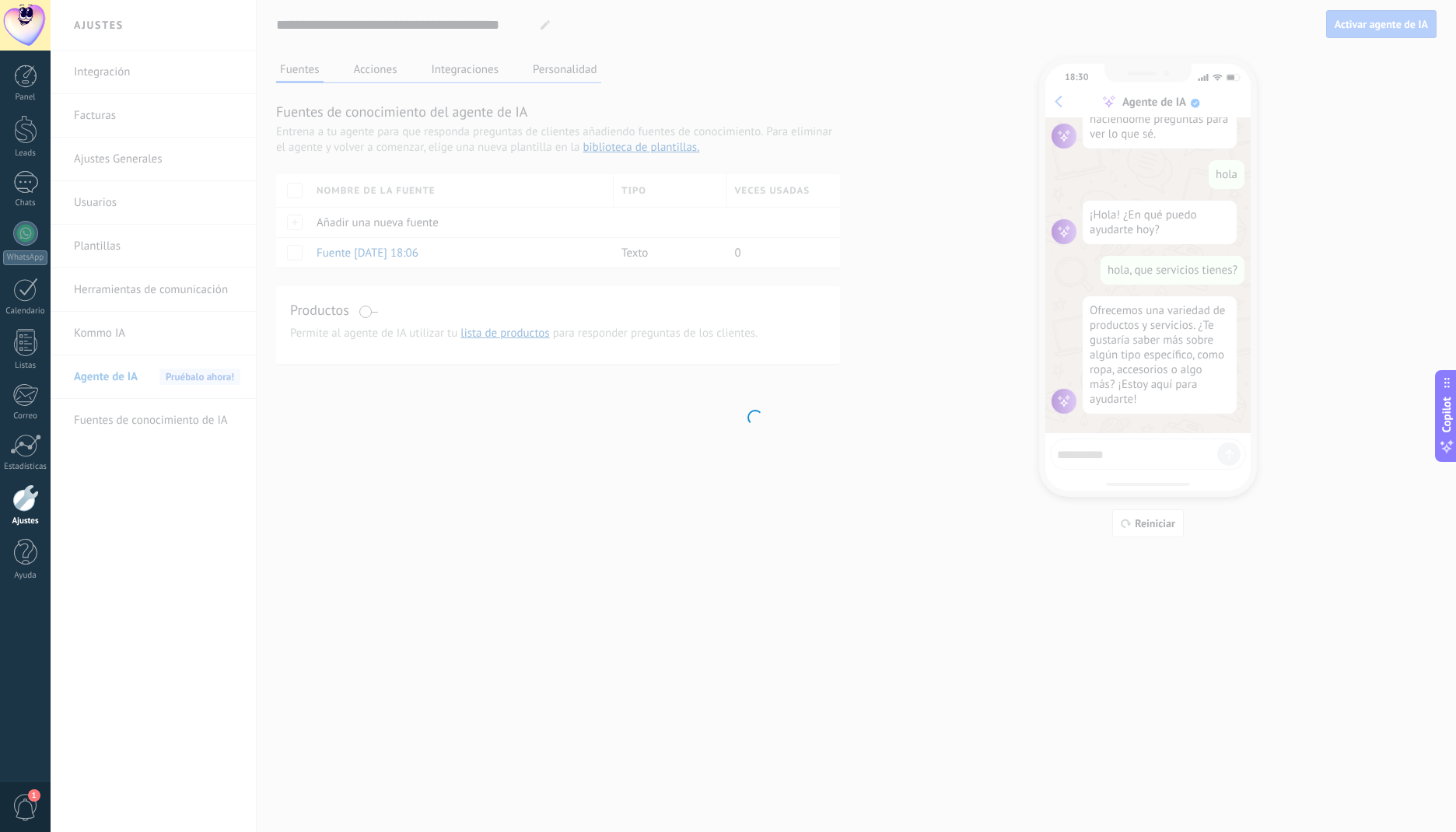
type input "**********"
type textarea "**********"
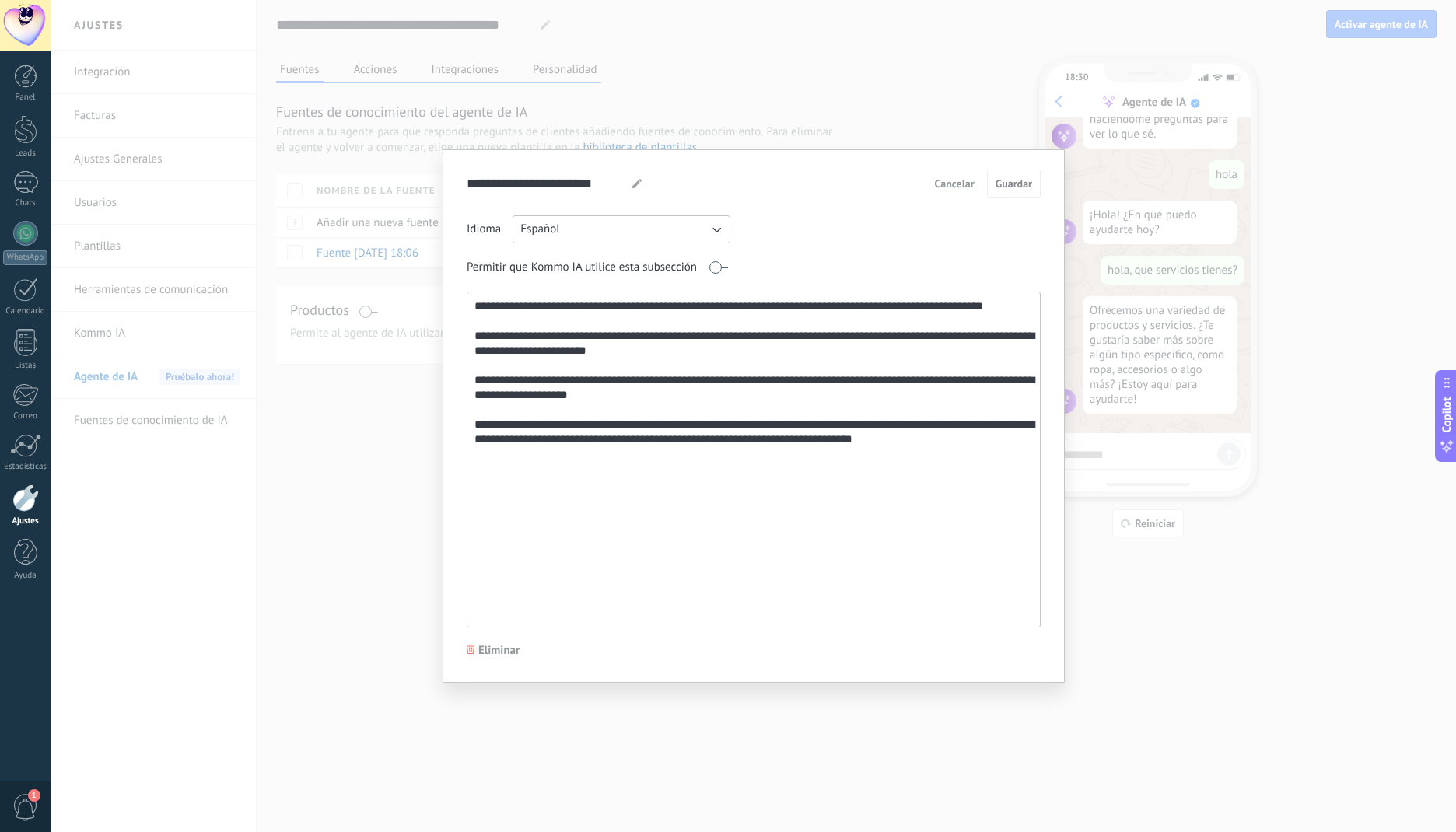
click at [953, 194] on button "Cancelar" at bounding box center [954, 184] width 54 height 24
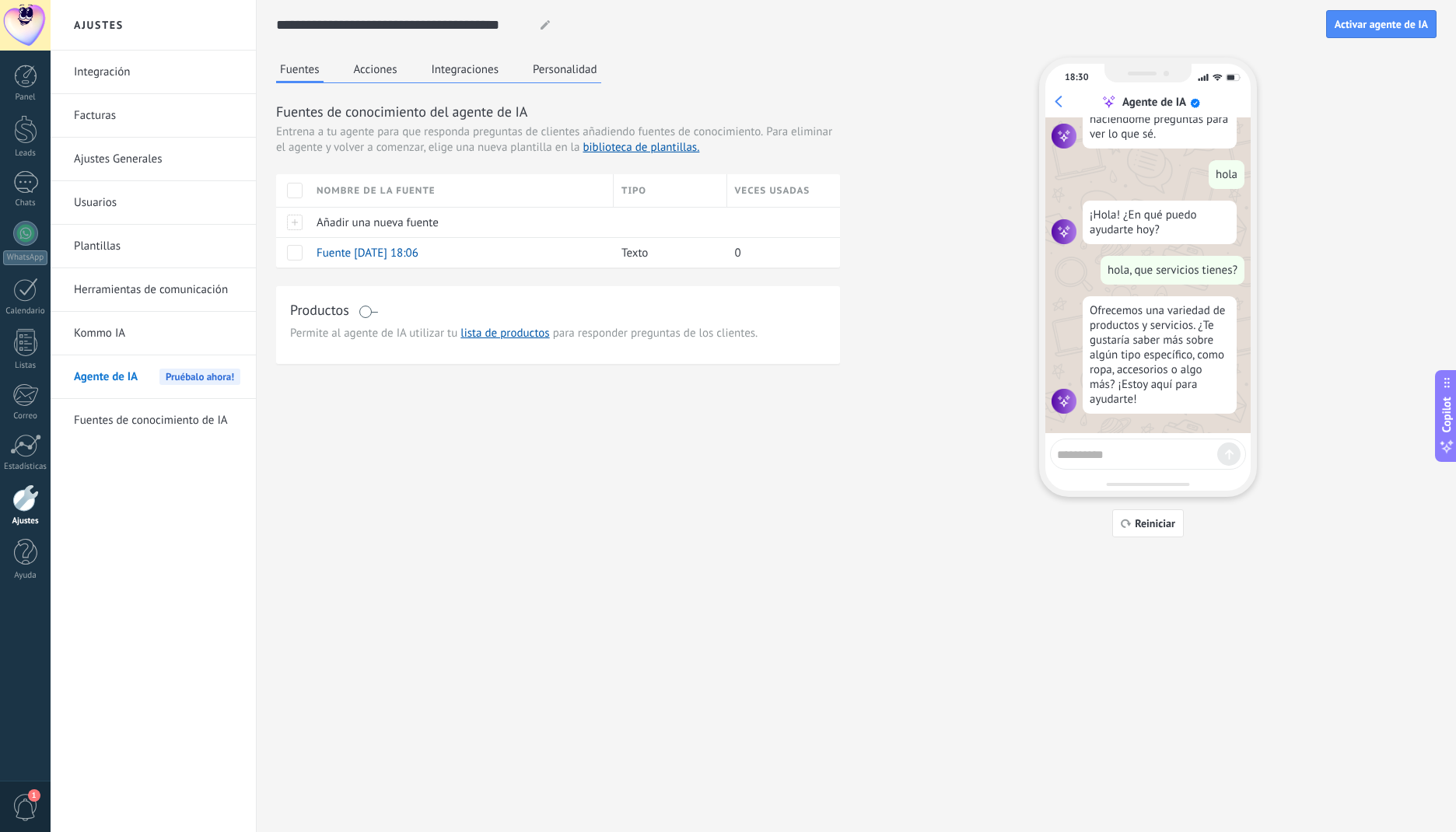
click at [368, 69] on button "Acciones" at bounding box center [376, 69] width 51 height 24
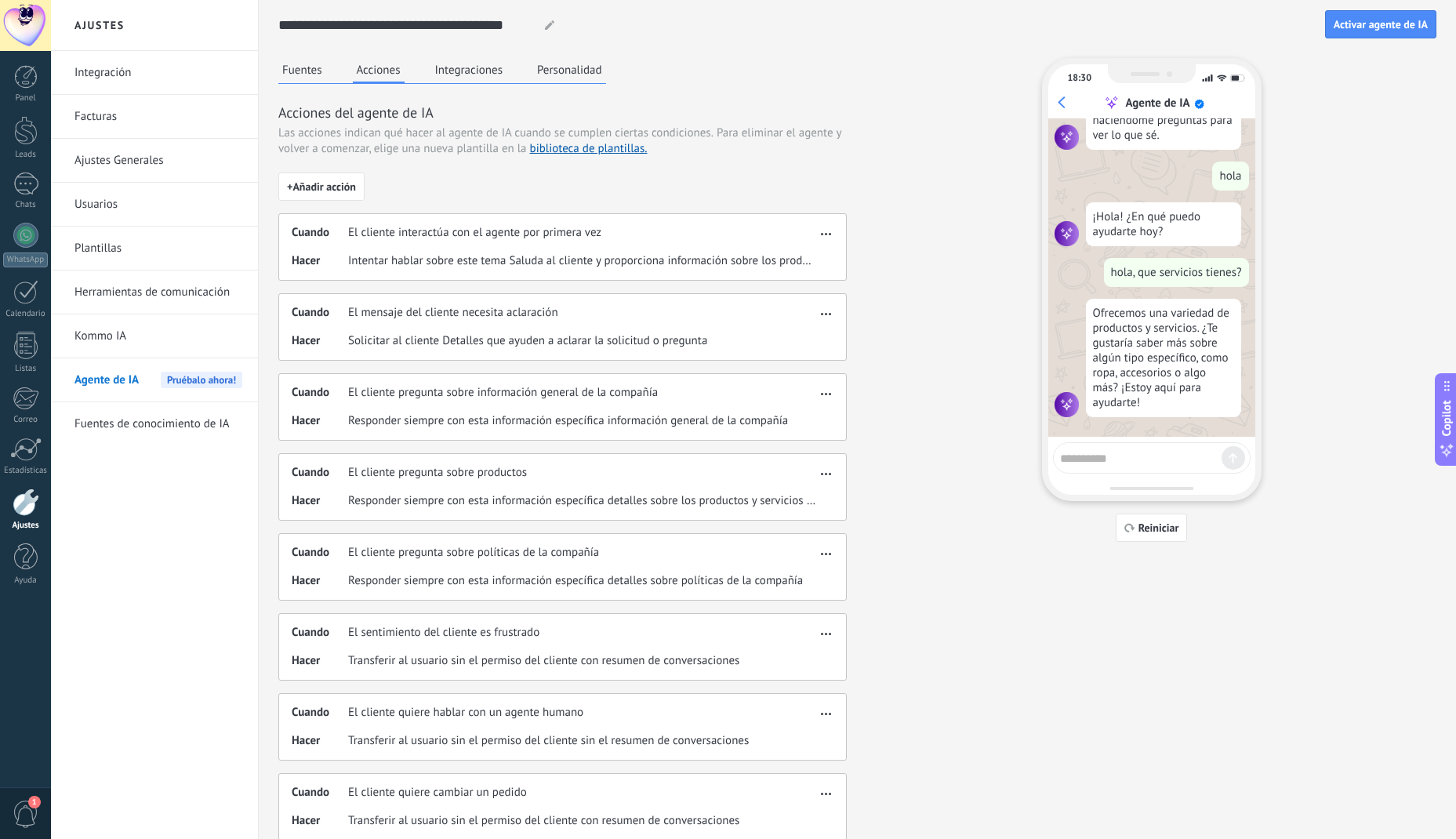
click at [469, 76] on button "Integraciones" at bounding box center [469, 70] width 76 height 24
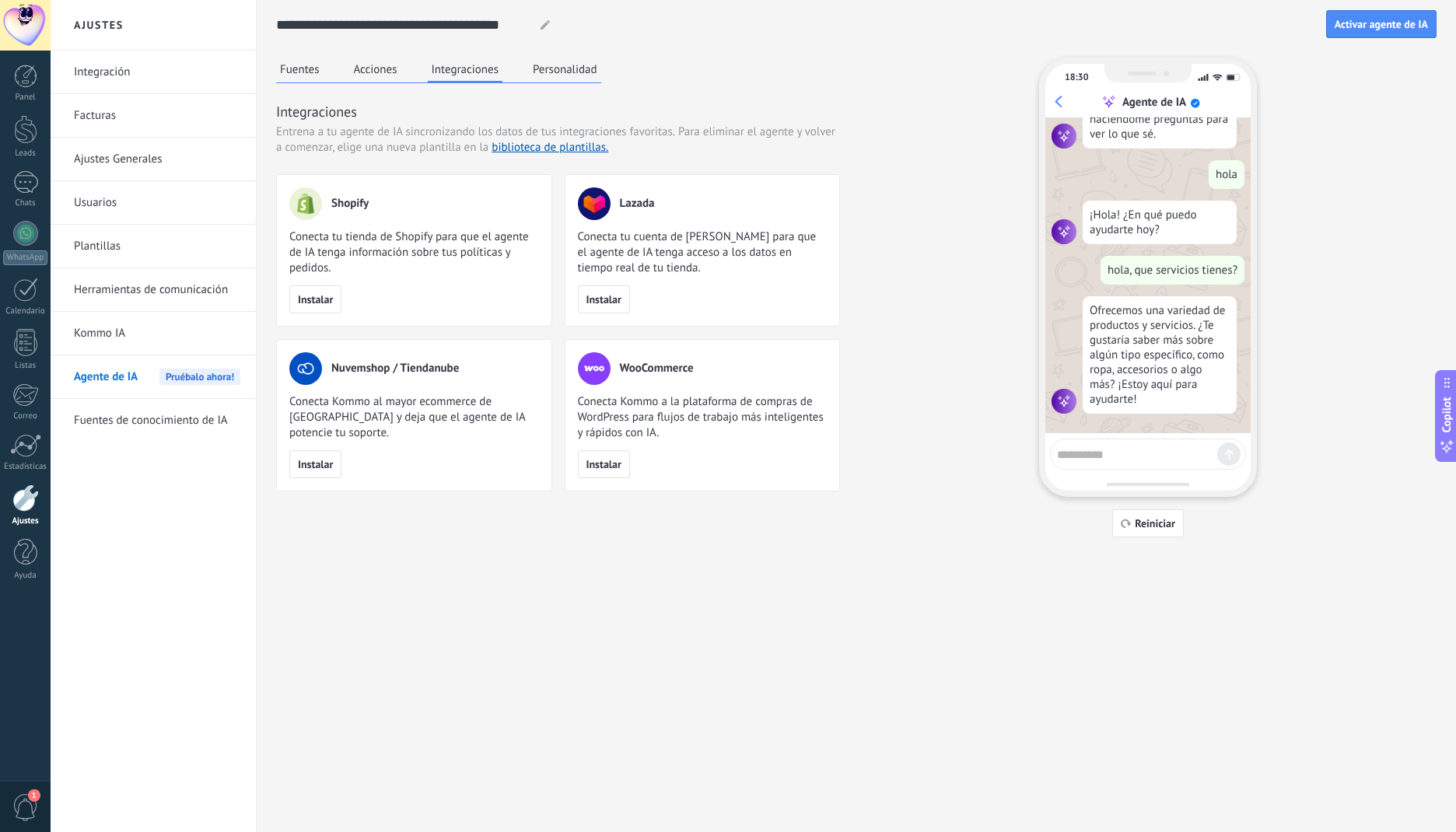
click at [567, 75] on button "Personalidad" at bounding box center [564, 69] width 72 height 24
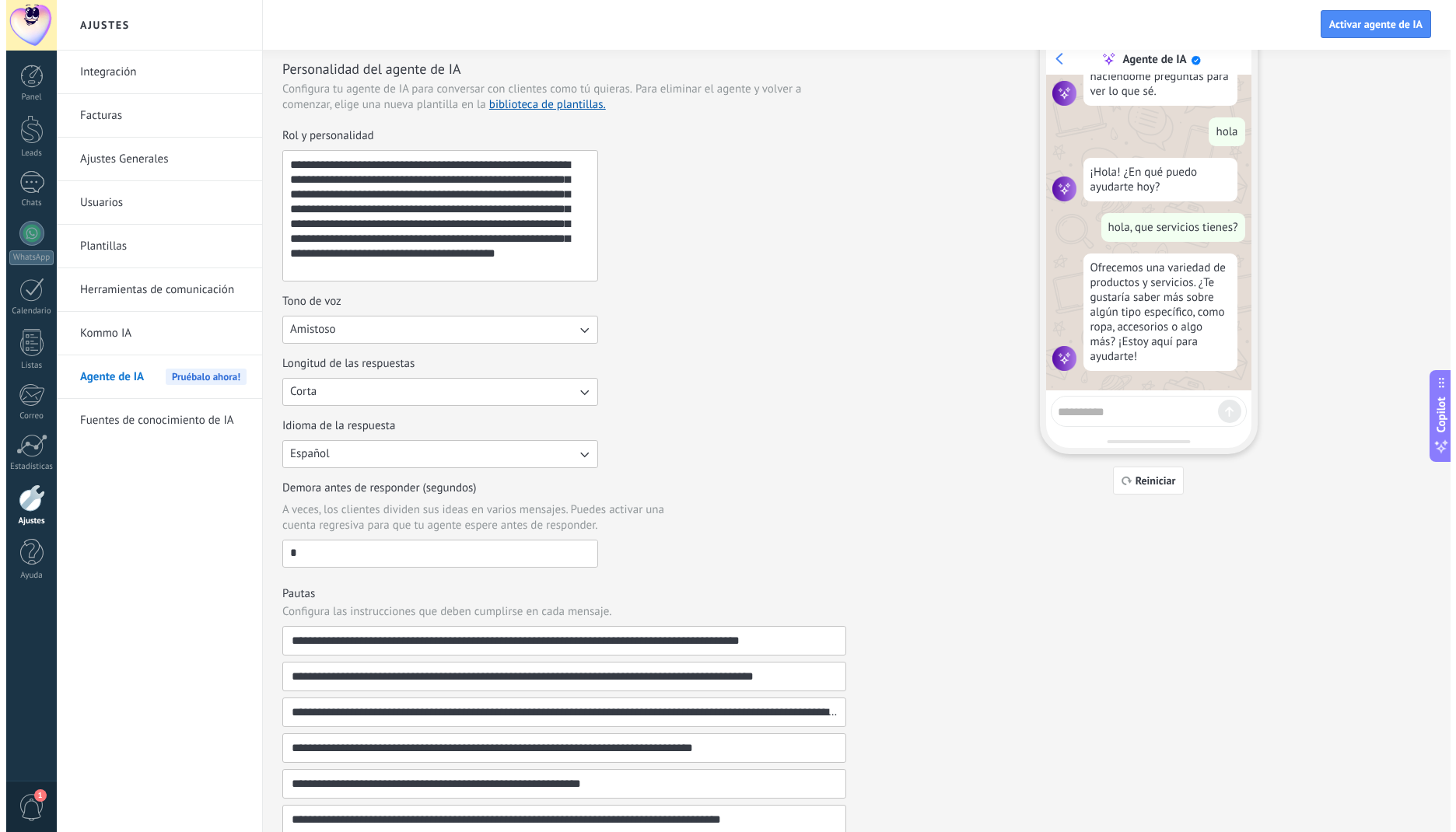
scroll to position [0, 0]
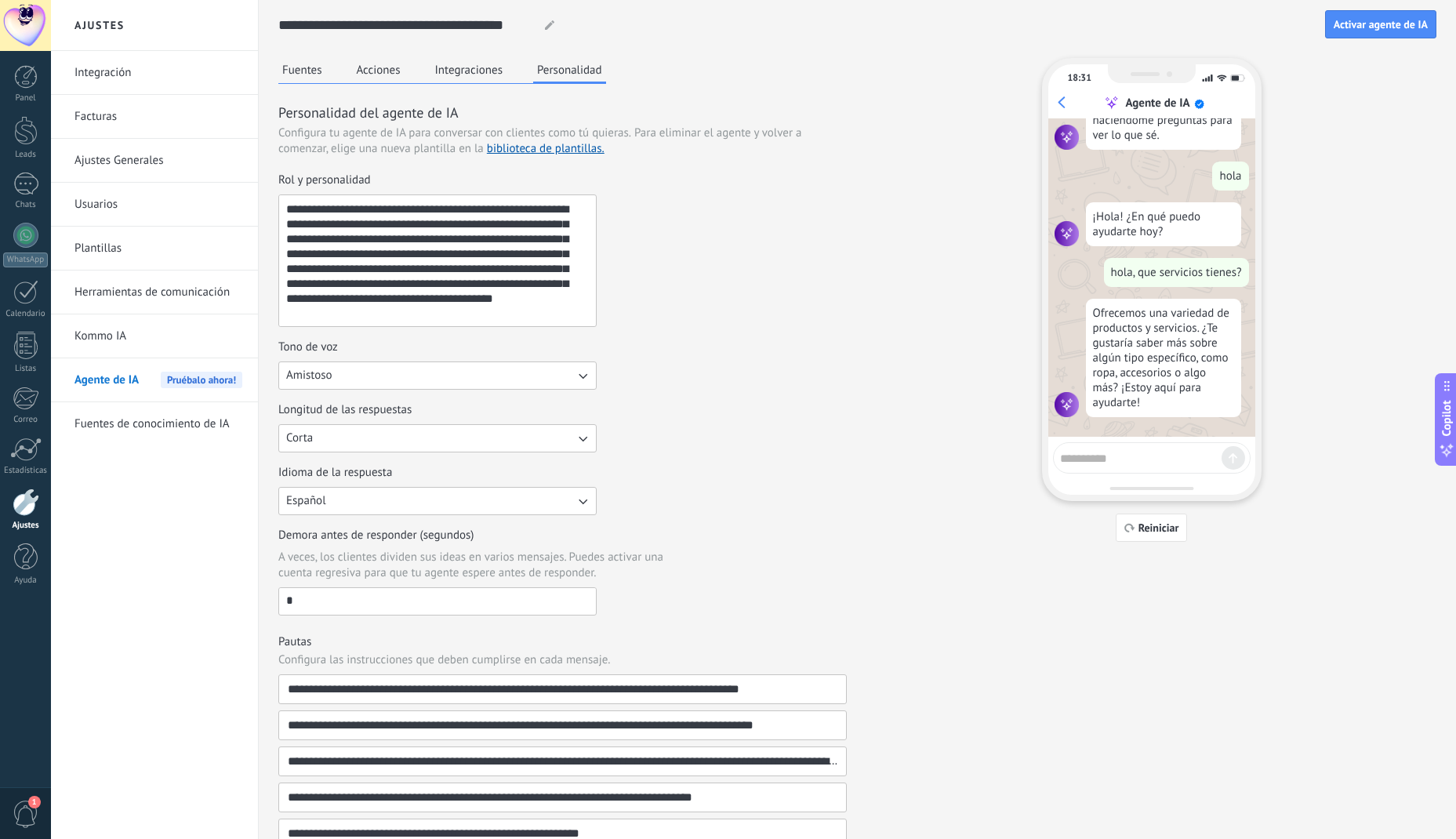
click at [300, 75] on button "Fuentes" at bounding box center [302, 70] width 48 height 24
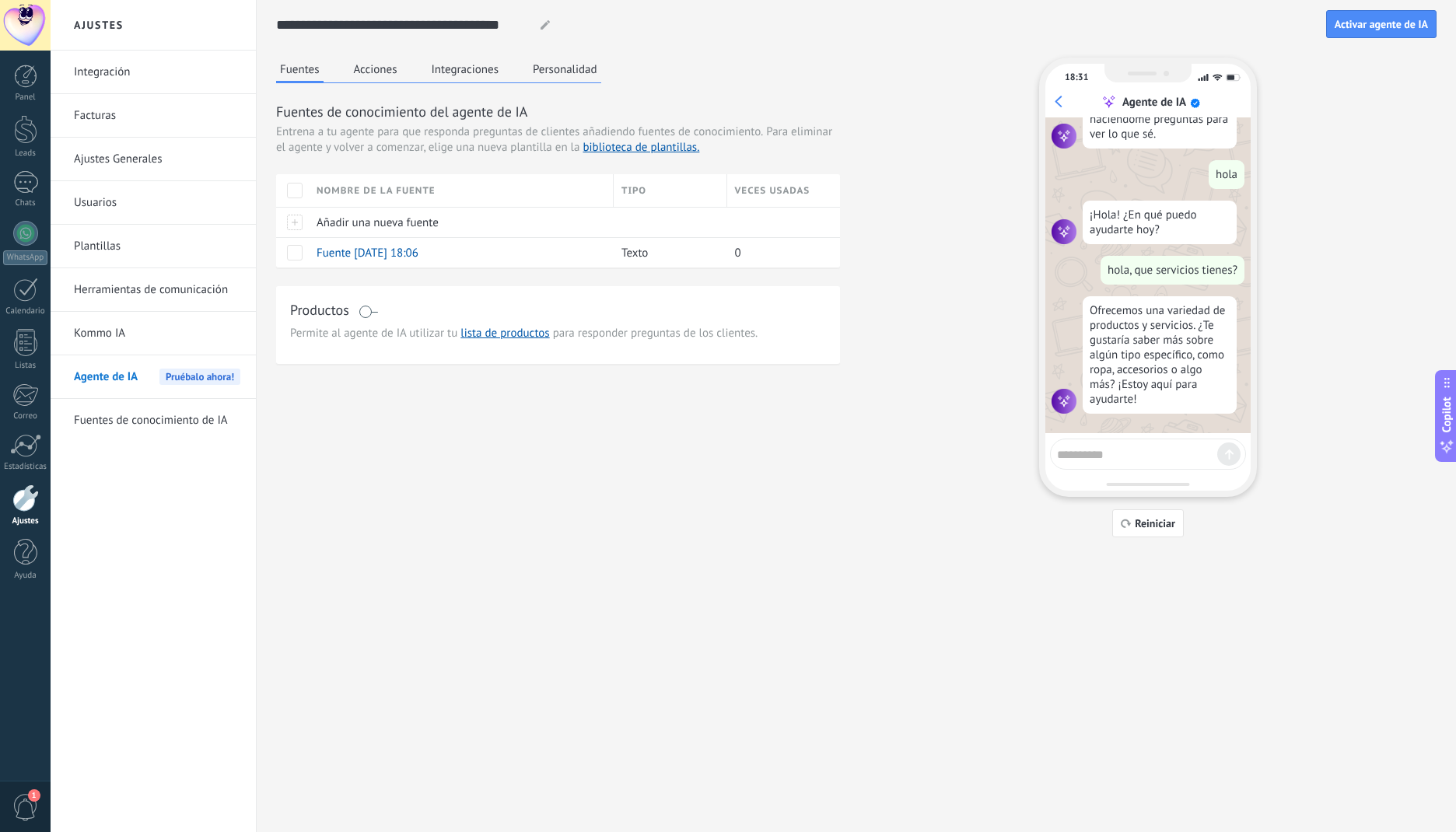
click at [1142, 528] on span "Reiniciar" at bounding box center [1154, 523] width 40 height 11
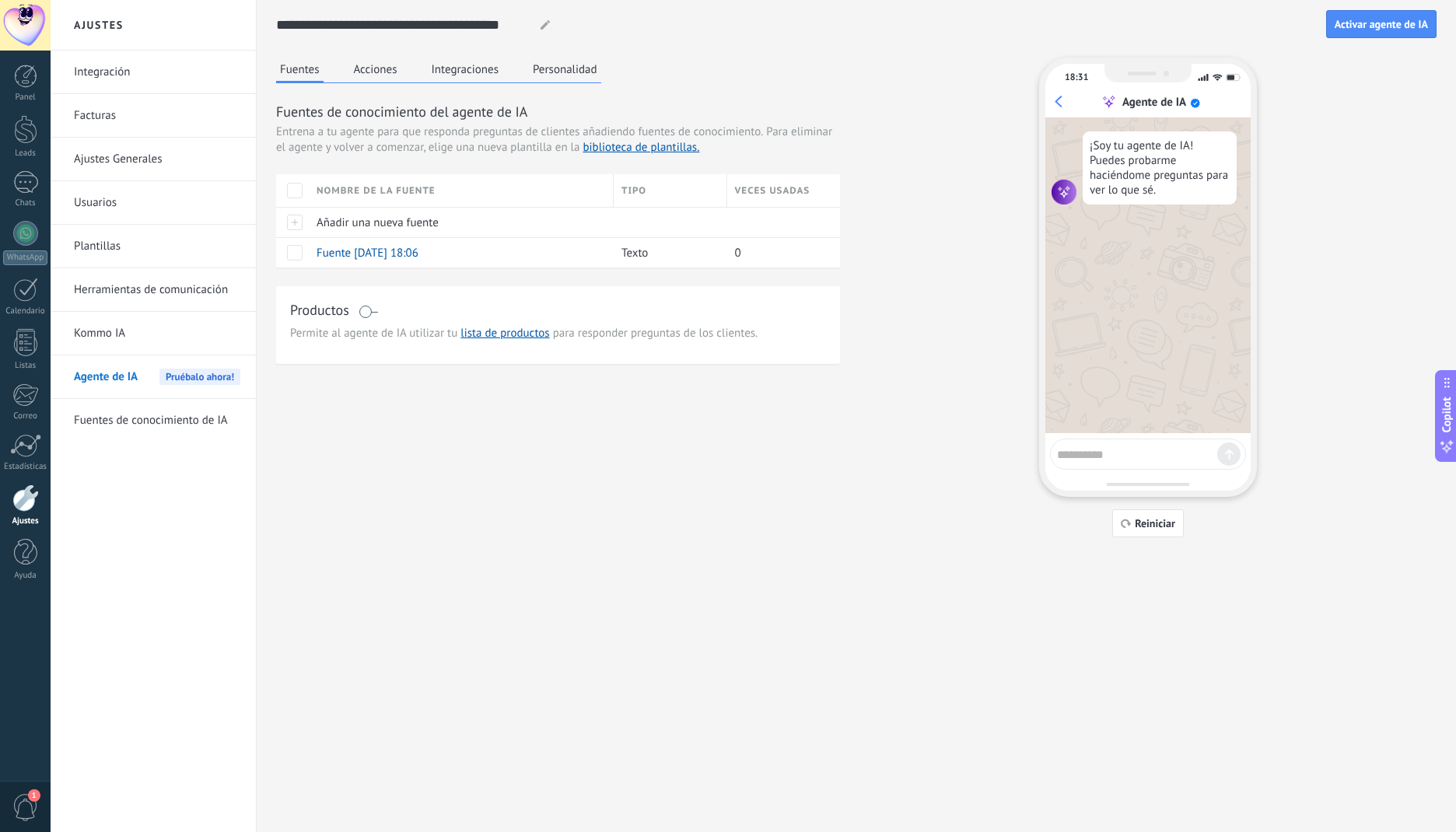
click at [1153, 457] on textarea at bounding box center [1136, 452] width 160 height 19
type textarea "**********"
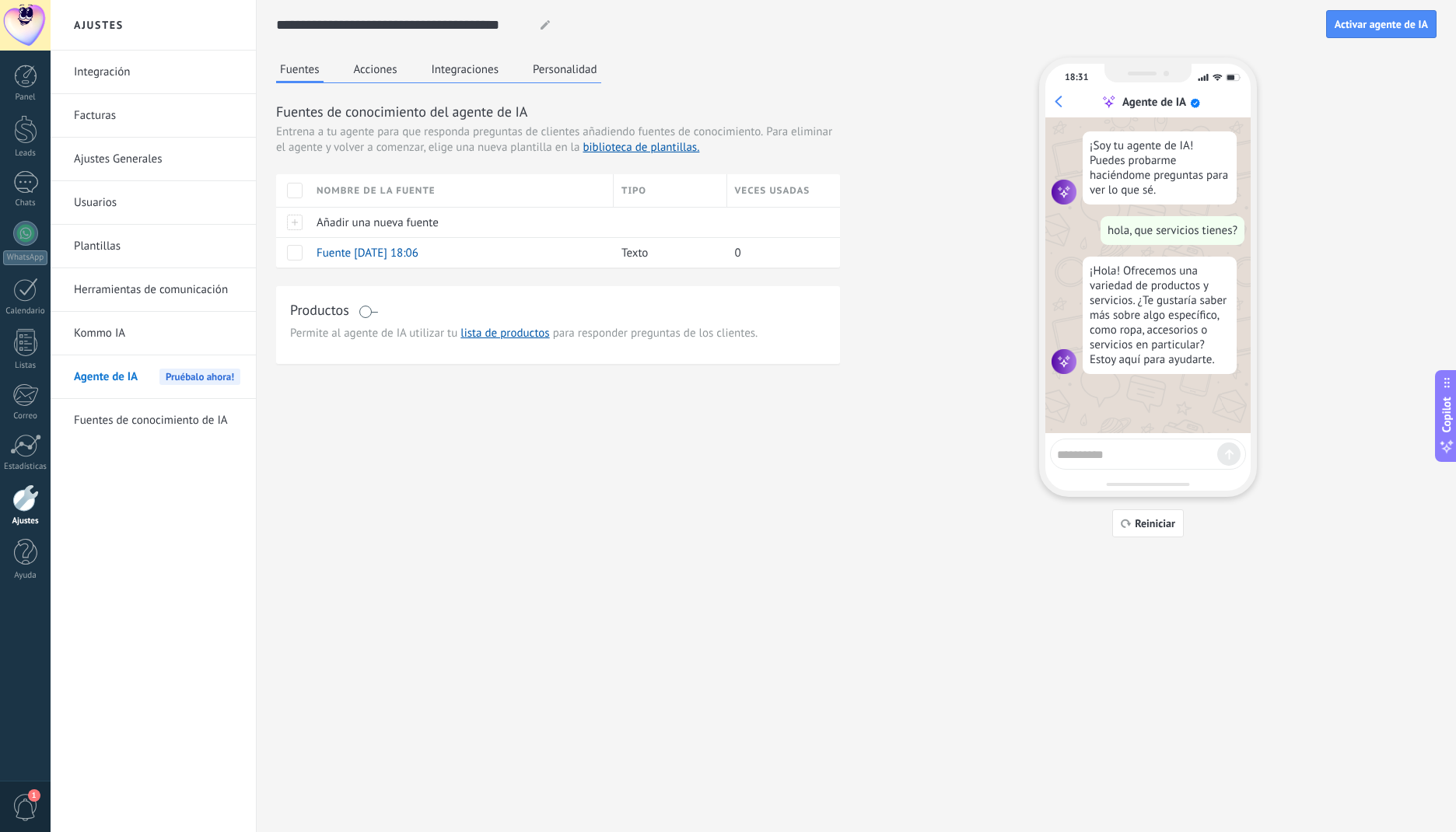
click at [583, 74] on button "Personalidad" at bounding box center [564, 69] width 72 height 24
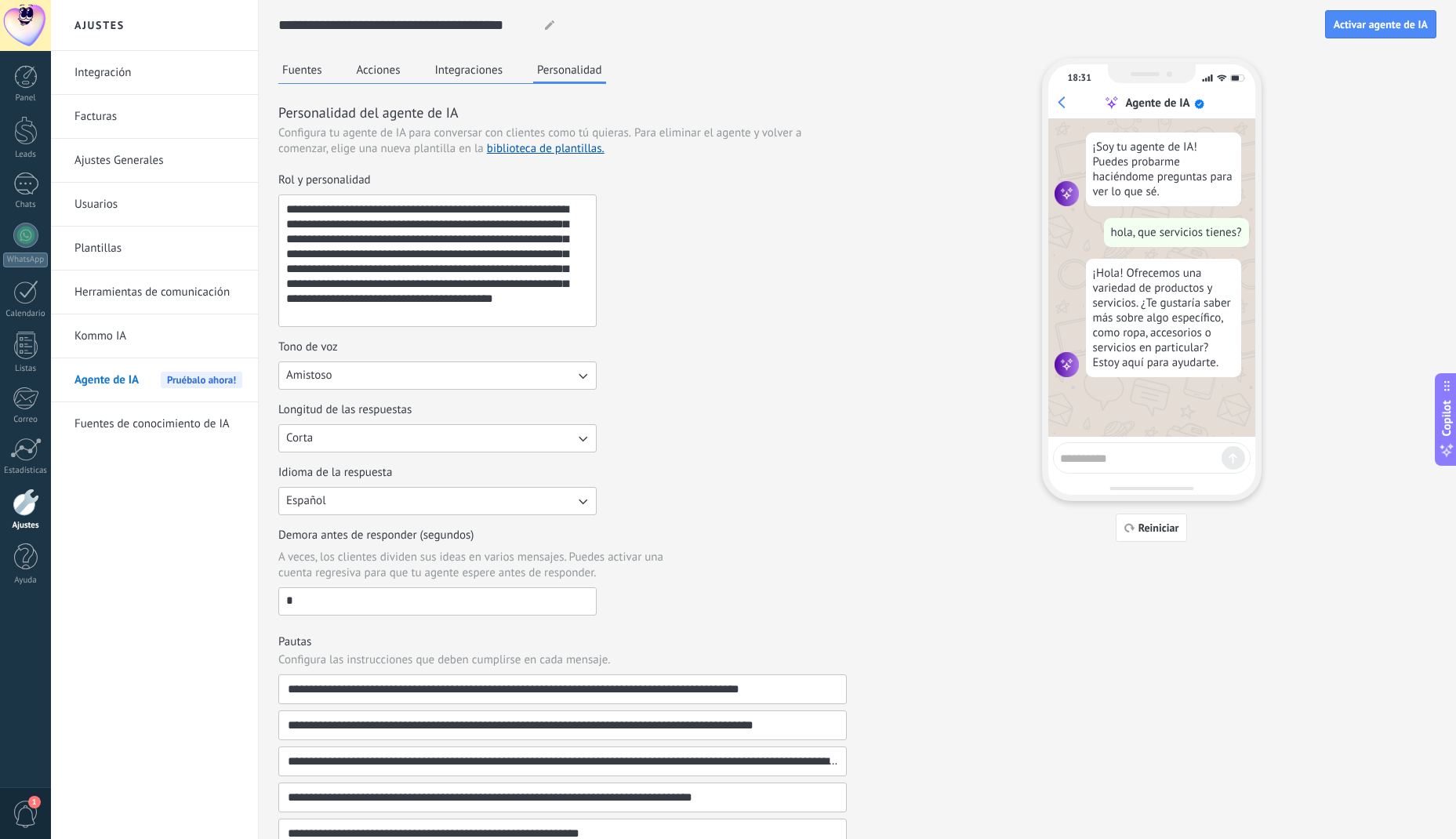
click at [1155, 531] on span "Reiniciar" at bounding box center [1159, 527] width 41 height 11
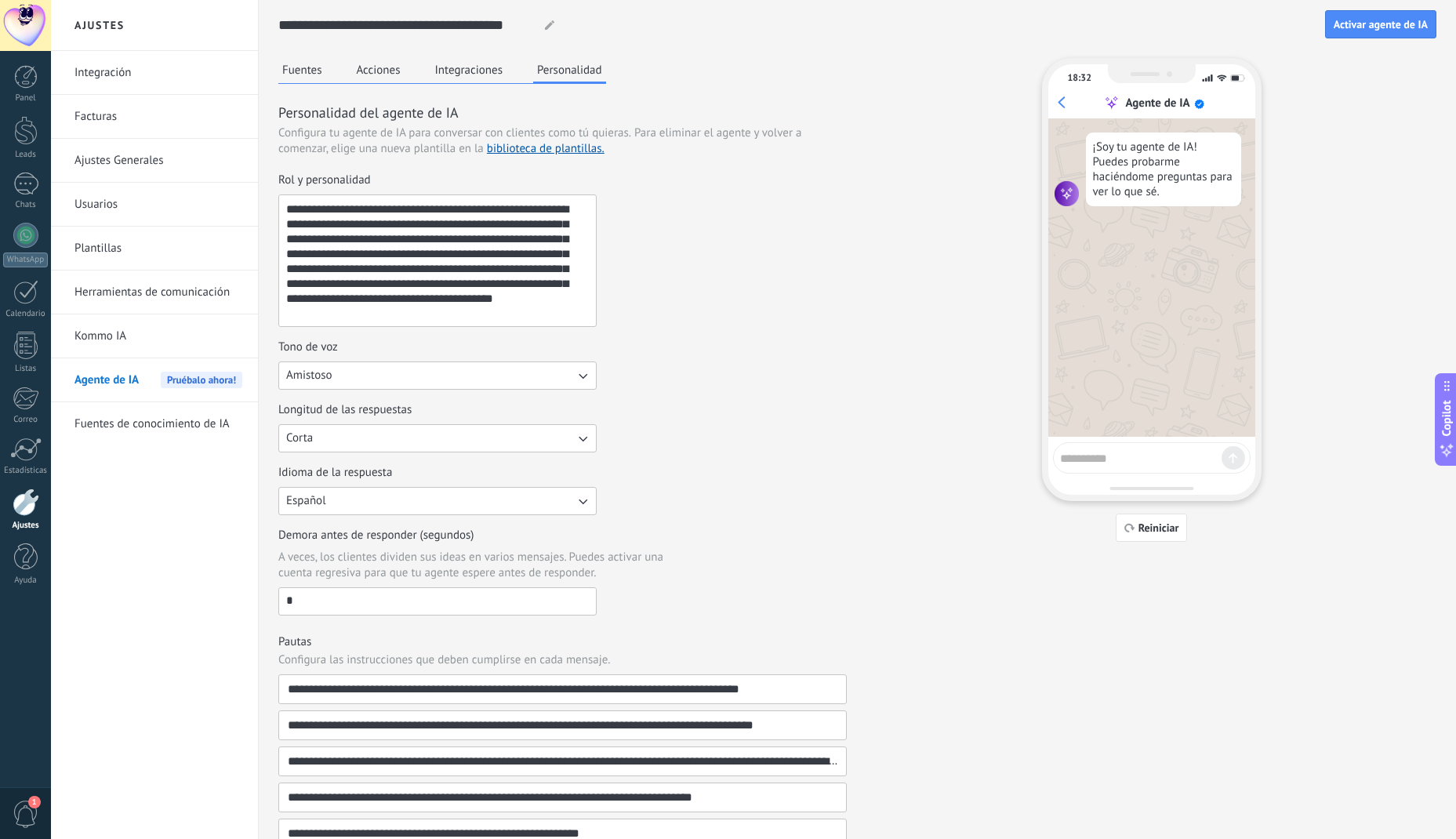
click at [1382, 33] on button "Activar agente de IA" at bounding box center [1380, 24] width 112 height 29
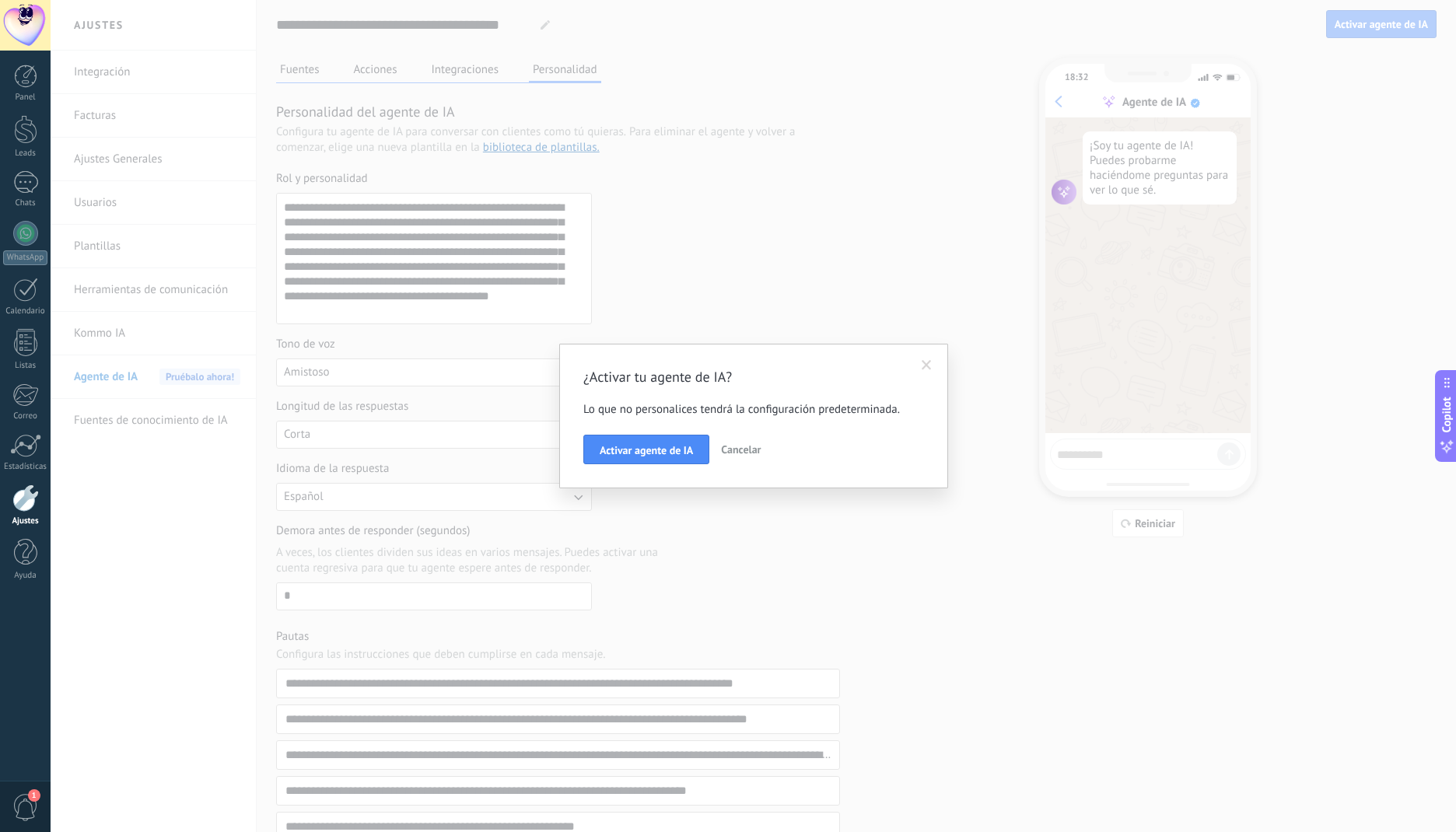
click at [653, 458] on button "Activar agente de IA" at bounding box center [647, 449] width 126 height 29
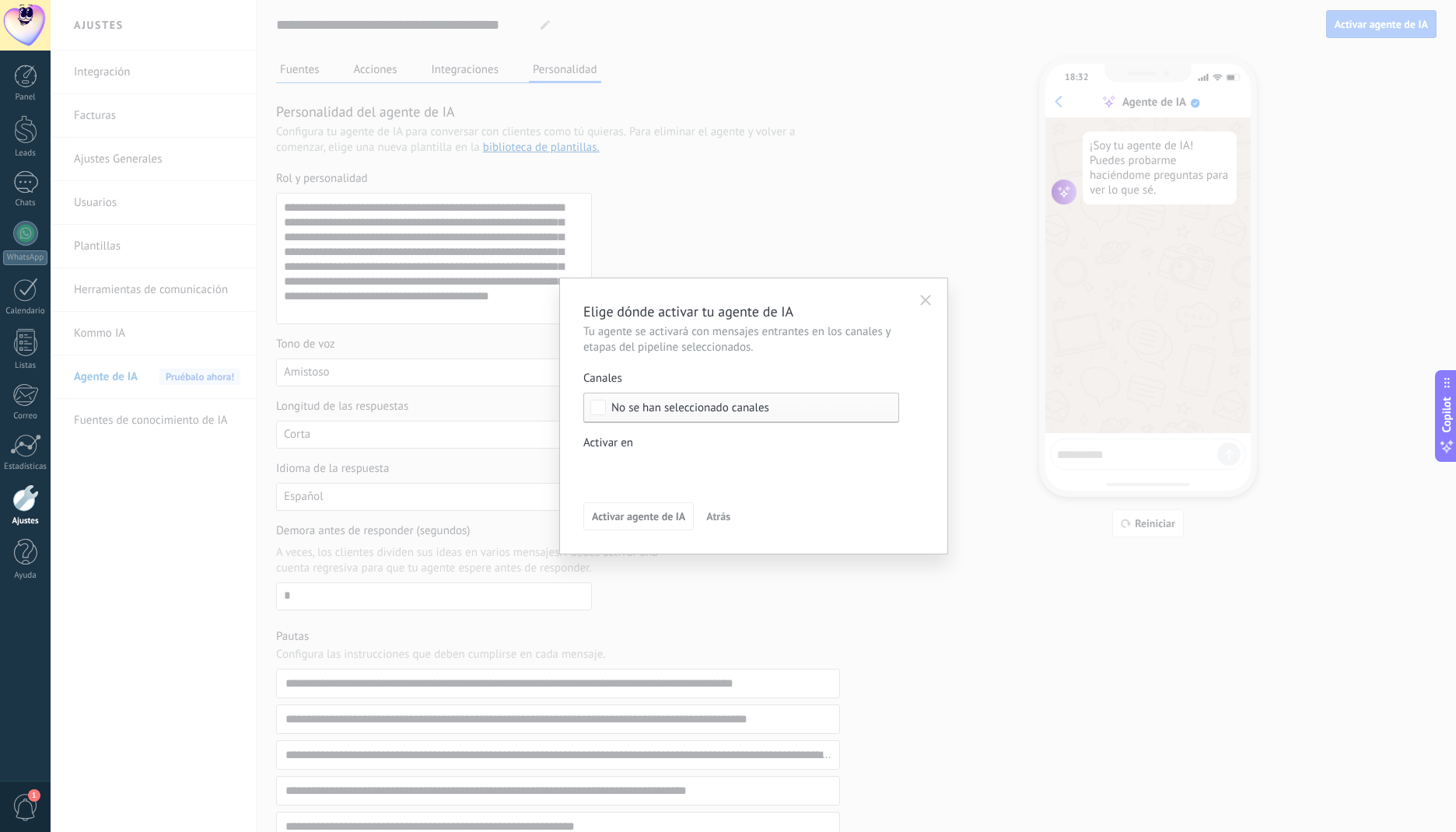
click at [821, 410] on span "No se han seleccionado canales" at bounding box center [744, 408] width 267 height 12
click at [828, 409] on label "Seleccionar todo" at bounding box center [741, 407] width 314 height 28
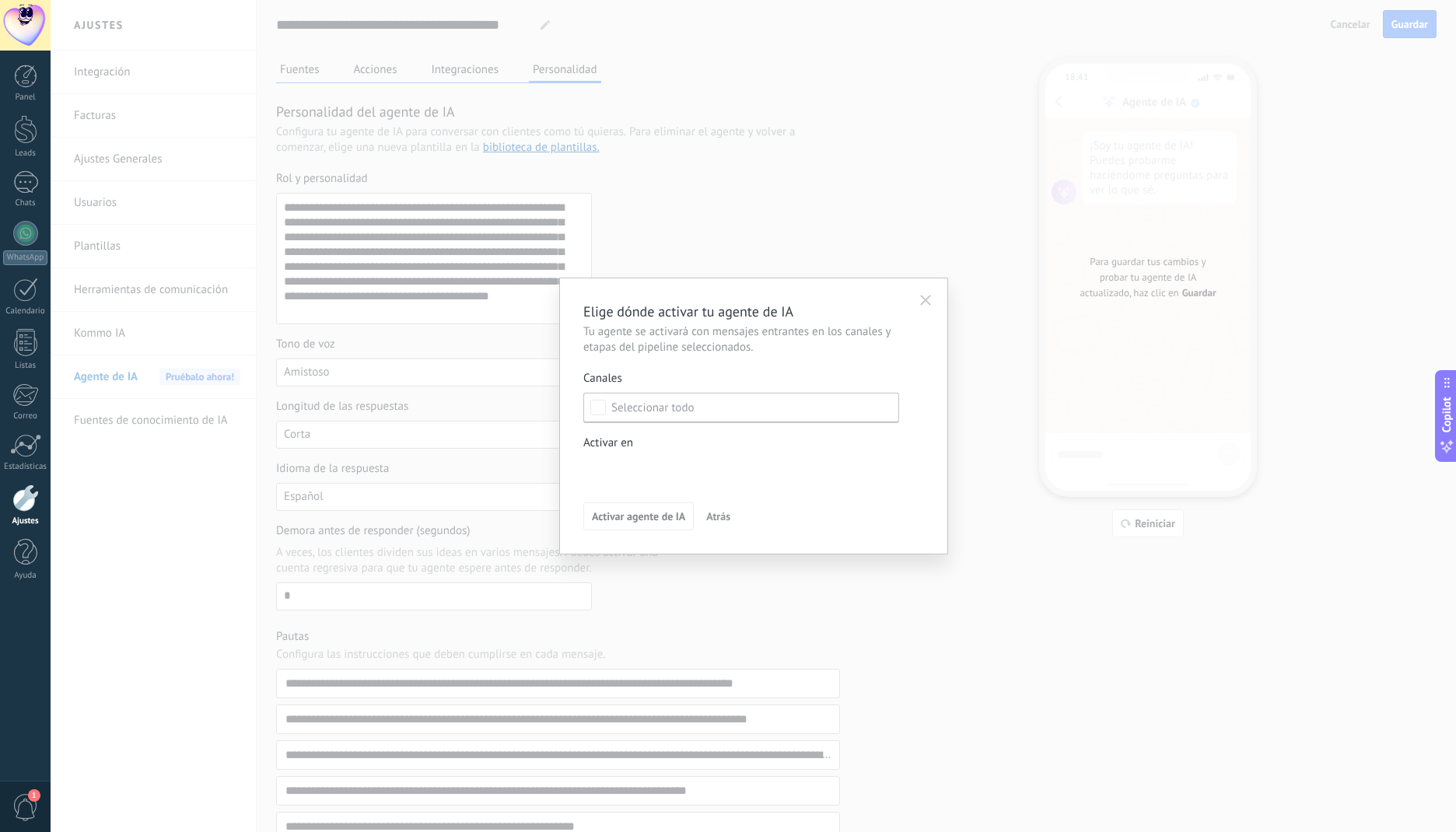
click at [0, 0] on div "Incoming leads Contacto inicial Negociación Debate contractual Discusión de con…" at bounding box center [0, 0] width 0 height 0
click at [924, 349] on div at bounding box center [753, 416] width 1405 height 832
click at [912, 302] on button "button" at bounding box center [925, 298] width 28 height 24
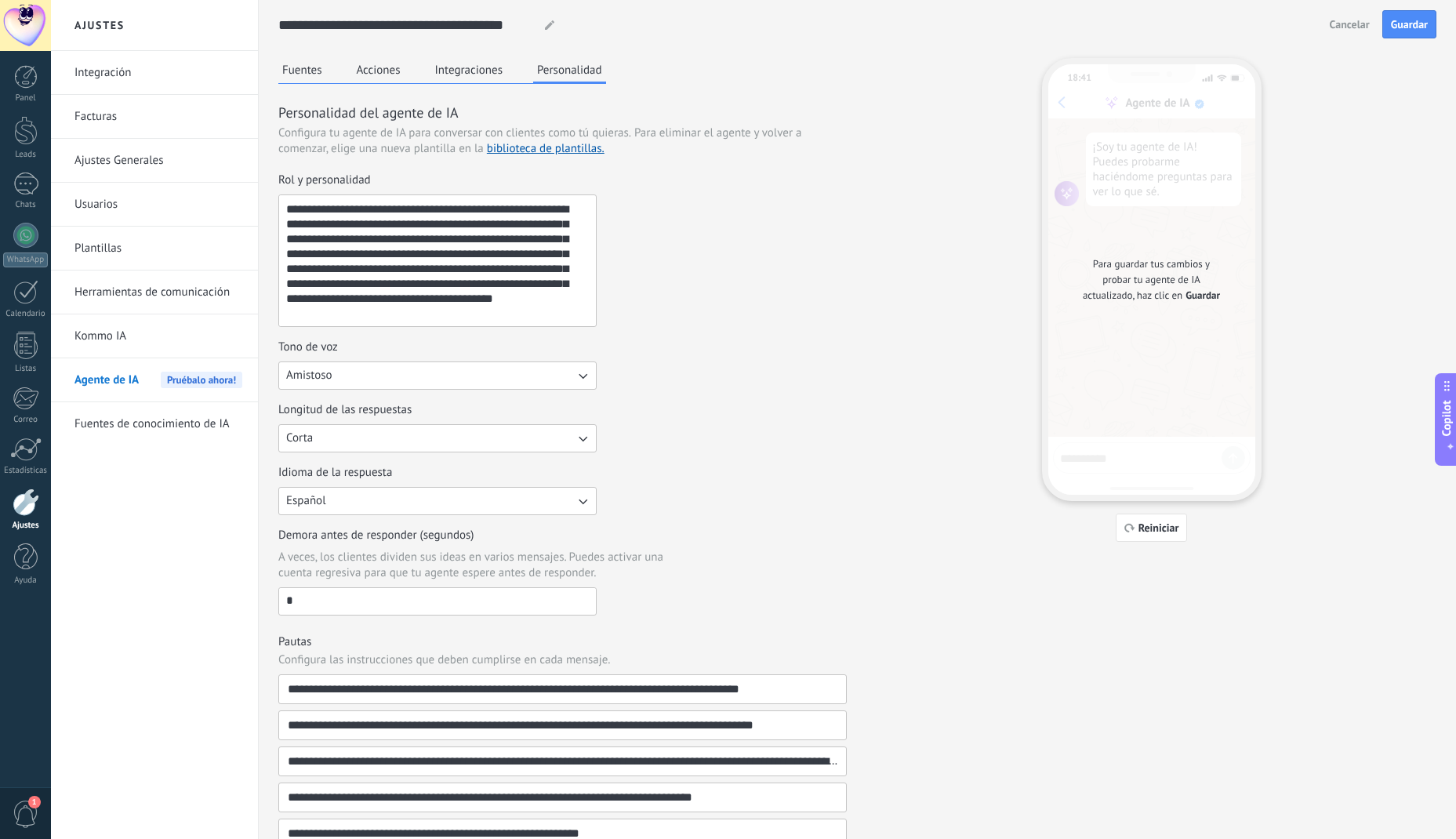
click at [877, 415] on div "**********" at bounding box center [858, 561] width 1158 height 1005
click at [1152, 528] on span "Reiniciar" at bounding box center [1159, 527] width 41 height 11
click at [1416, 30] on span "Guardar" at bounding box center [1409, 24] width 37 height 11
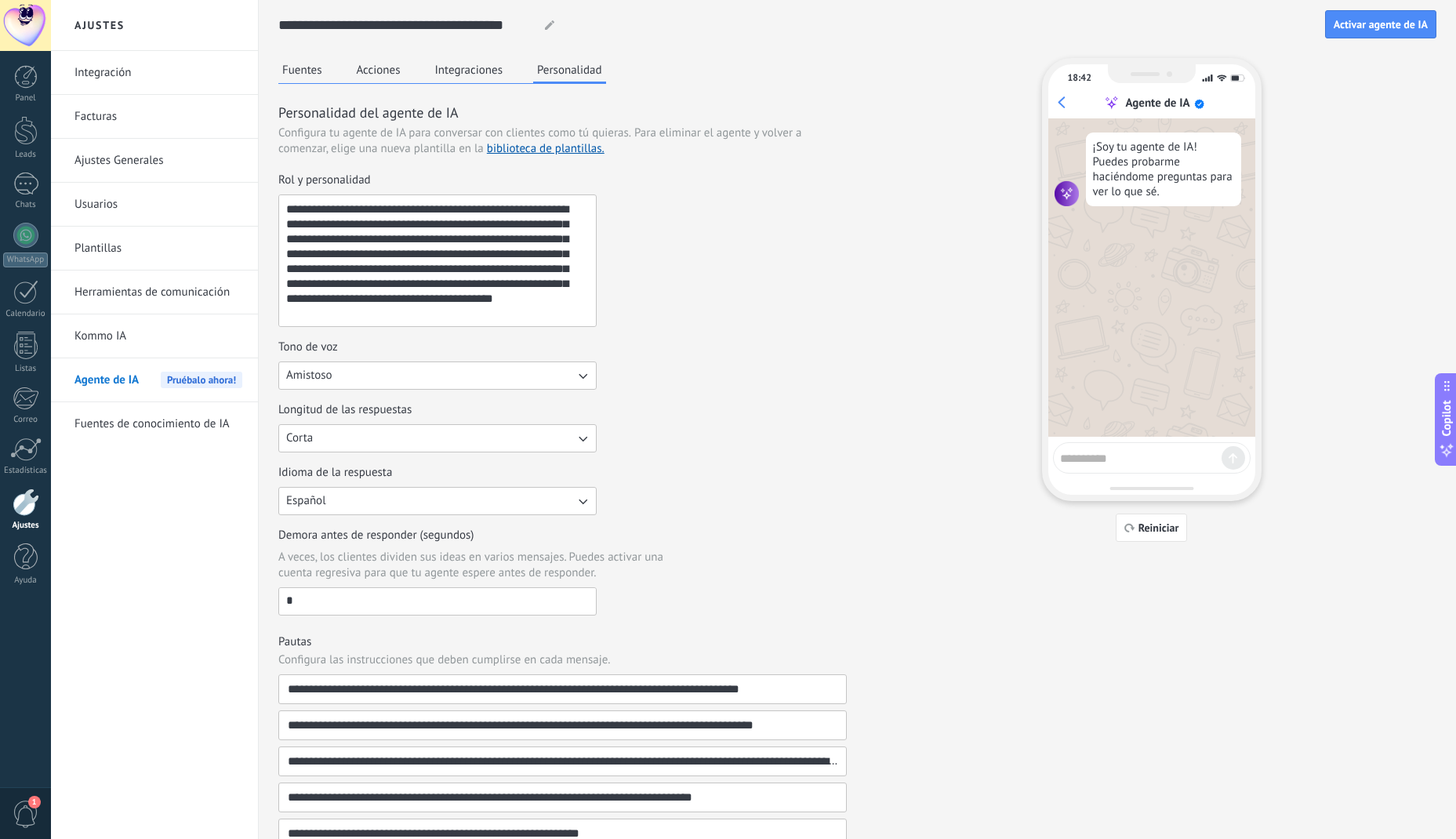
click at [1148, 451] on textarea at bounding box center [1140, 455] width 161 height 19
type textarea "****"
type textarea "**********"
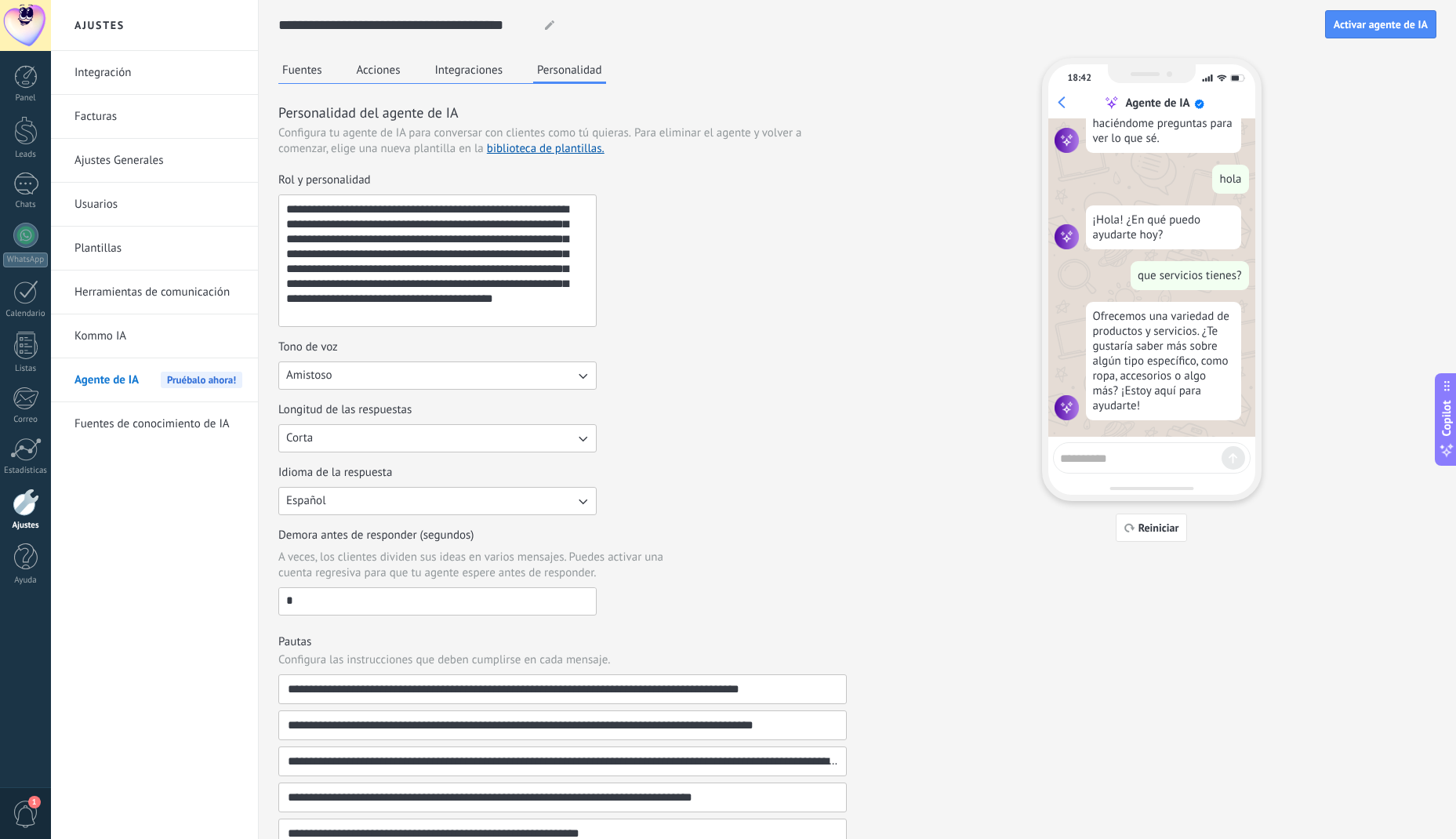
scroll to position [56, 0]
click at [1152, 541] on button "Reiniciar" at bounding box center [1152, 527] width 72 height 29
click at [1154, 530] on span "Reiniciar" at bounding box center [1159, 527] width 41 height 11
click at [1149, 527] on span "Reiniciar" at bounding box center [1159, 527] width 41 height 11
click at [1151, 531] on span "Reiniciar" at bounding box center [1159, 527] width 41 height 11
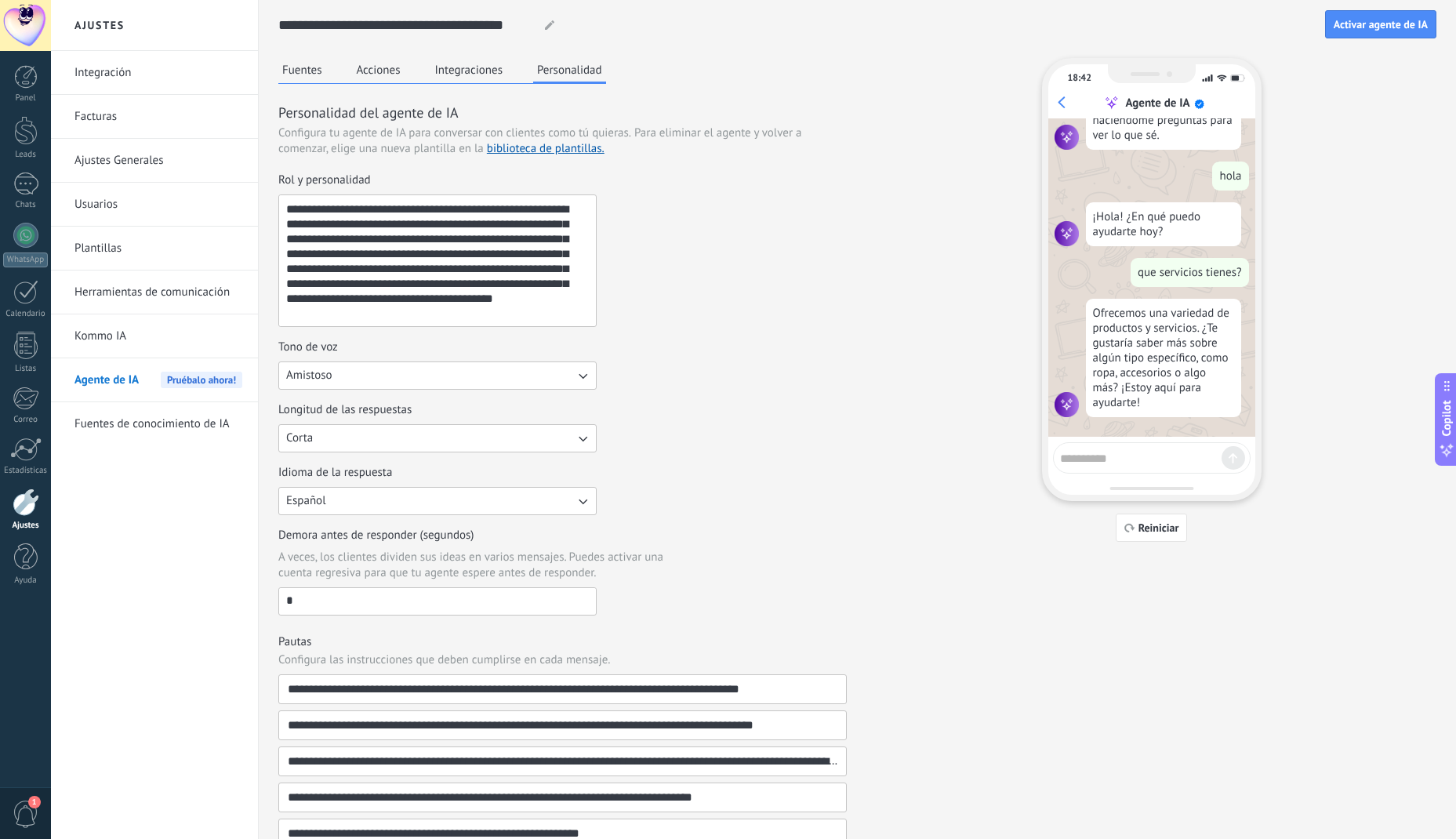
scroll to position [0, 0]
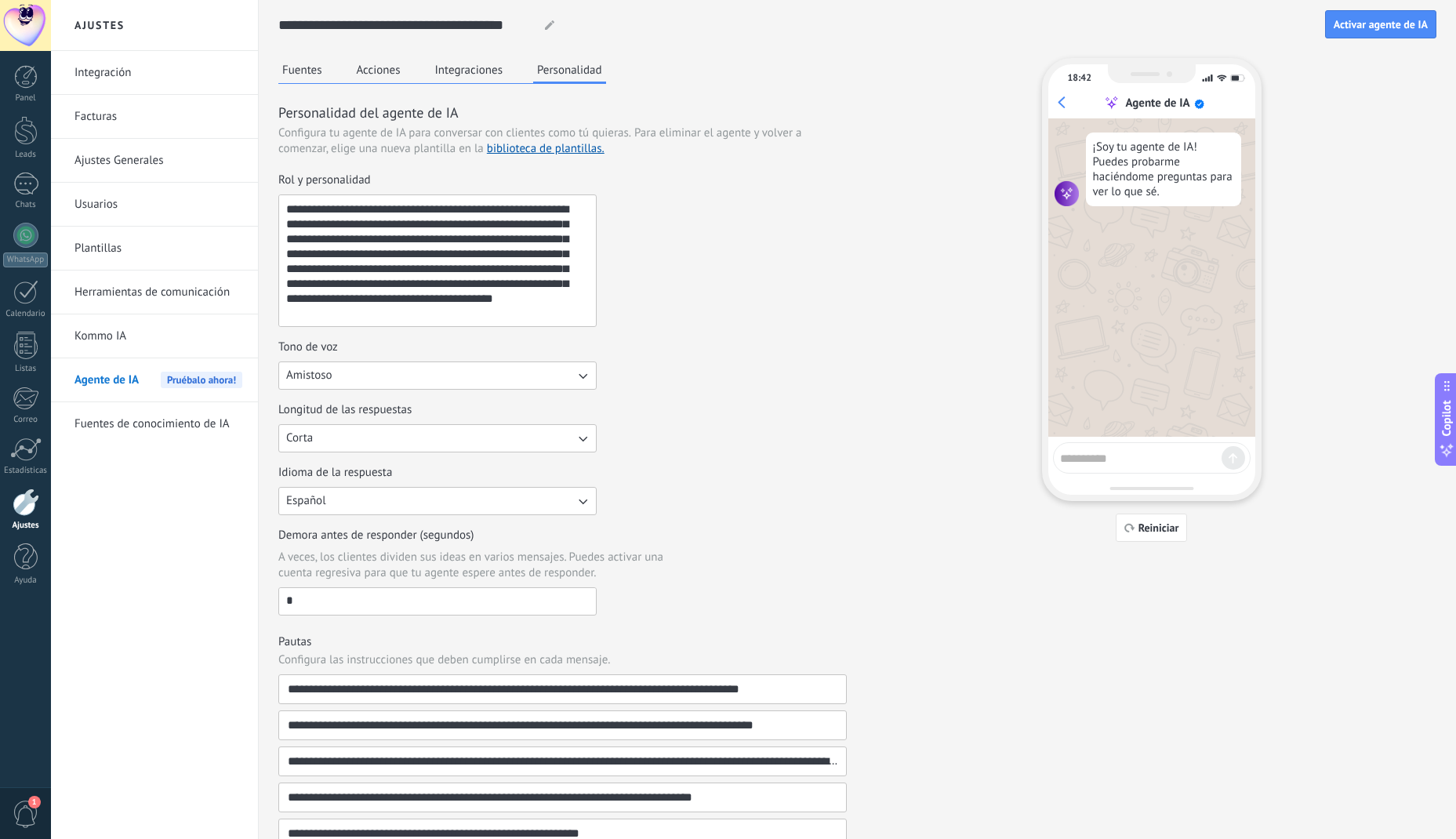
click at [301, 81] on button "Fuentes" at bounding box center [302, 70] width 48 height 24
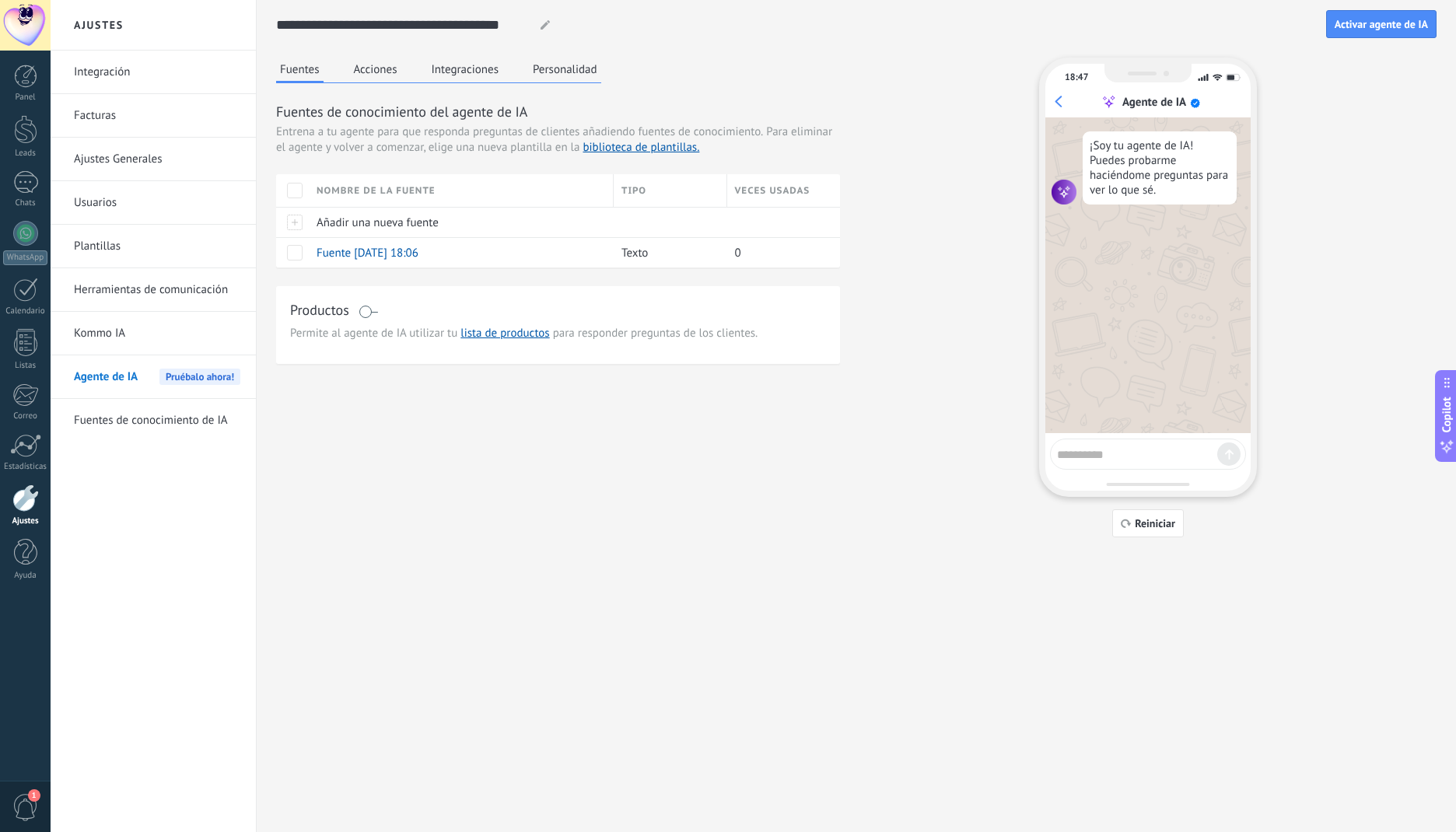
click at [384, 69] on button "Acciones" at bounding box center [376, 69] width 51 height 24
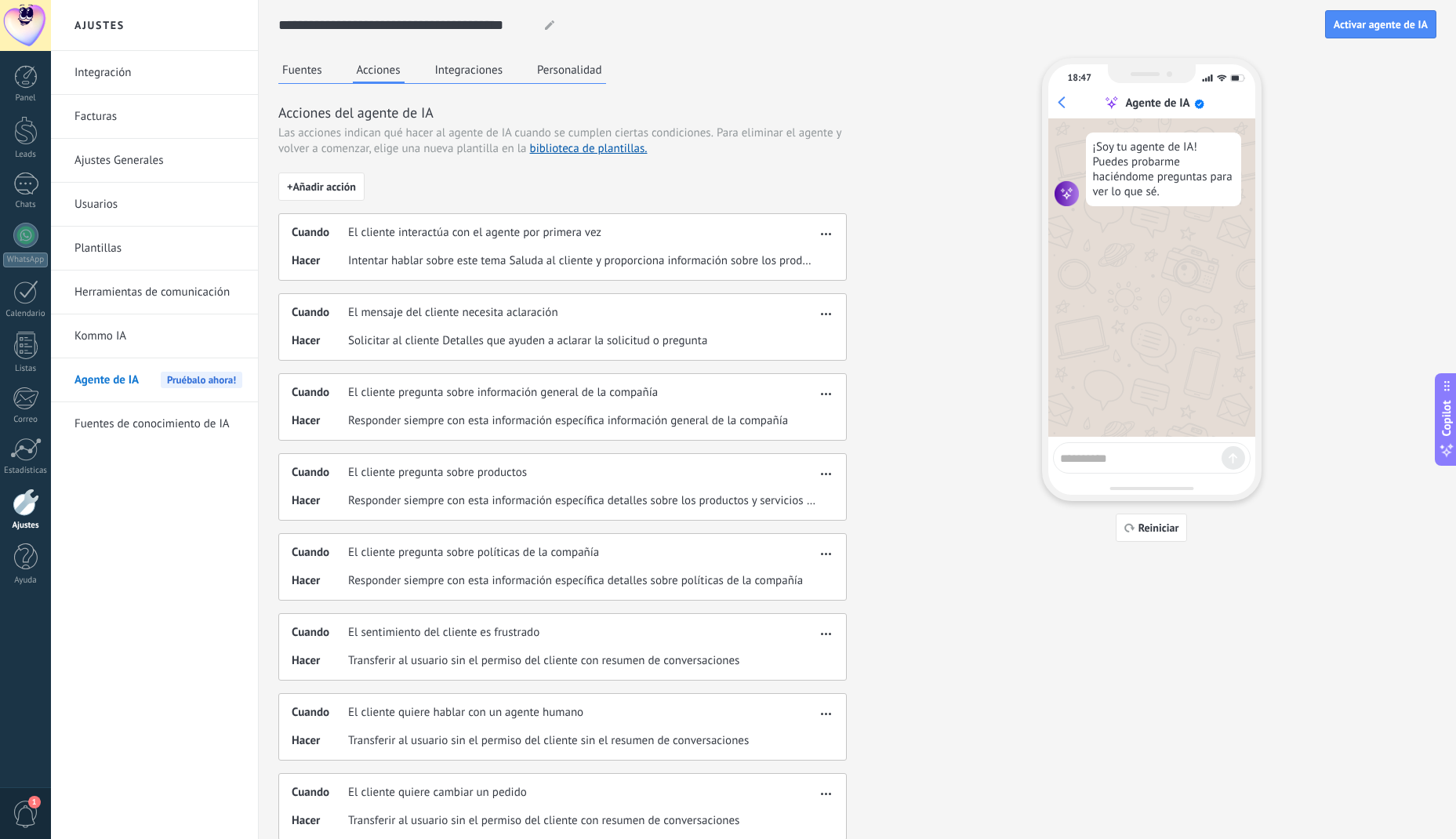
click at [612, 149] on link "biblioteca de plantillas." at bounding box center [589, 148] width 118 height 15
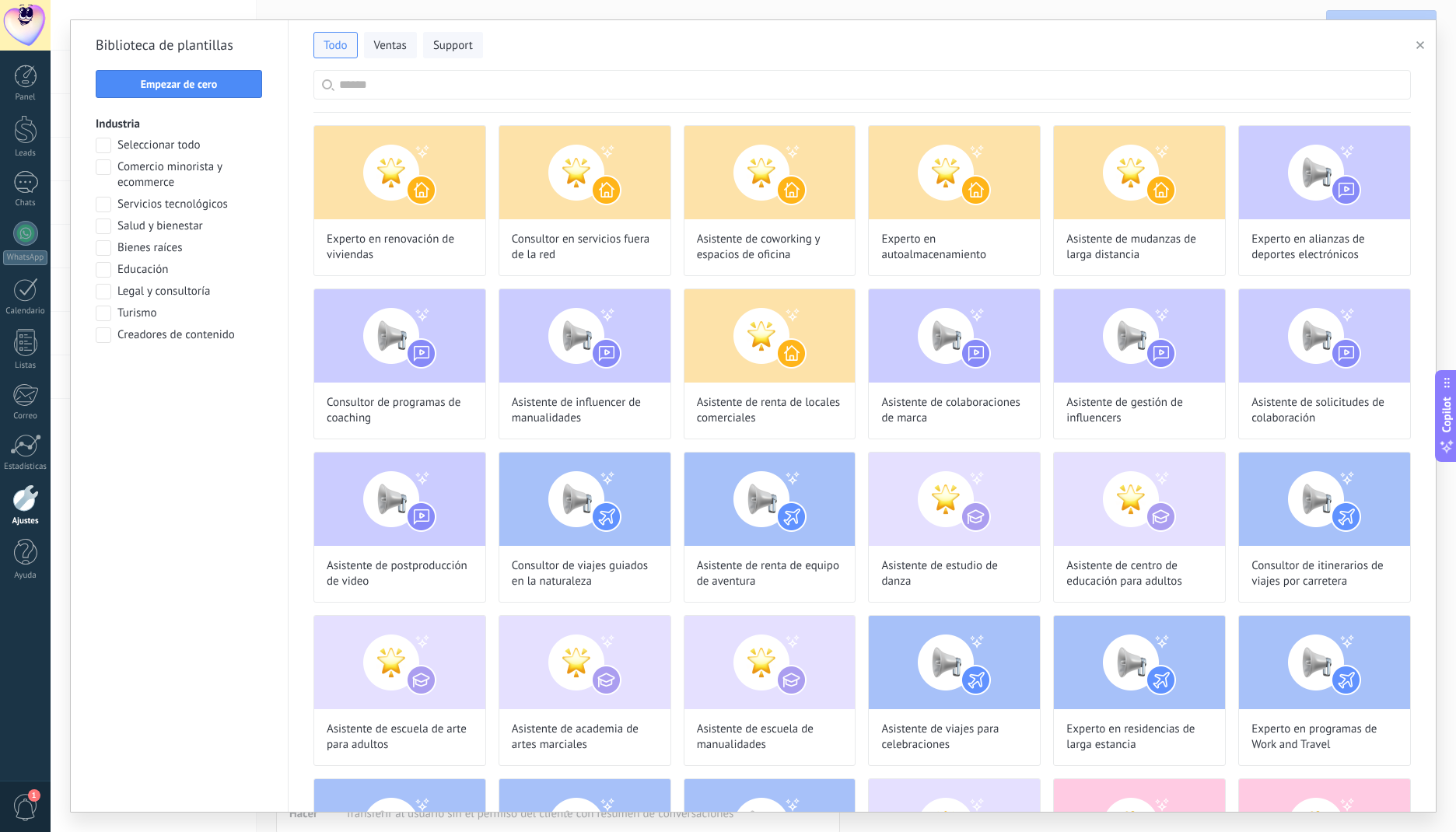
click at [1421, 48] on icon "button" at bounding box center [1419, 45] width 8 height 8
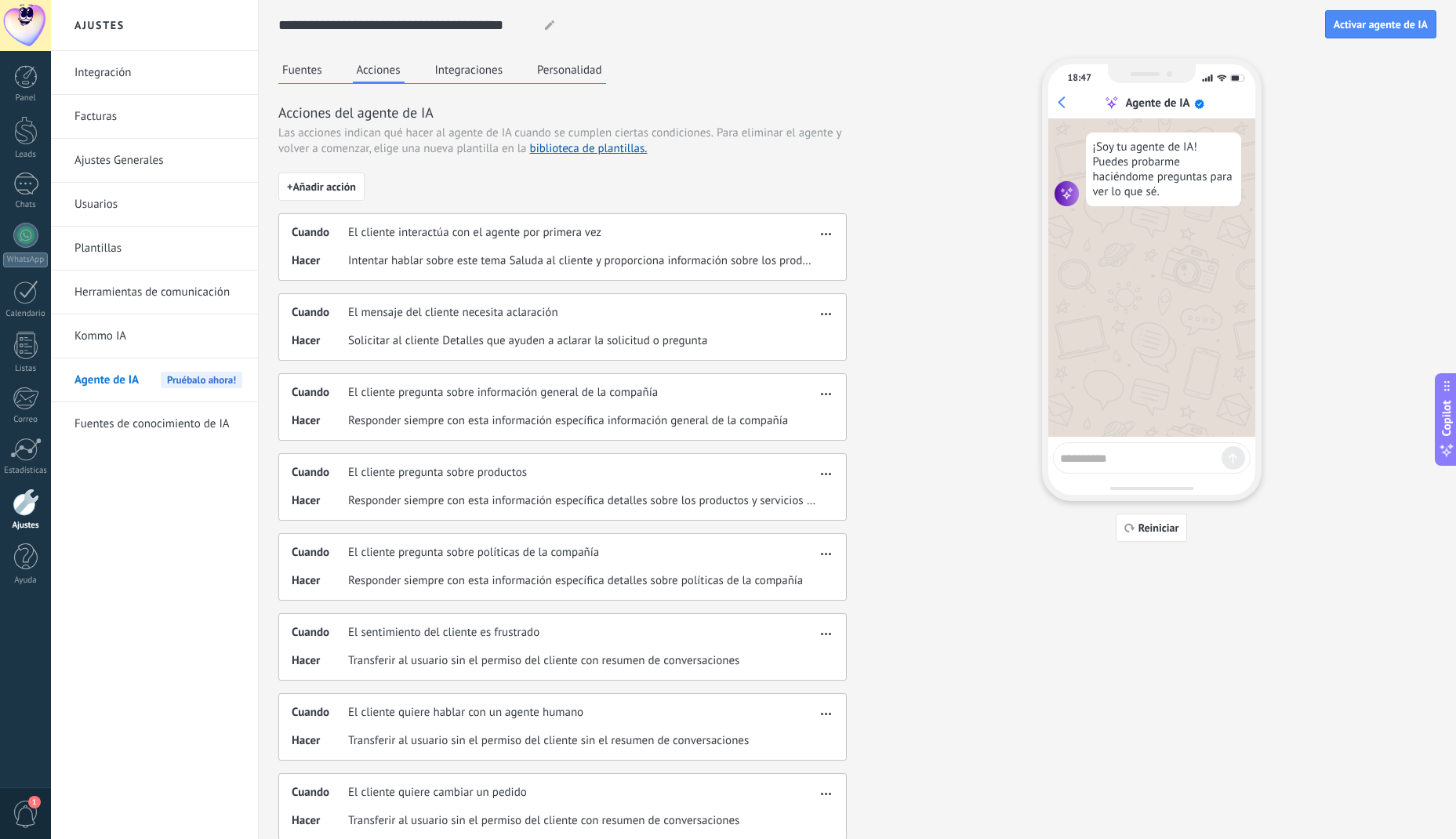
click at [133, 81] on link "Integración" at bounding box center [159, 73] width 168 height 44
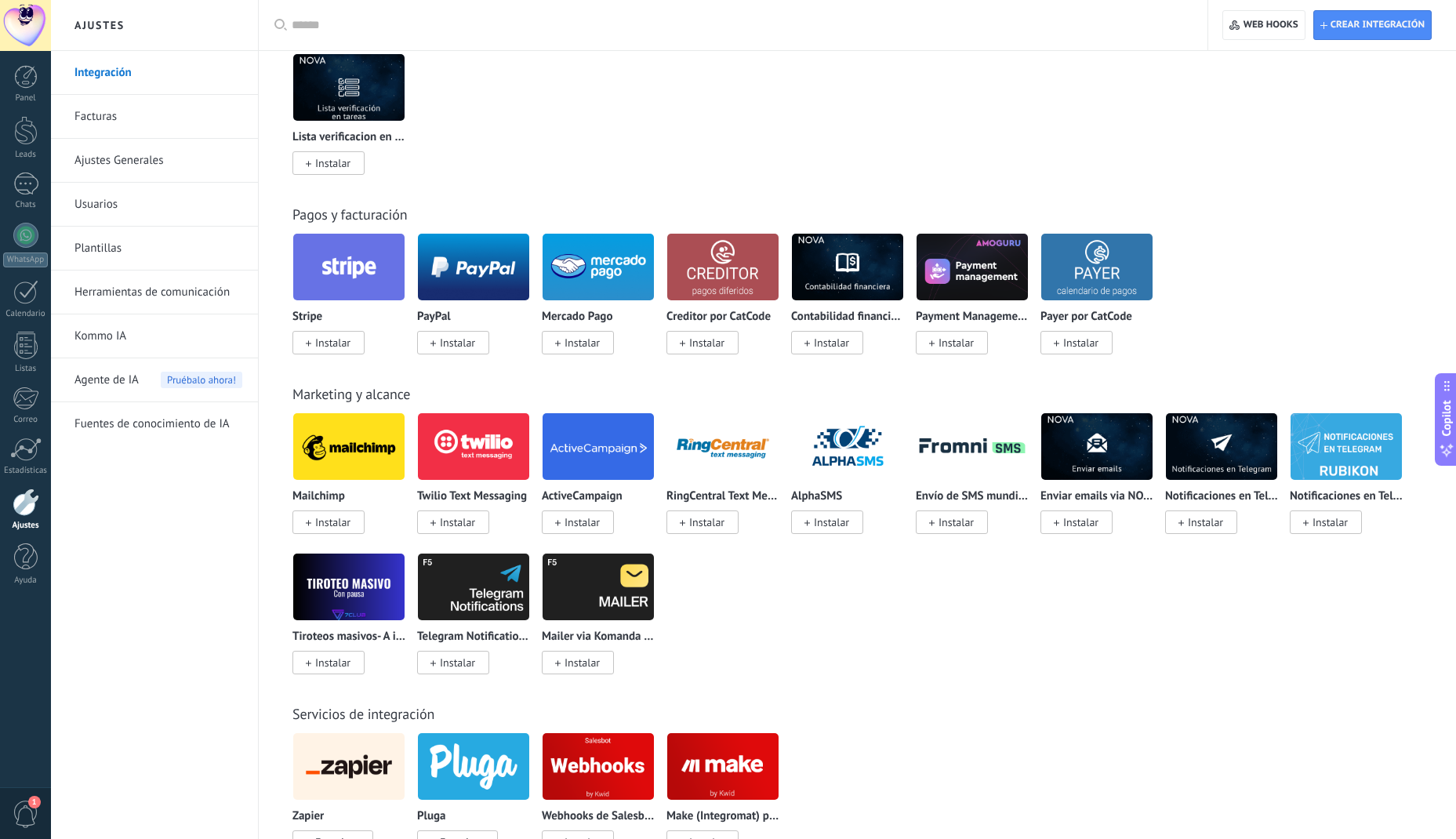
scroll to position [1850, 0]
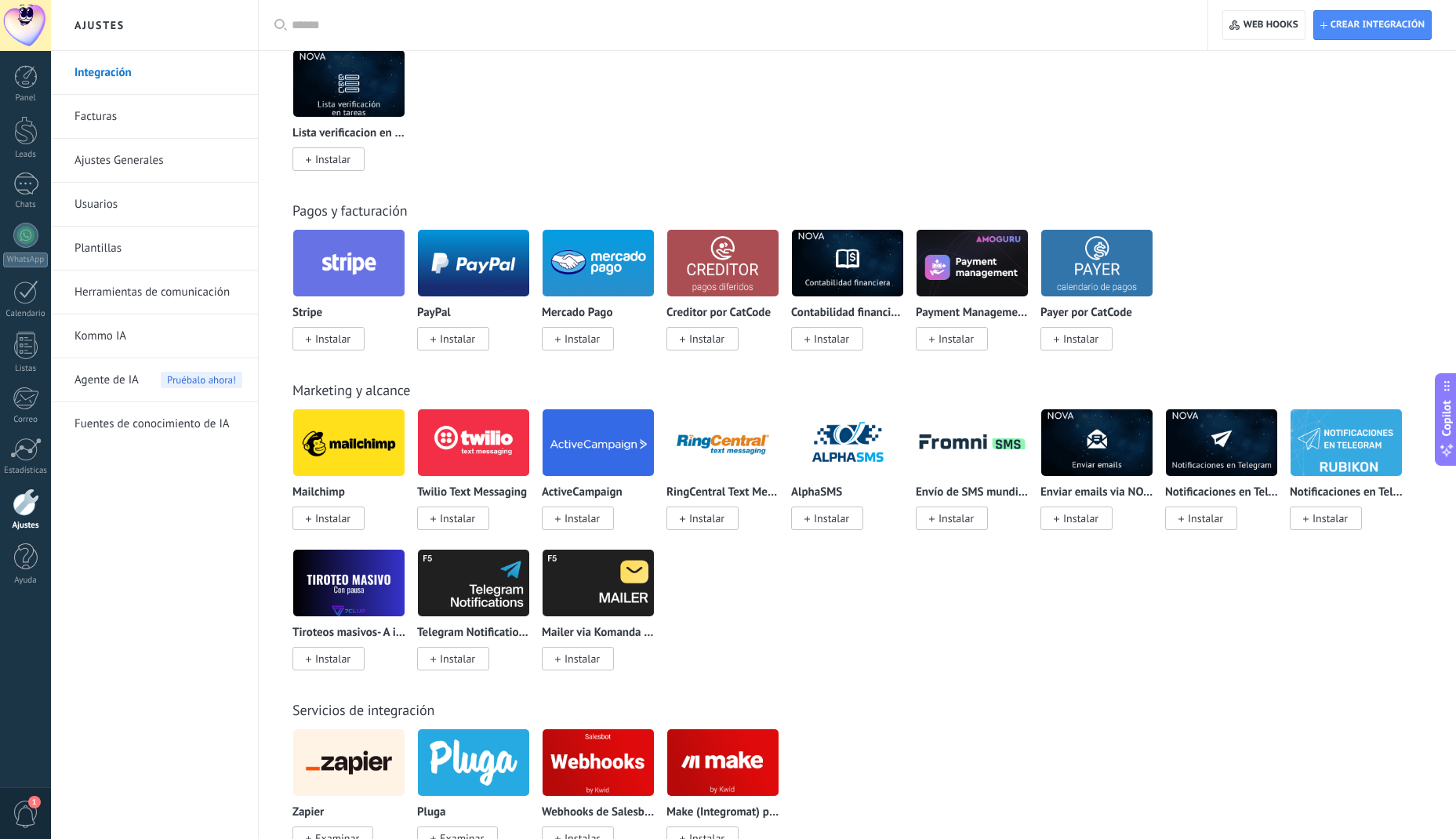
click at [765, 612] on div "Mailchimp Instalar Twilio Text Messaging Instalar ActiveCampaign Instalar RingC…" at bounding box center [865, 549] width 1146 height 280
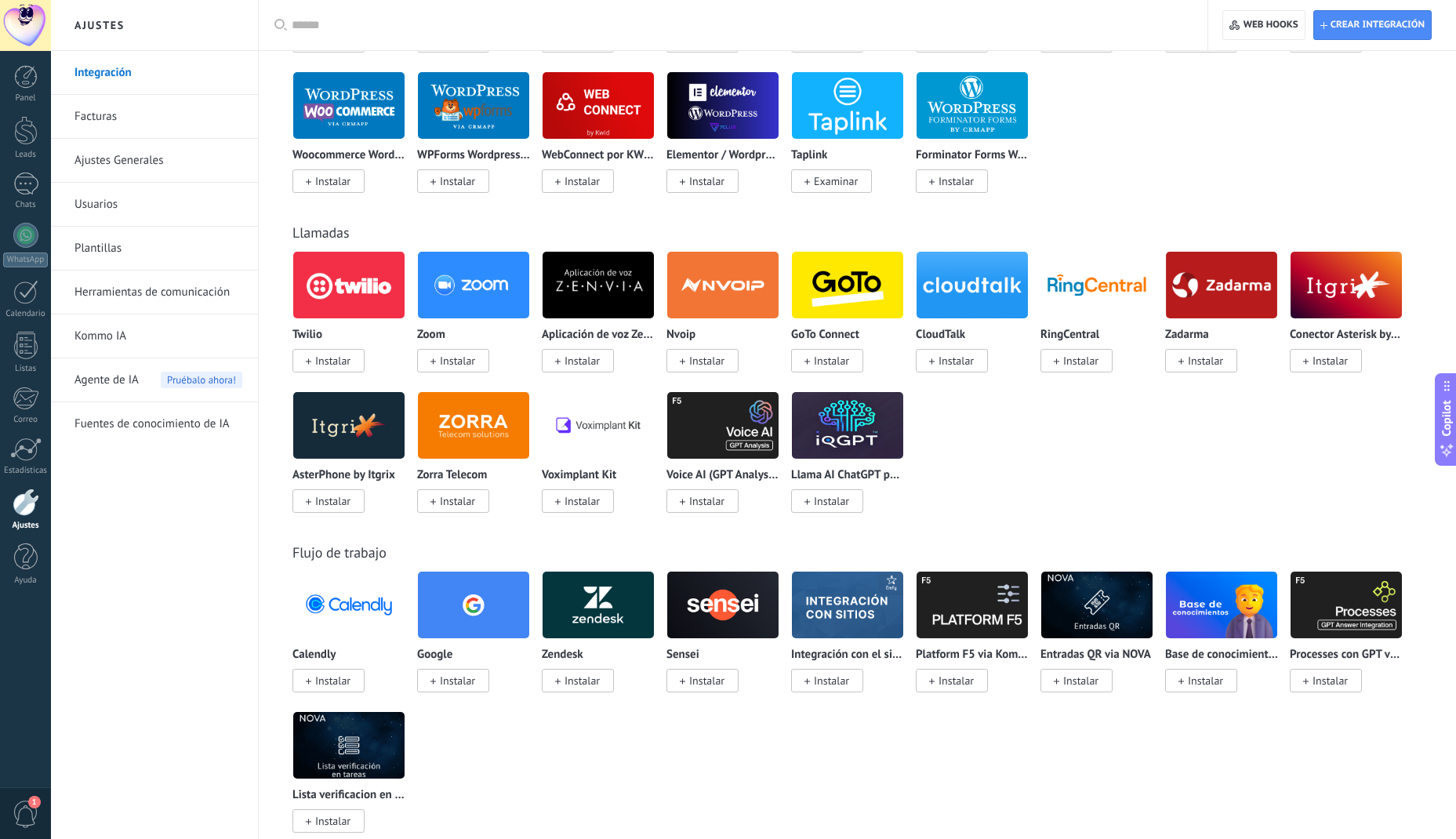
scroll to position [1185, 0]
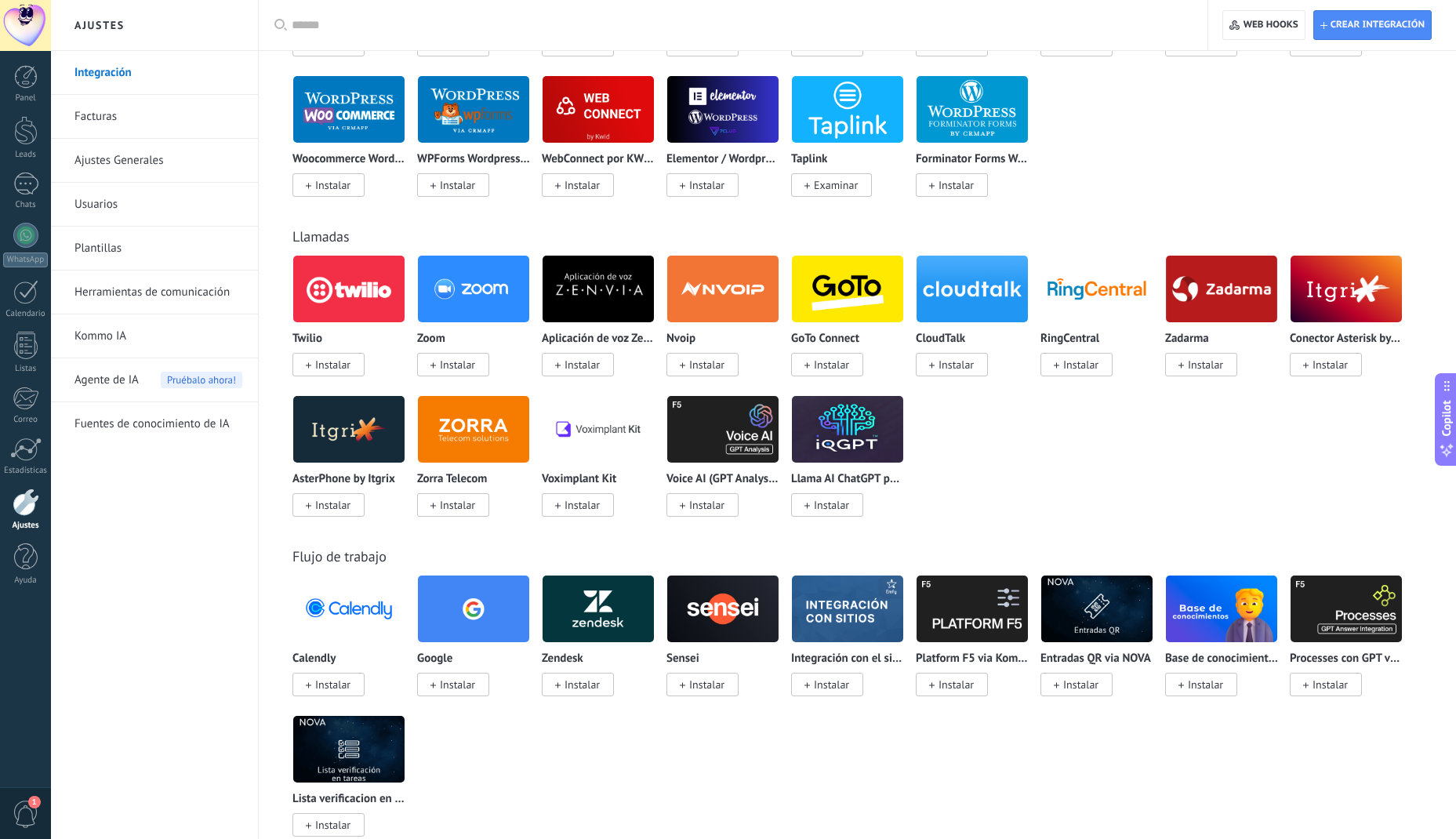
click at [94, 124] on link "Facturas" at bounding box center [159, 117] width 168 height 44
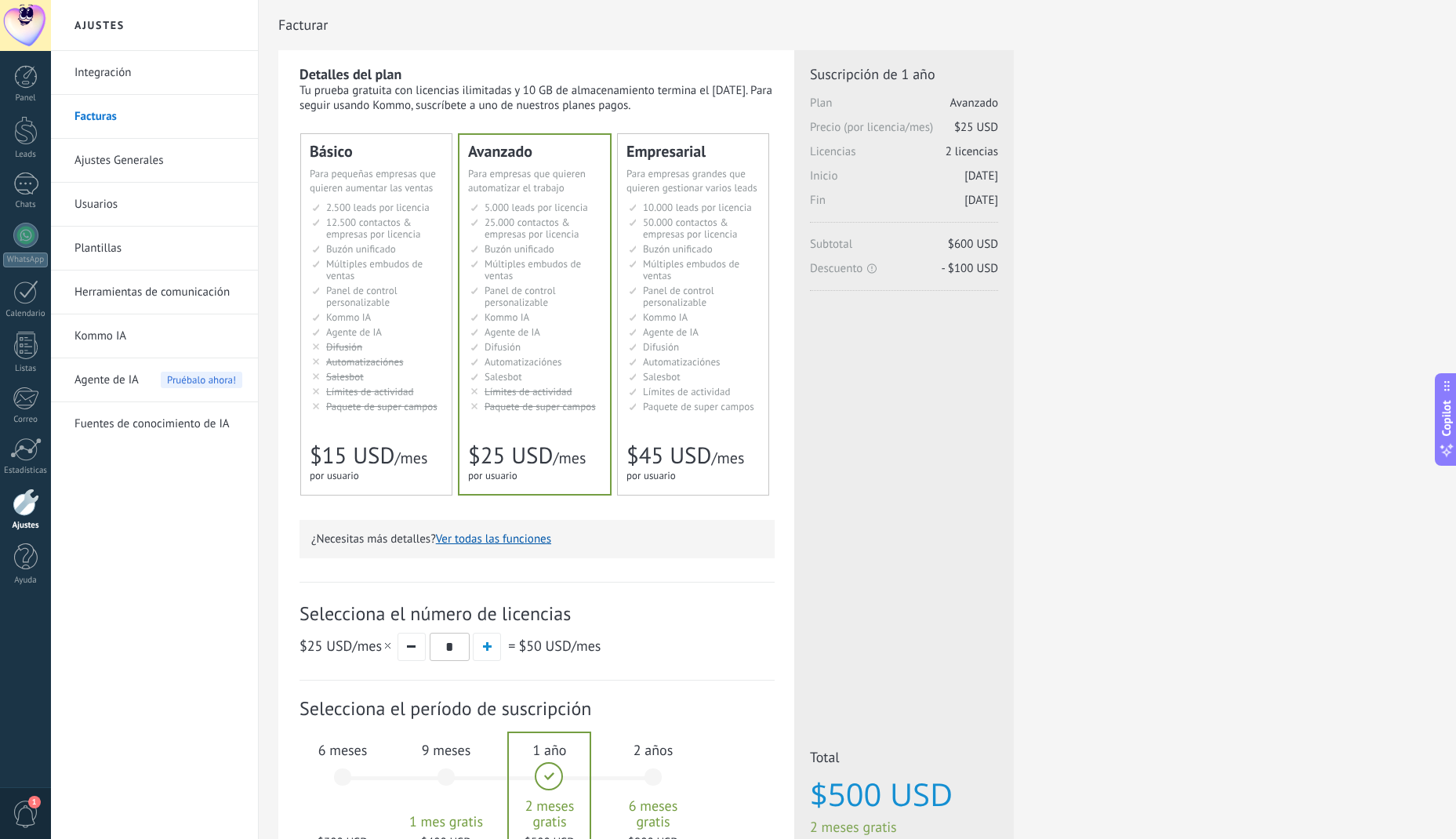
click at [99, 332] on link "Kommo IA" at bounding box center [159, 337] width 168 height 44
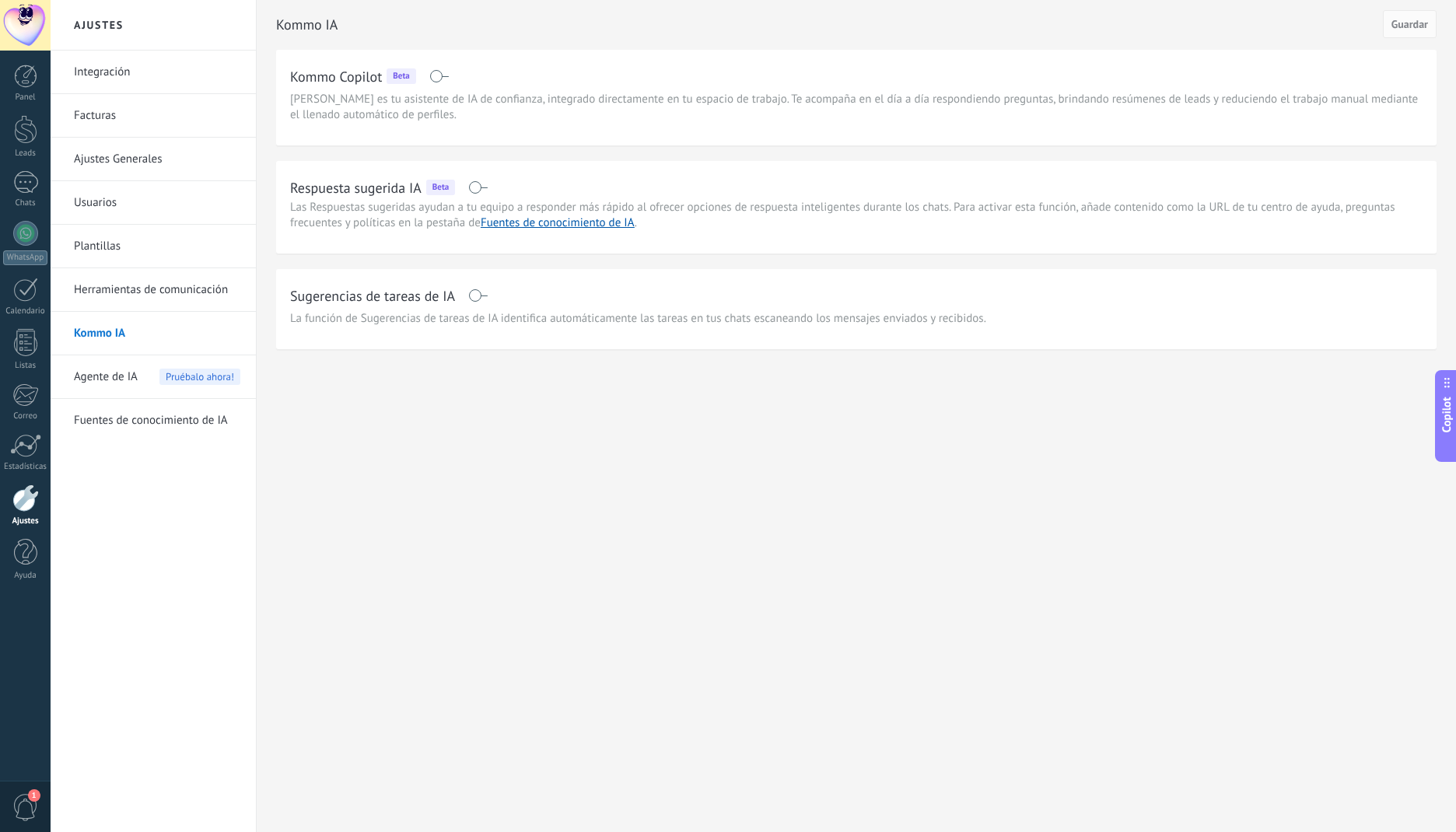
click at [132, 414] on link "Fuentes de conocimiento de IA" at bounding box center [157, 421] width 166 height 44
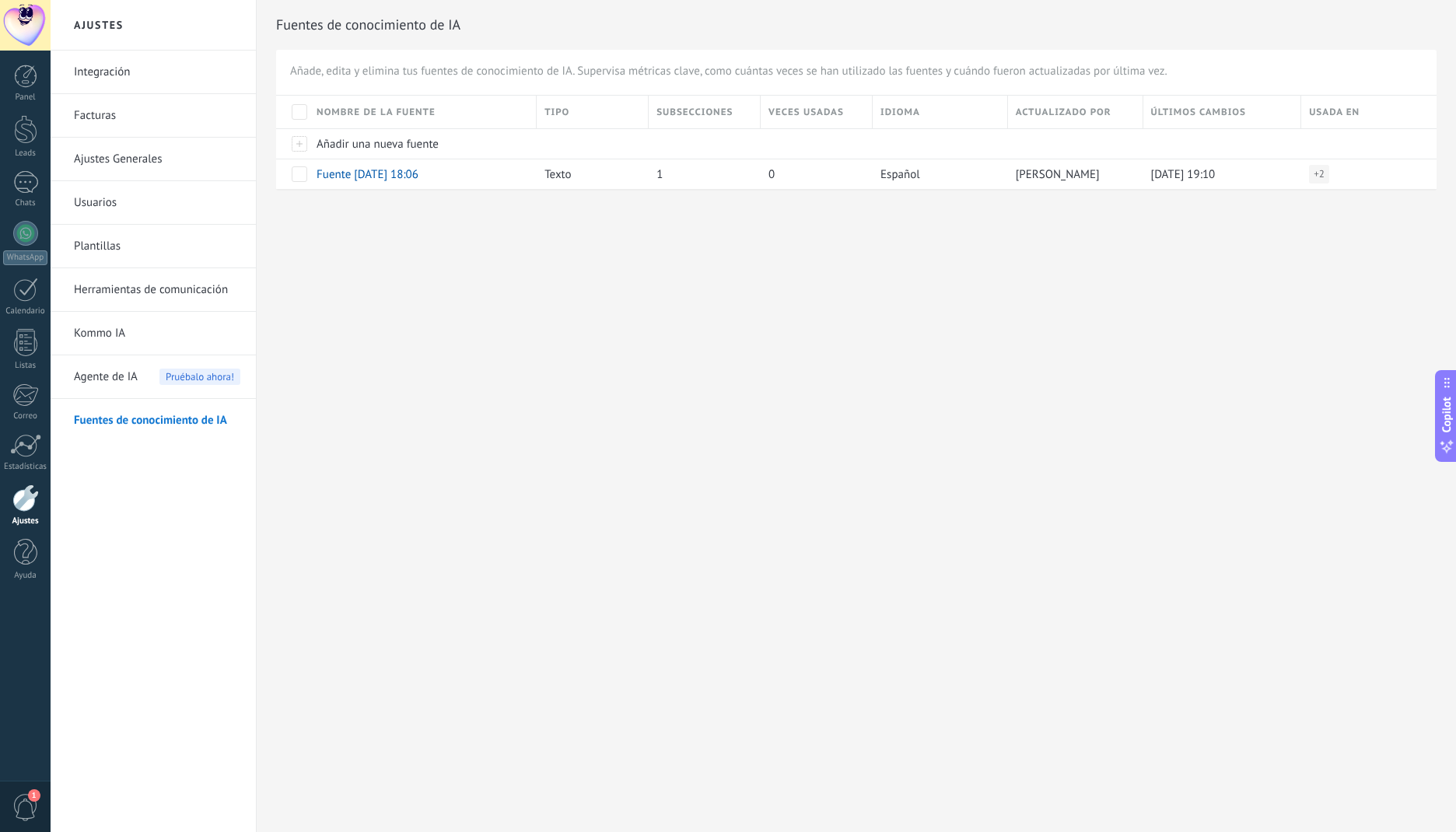
click at [118, 276] on link "Herramientas de comunicación" at bounding box center [157, 290] width 166 height 44
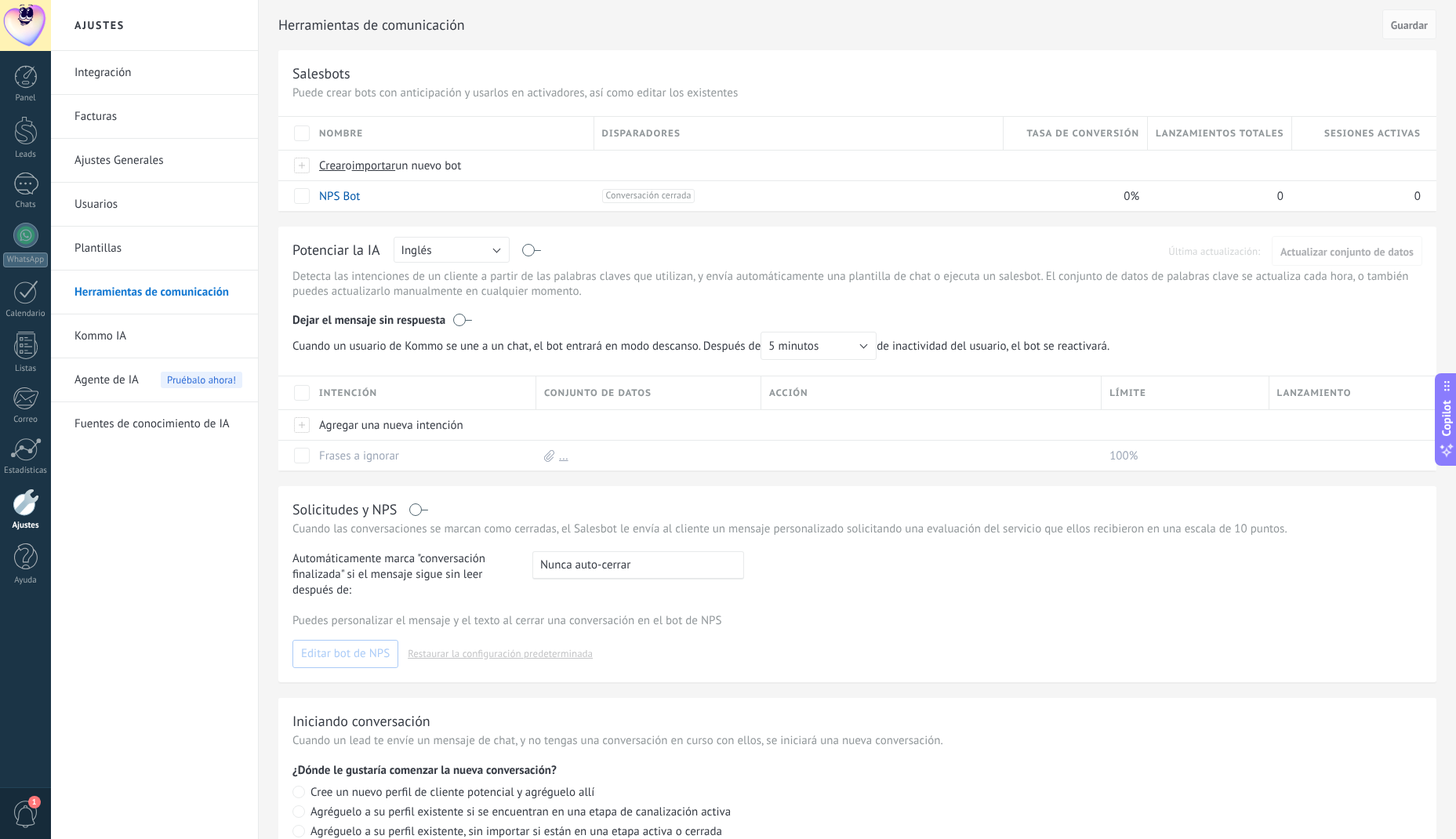
click at [108, 246] on link "Plantillas" at bounding box center [159, 249] width 168 height 44
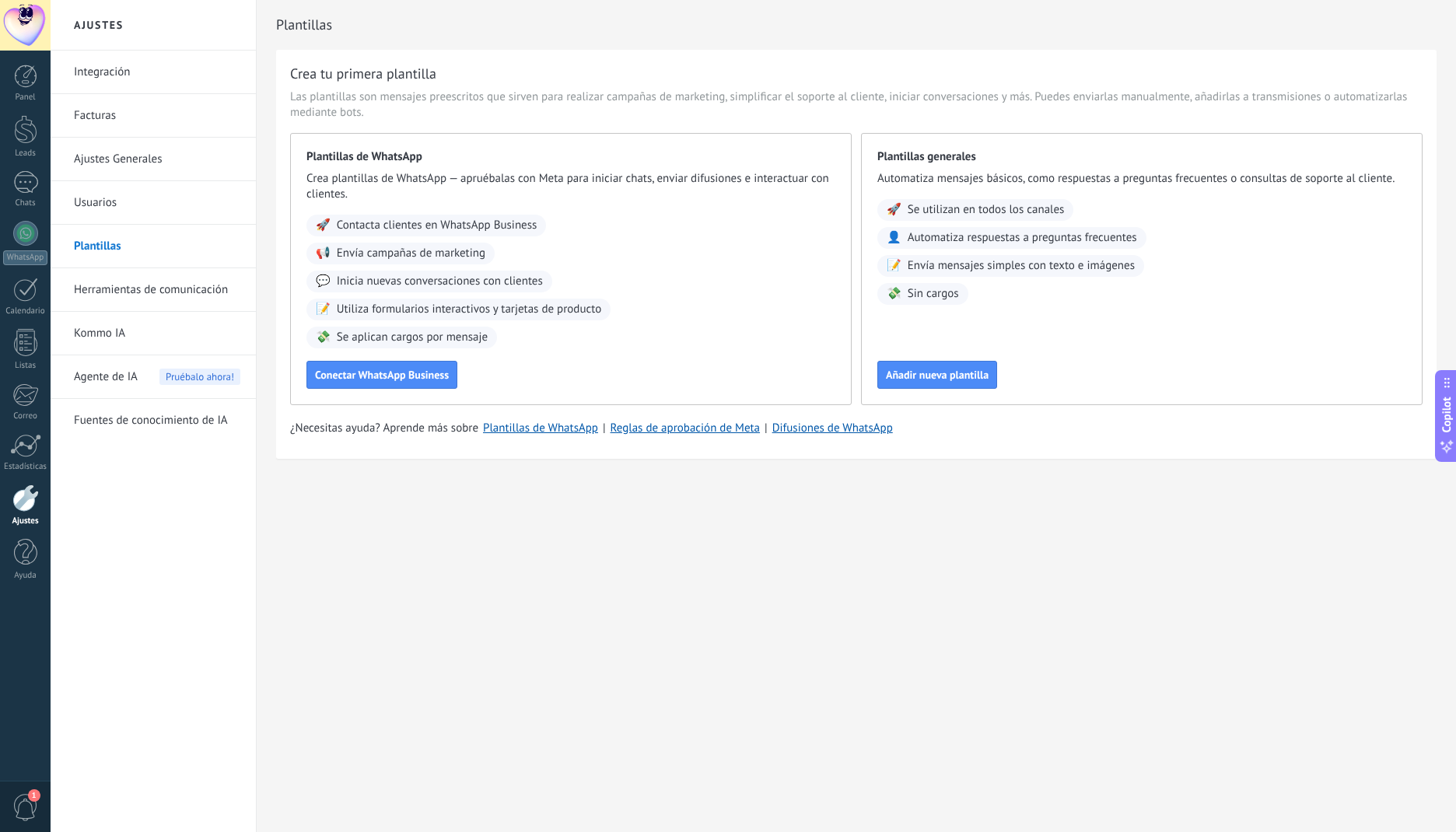
click at [100, 209] on link "Usuarios" at bounding box center [157, 203] width 166 height 44
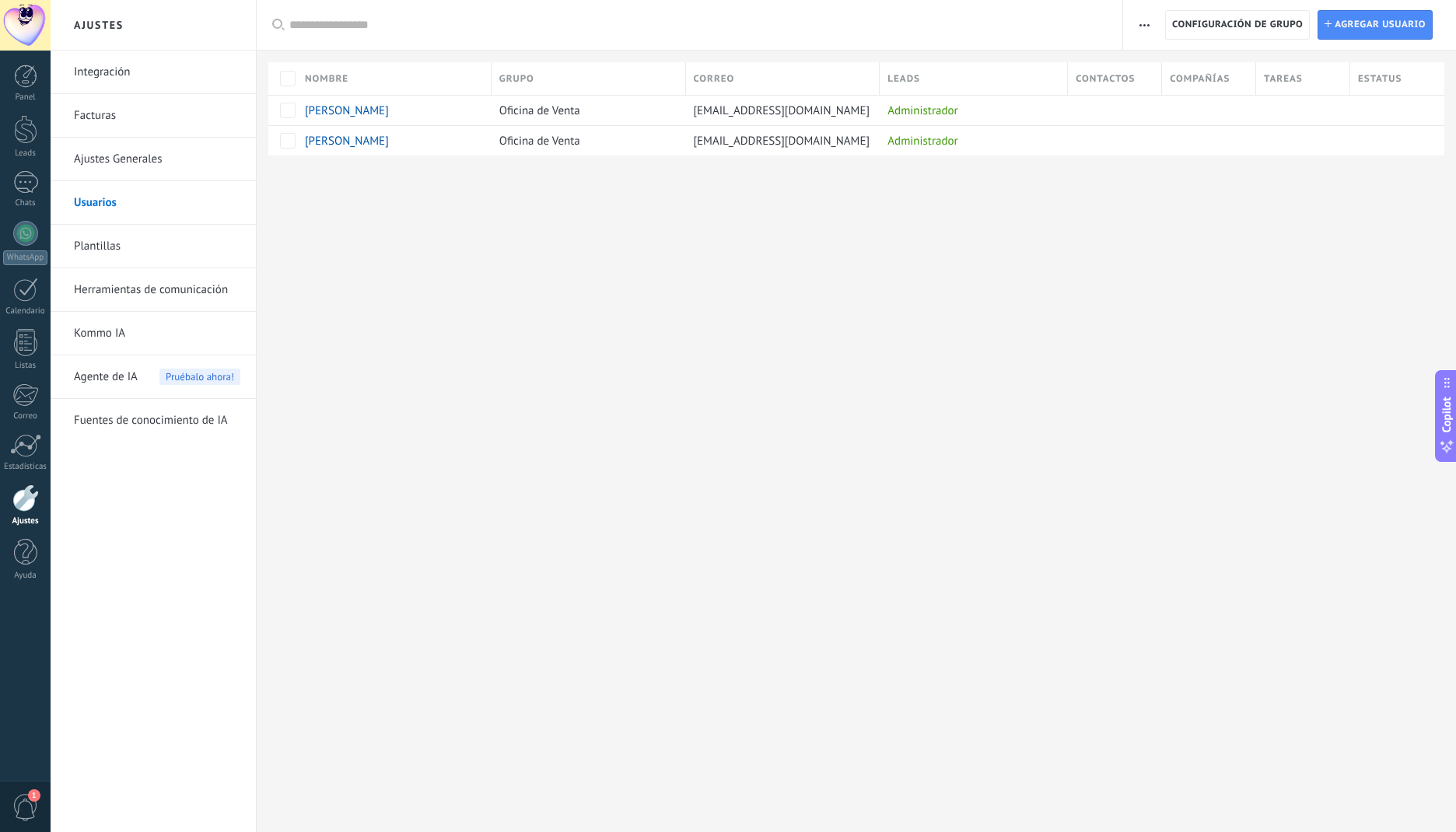
click at [91, 166] on link "Ajustes Generales" at bounding box center [157, 159] width 166 height 44
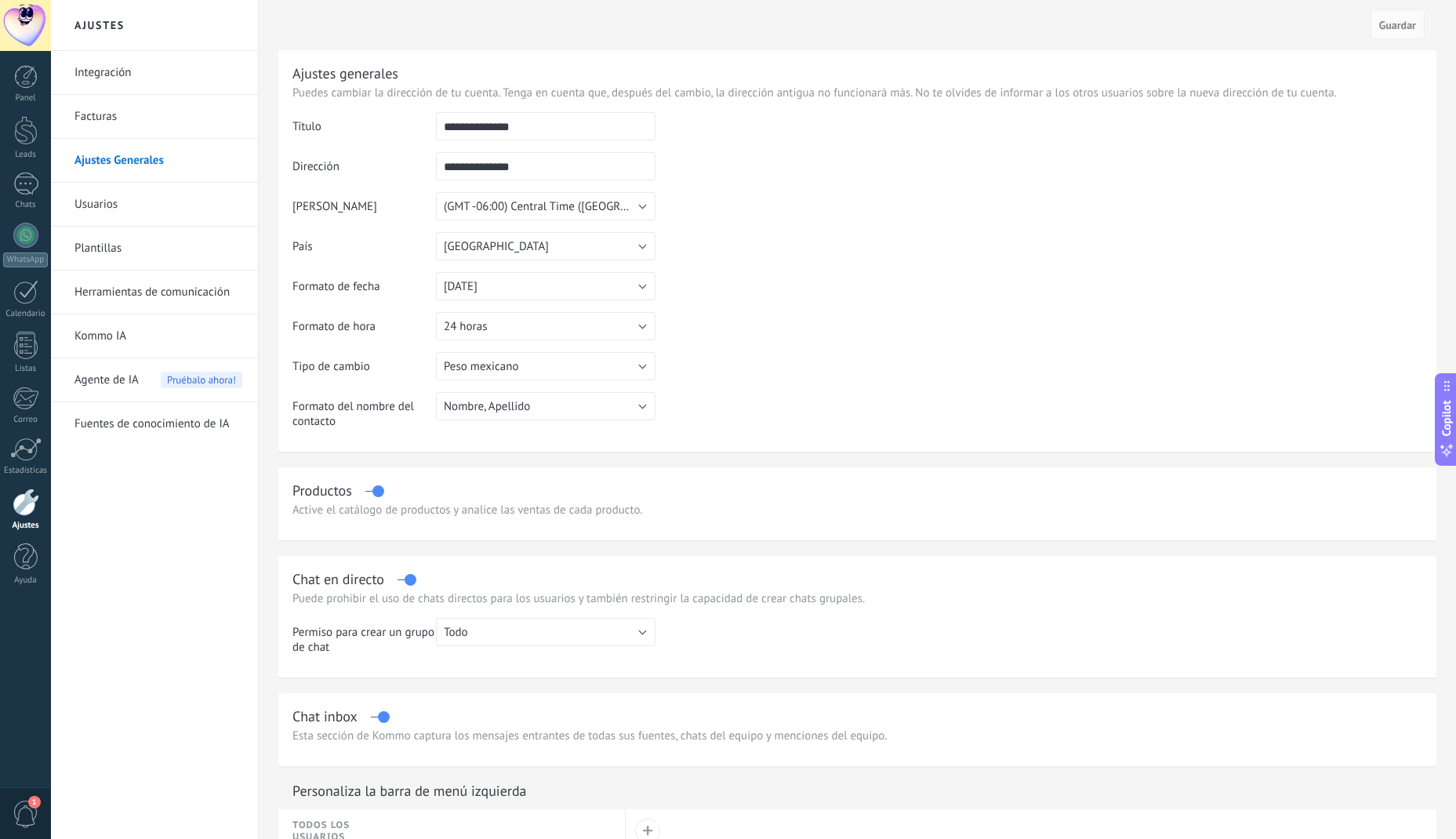
click at [98, 212] on link "Usuarios" at bounding box center [159, 205] width 168 height 44
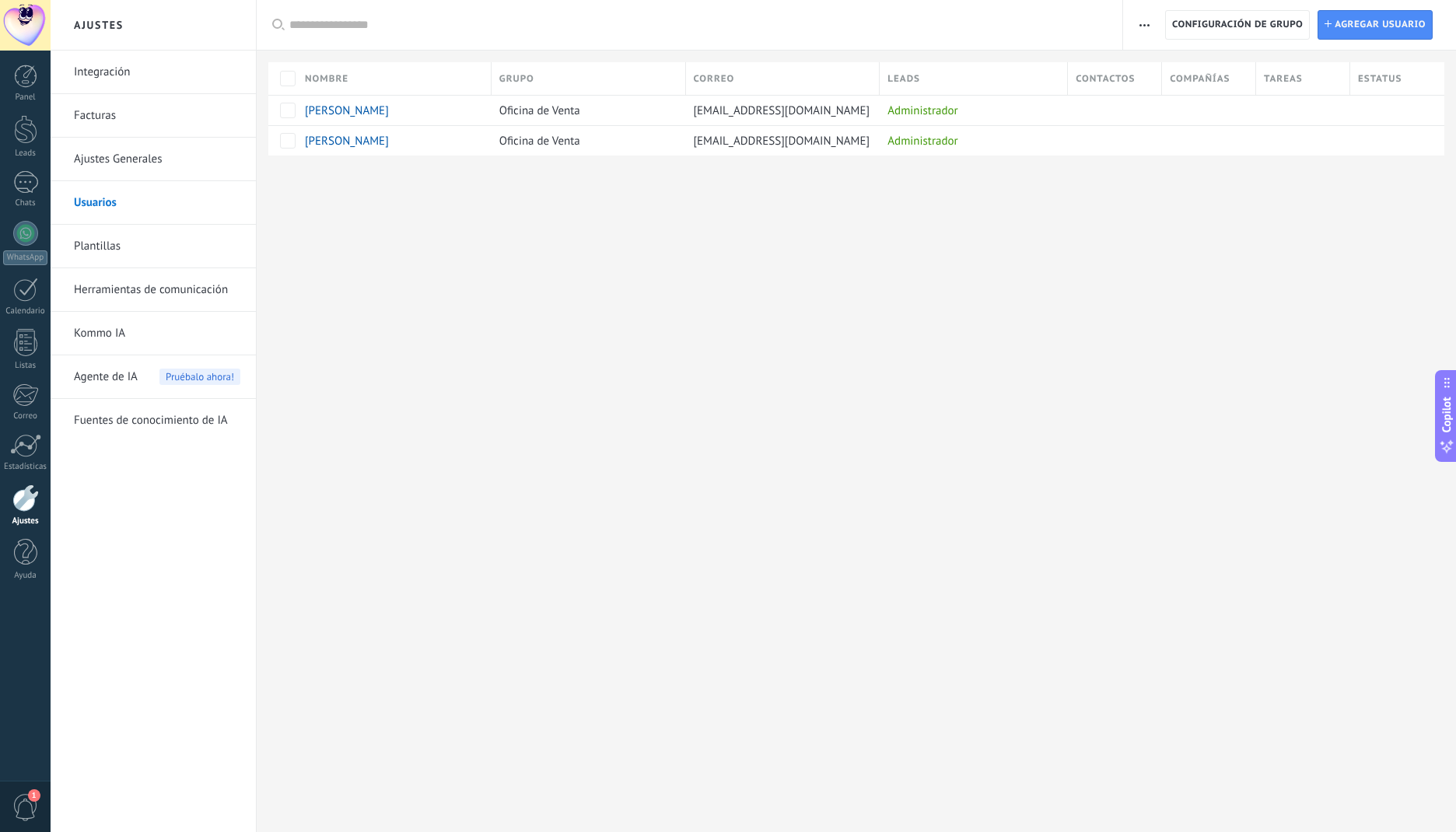
click at [95, 153] on link "Ajustes Generales" at bounding box center [157, 159] width 166 height 44
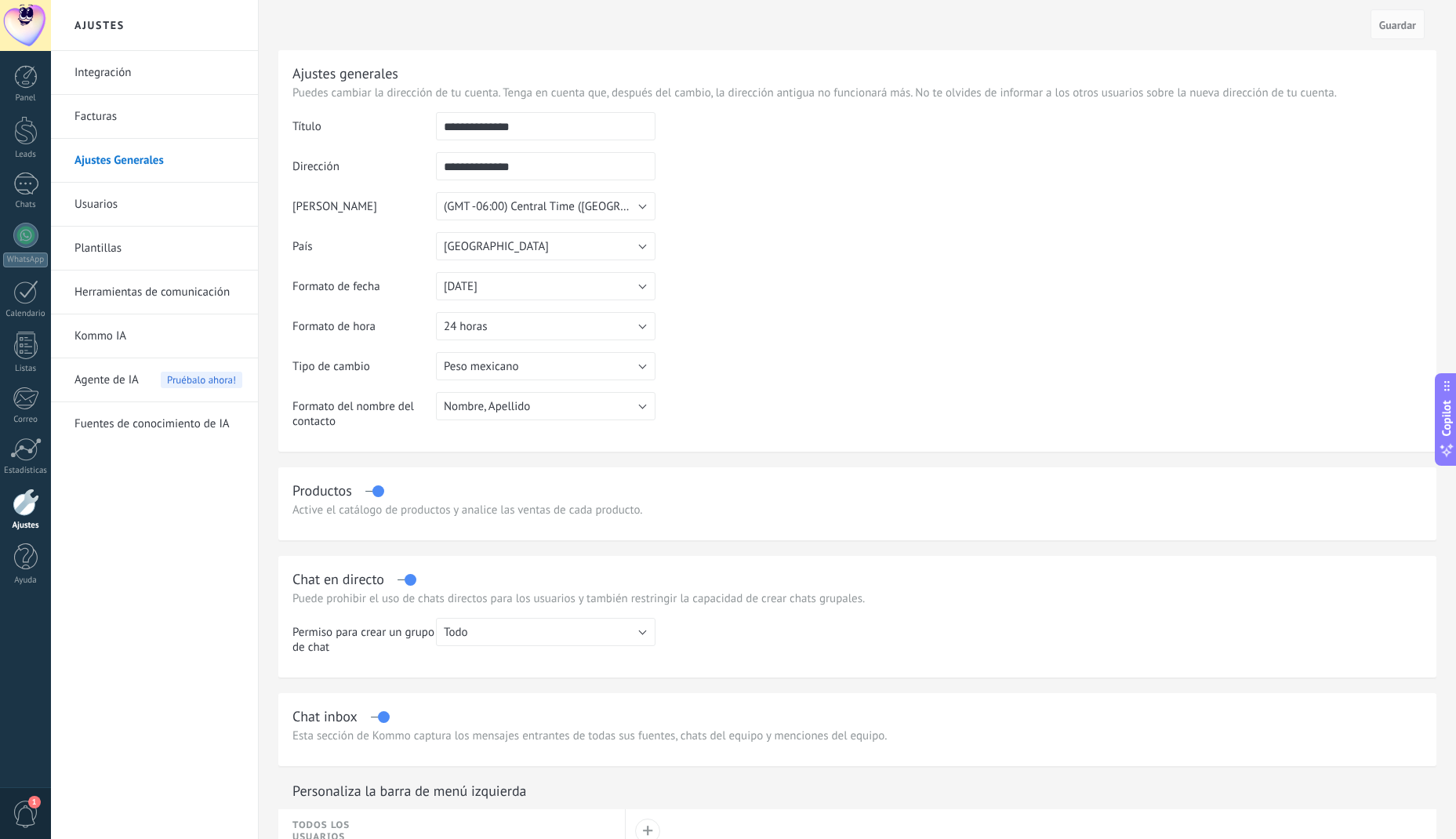
click at [169, 80] on link "Integración" at bounding box center [159, 73] width 168 height 44
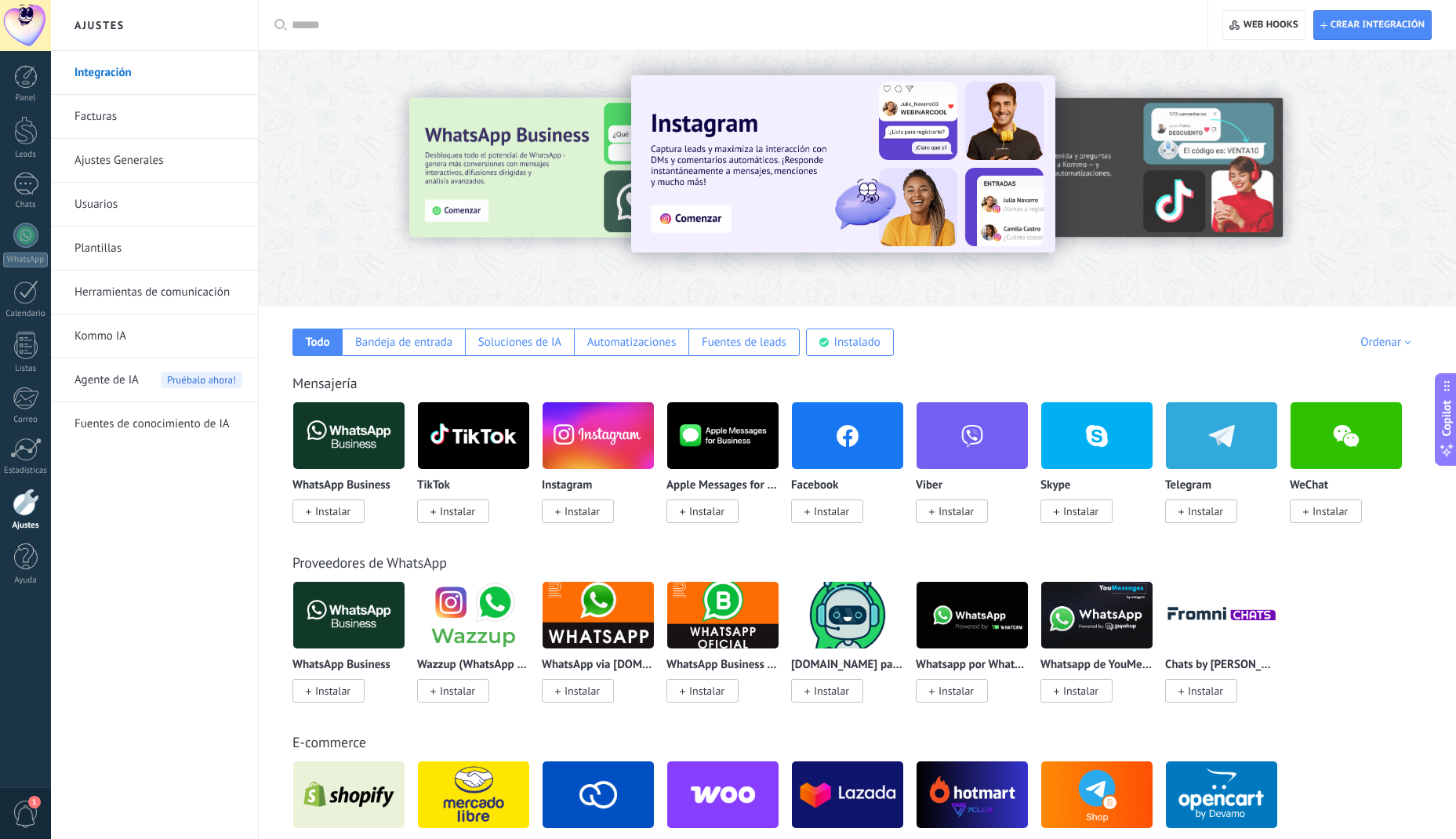
click at [101, 114] on link "Facturas" at bounding box center [159, 117] width 168 height 44
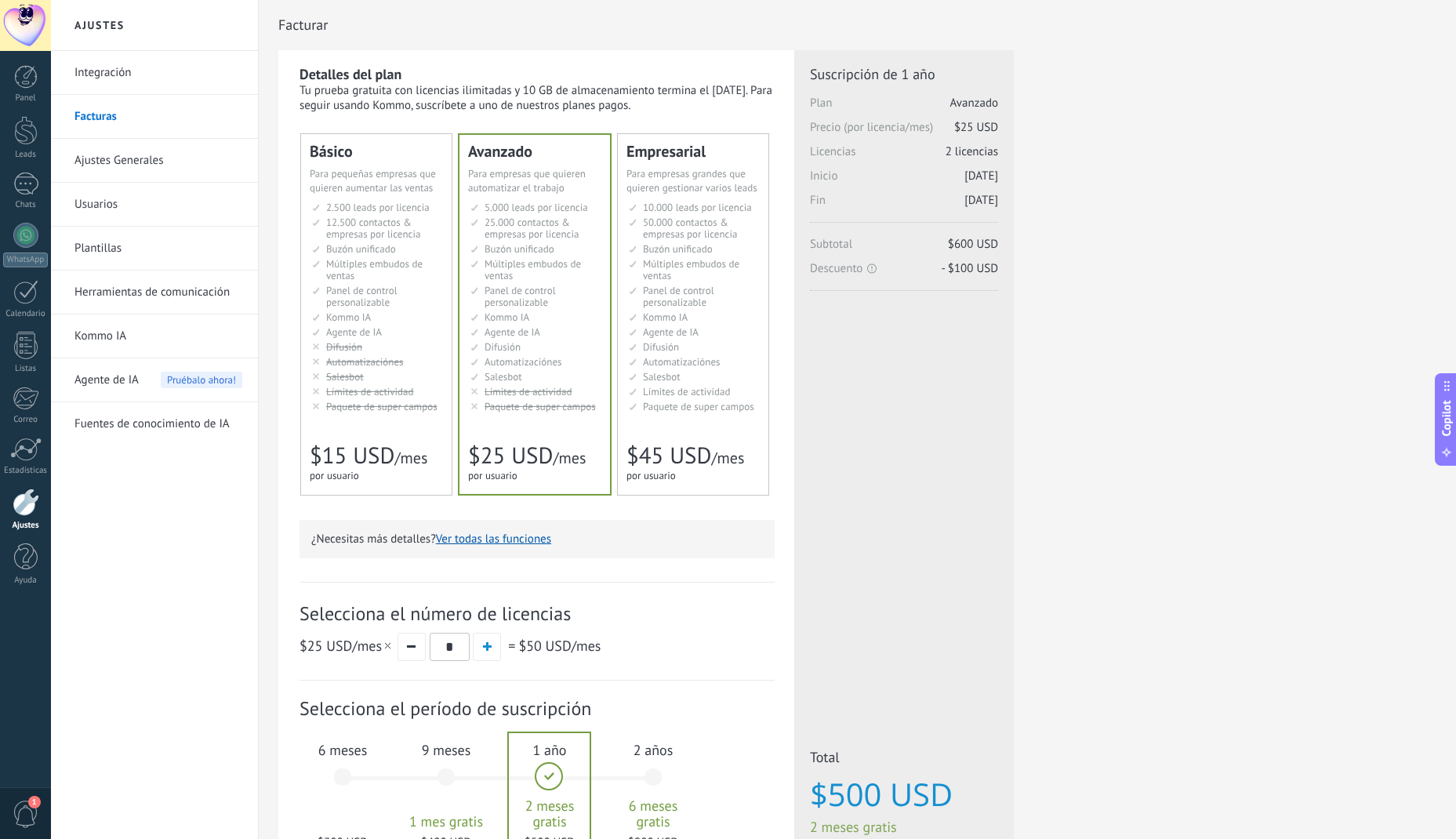
click at [372, 287] on span "Panel de control personalizable" at bounding box center [361, 296] width 71 height 25
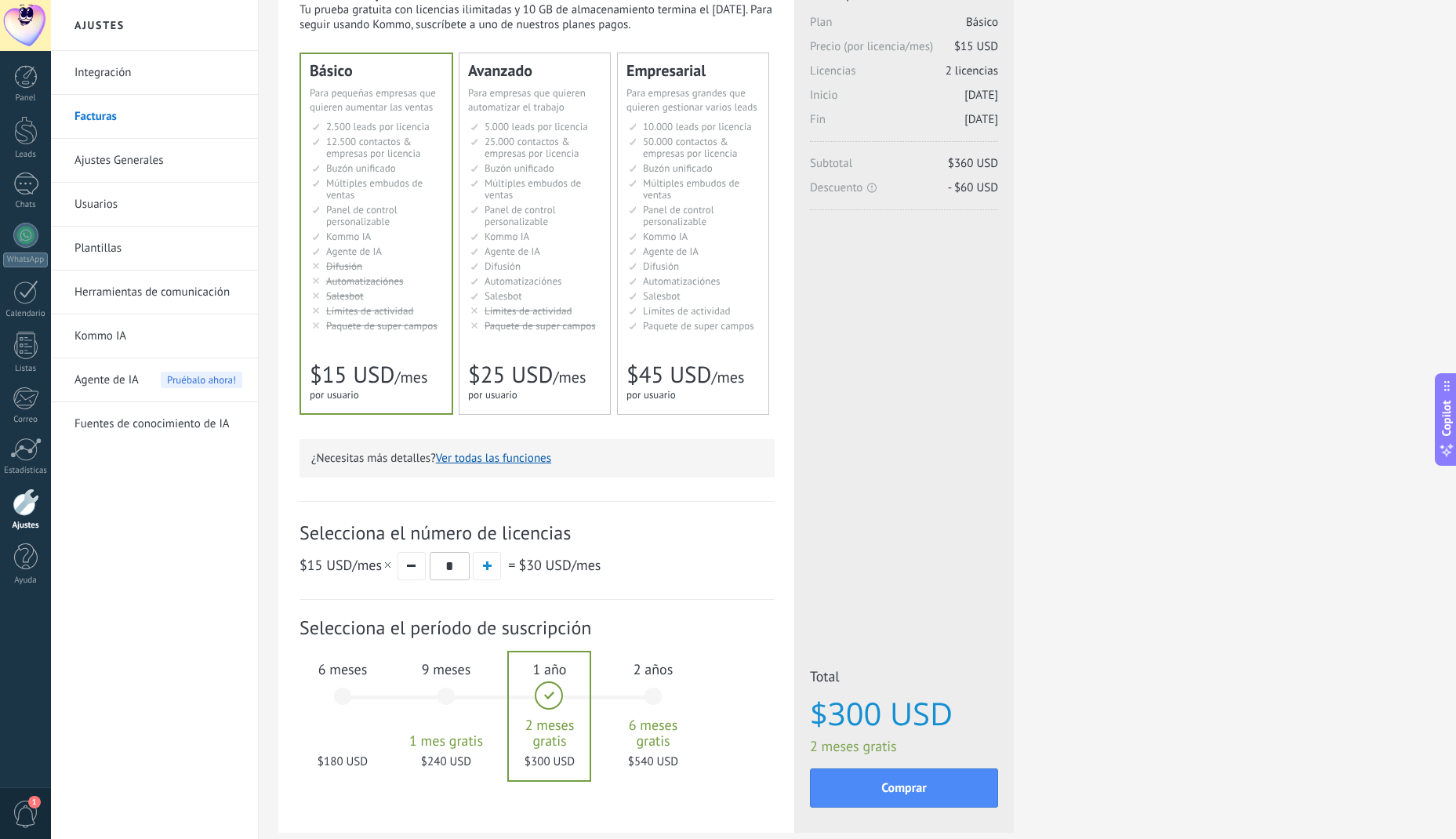
scroll to position [165, 0]
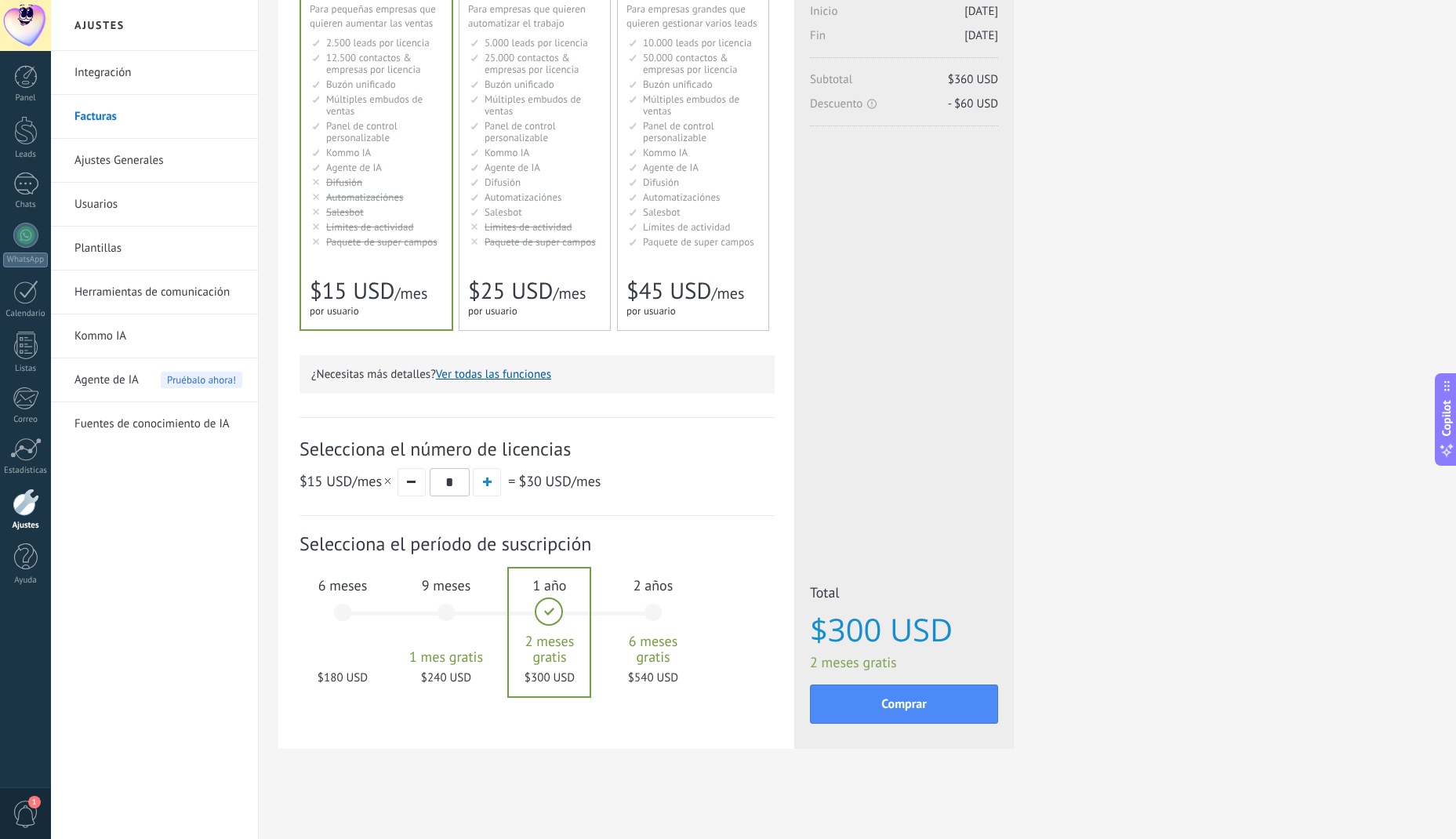
click at [326, 242] on li "Опция «Супер-поля» Super fields pack Paquete de super campos Super fields pack …" at bounding box center [377, 242] width 131 height 12
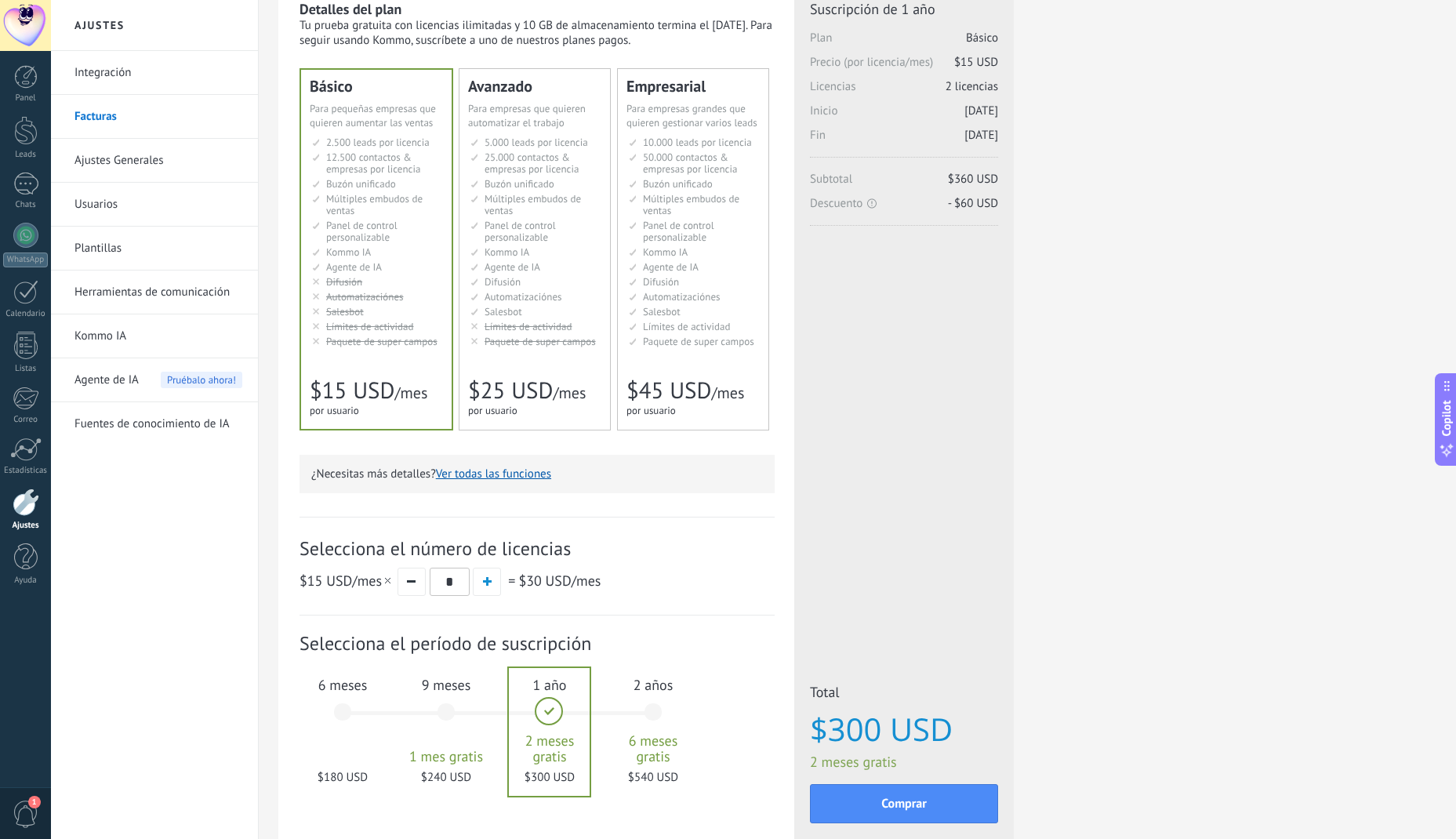
scroll to position [0, 0]
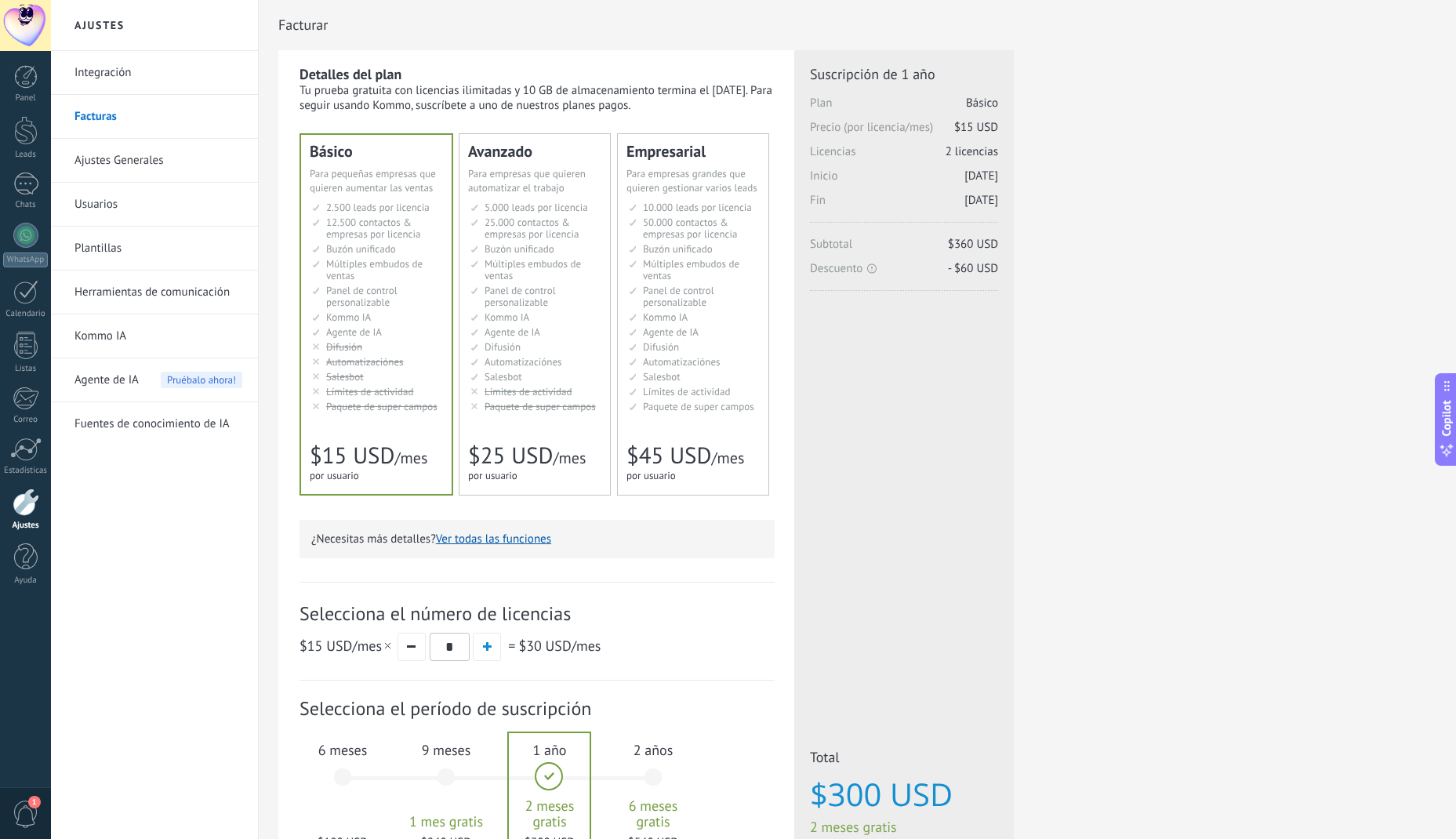
click at [28, 502] on div at bounding box center [26, 502] width 27 height 28
